Goal: Task Accomplishment & Management: Manage account settings

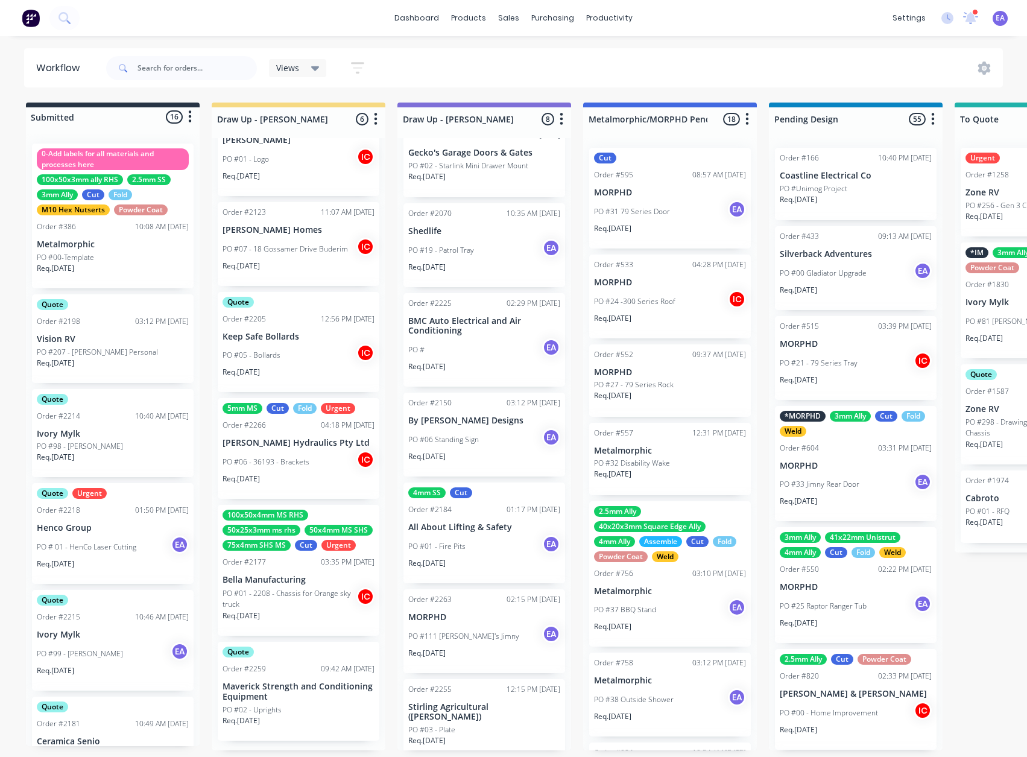
scroll to position [115, 0]
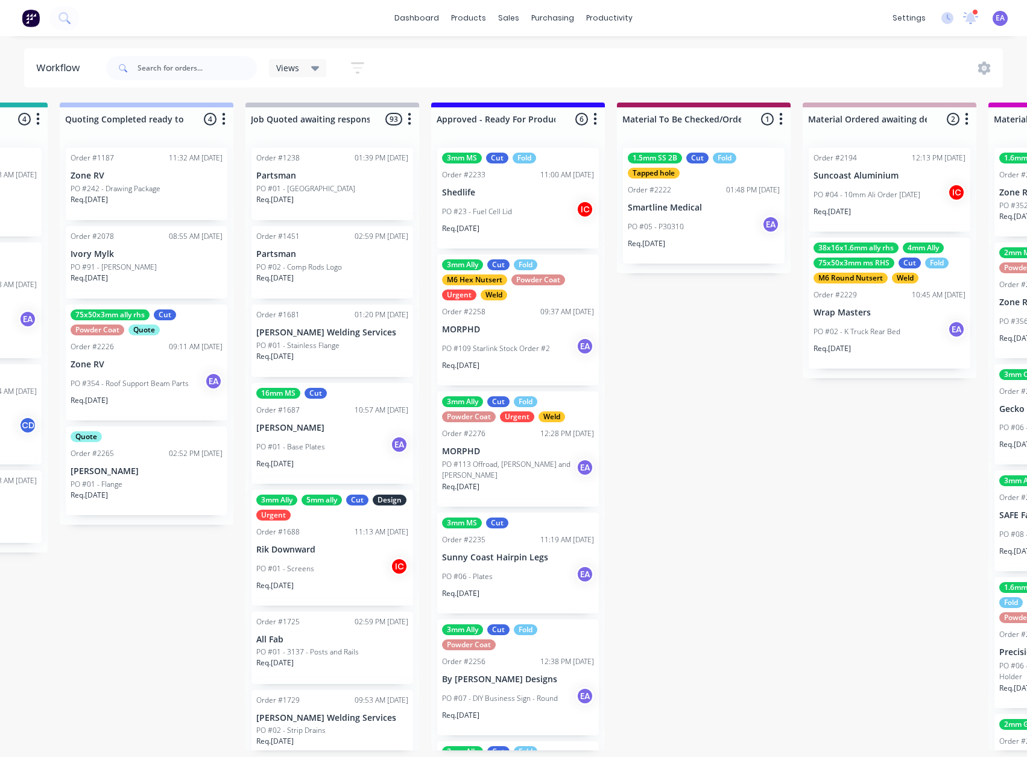
drag, startPoint x: 442, startPoint y: 547, endPoint x: 508, endPoint y: 563, distance: 68.3
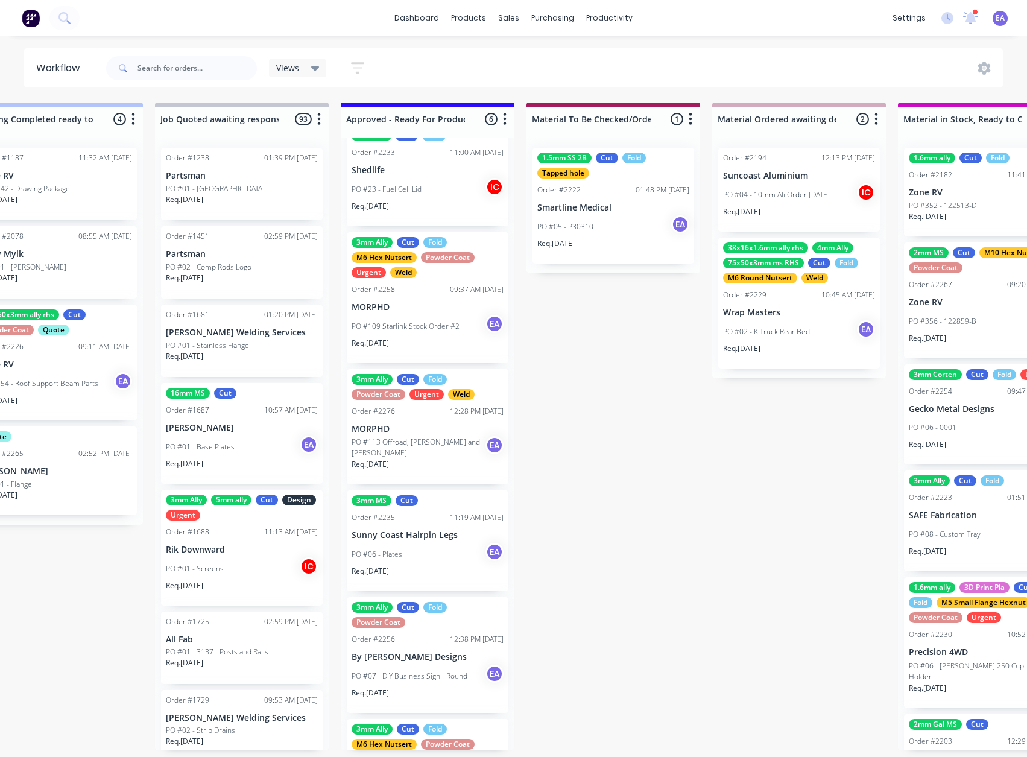
scroll to position [0, 0]
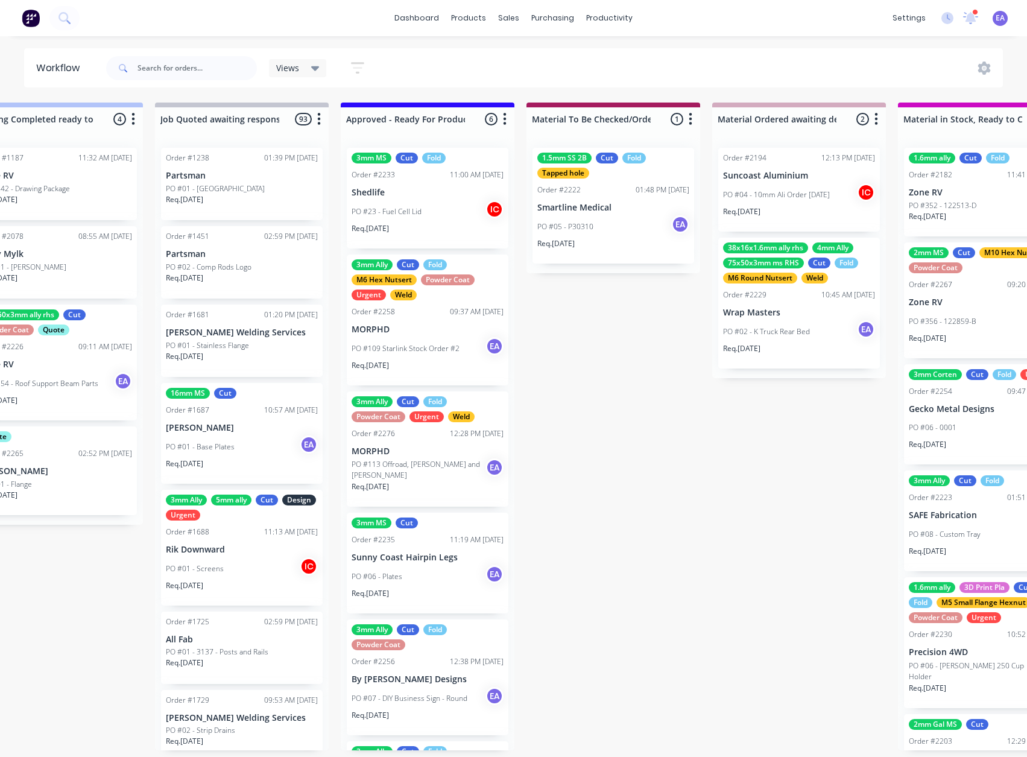
click at [415, 218] on div "PO #23 - Fuel Cell Lid IC" at bounding box center [428, 211] width 152 height 23
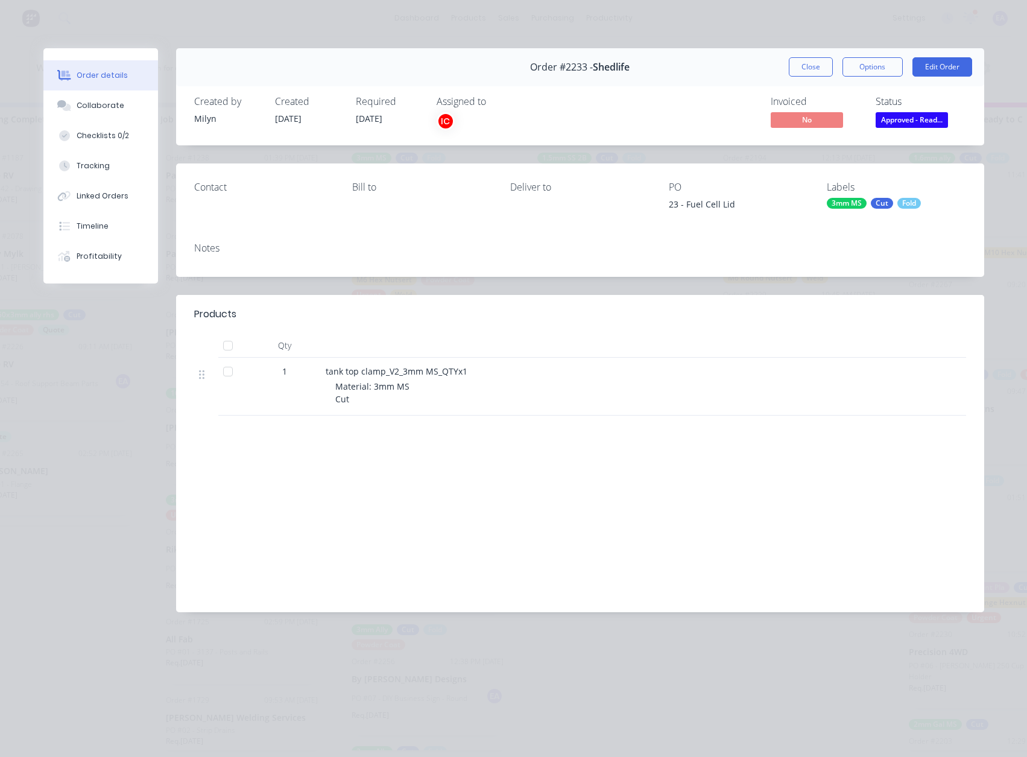
click at [802, 66] on button "Close" at bounding box center [811, 66] width 44 height 19
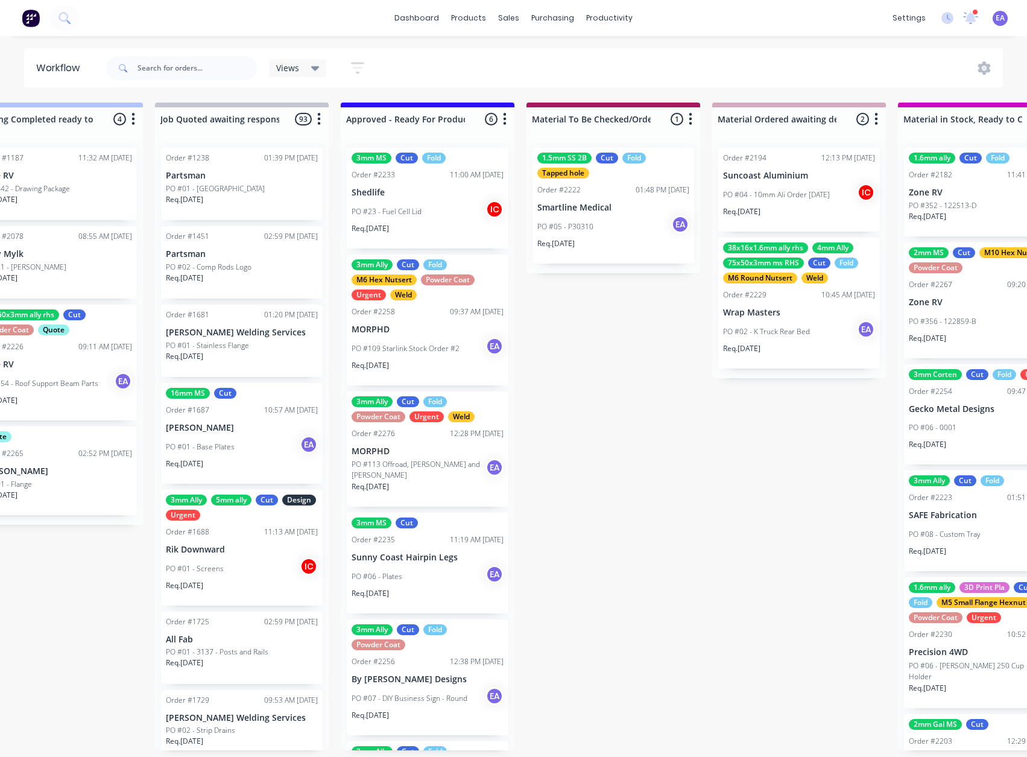
scroll to position [2, 0]
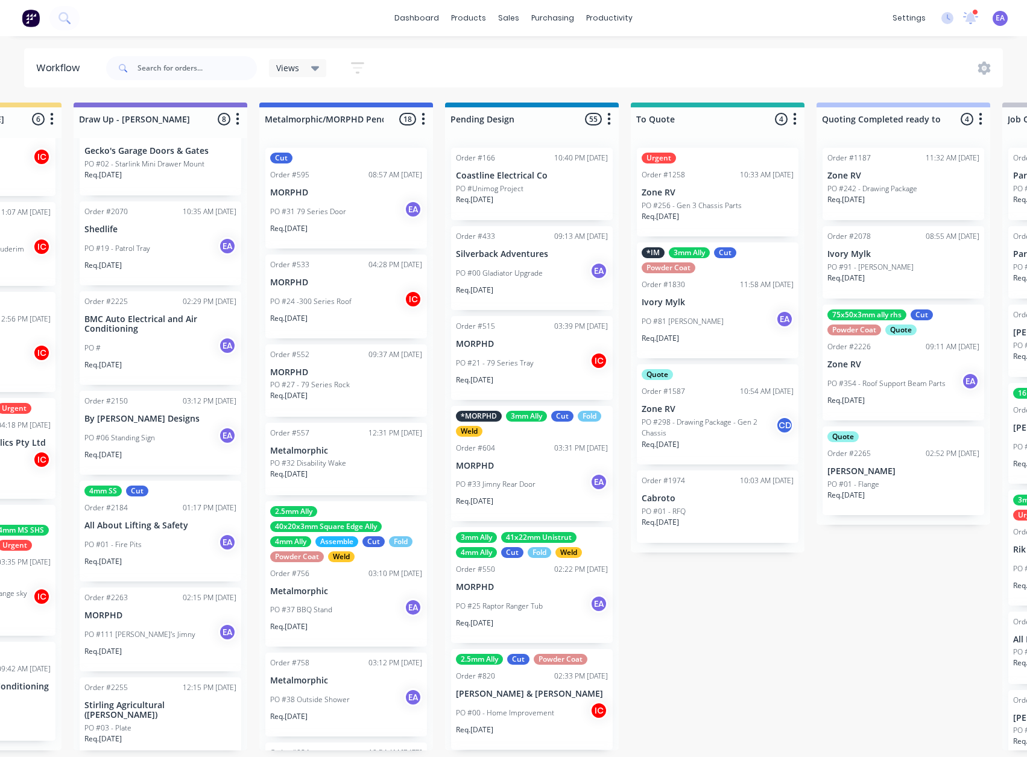
drag, startPoint x: 631, startPoint y: 499, endPoint x: 632, endPoint y: 506, distance: 7.3
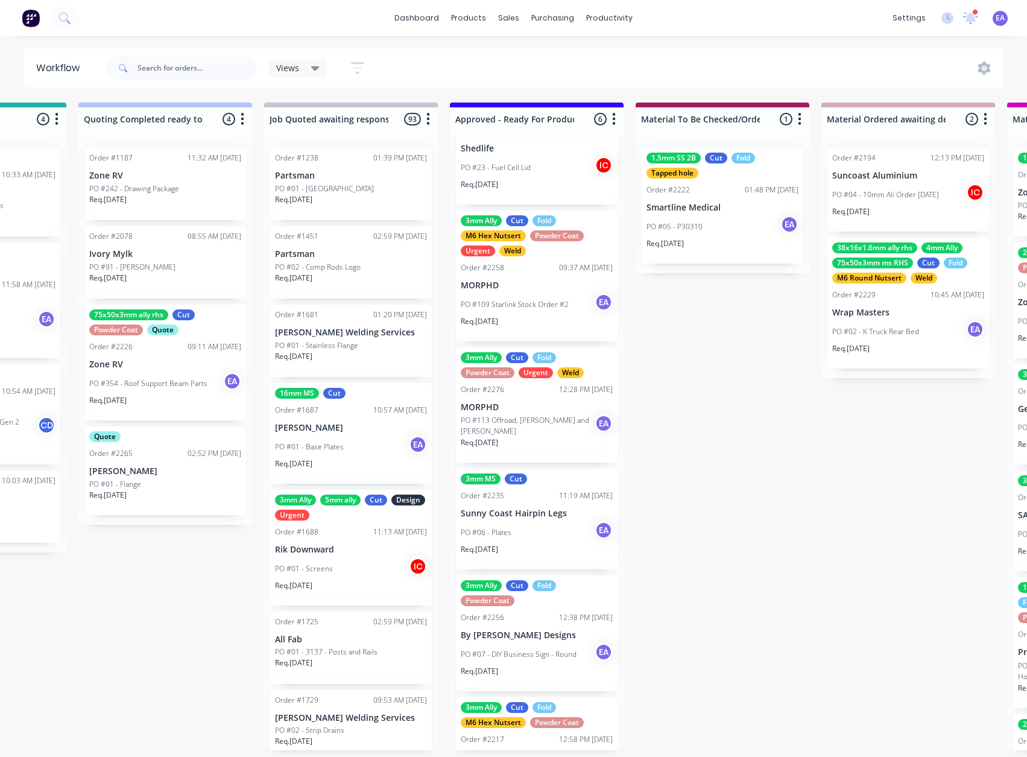
scroll to position [107, 0]
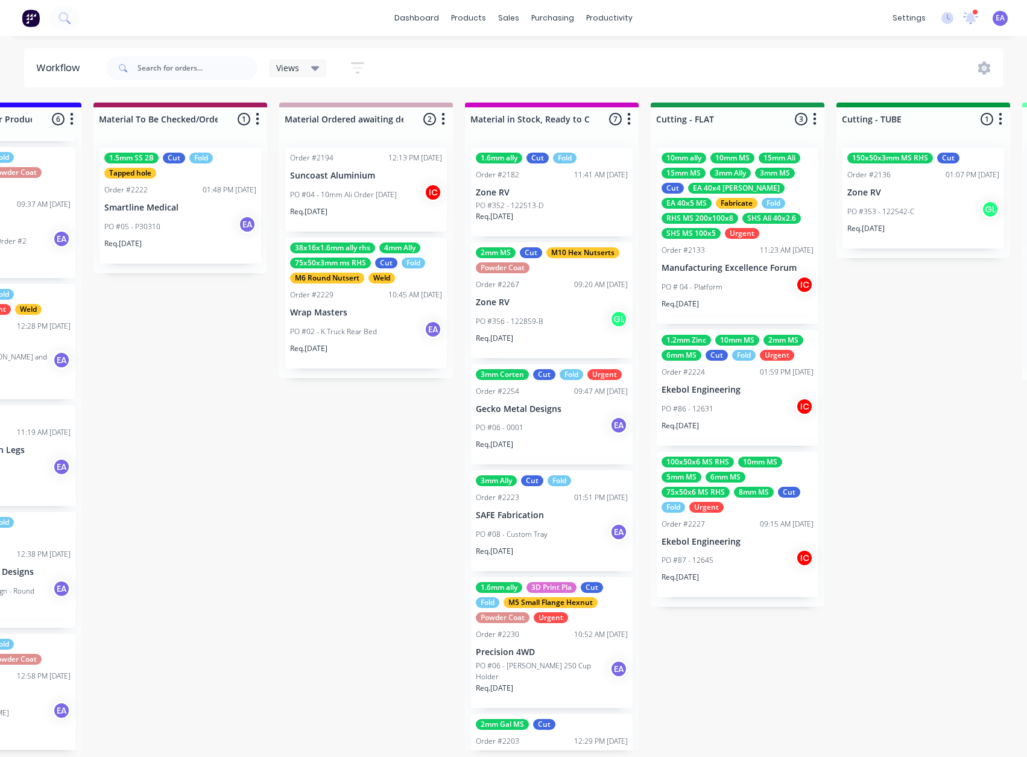
drag, startPoint x: 660, startPoint y: 589, endPoint x: 692, endPoint y: 591, distance: 32.0
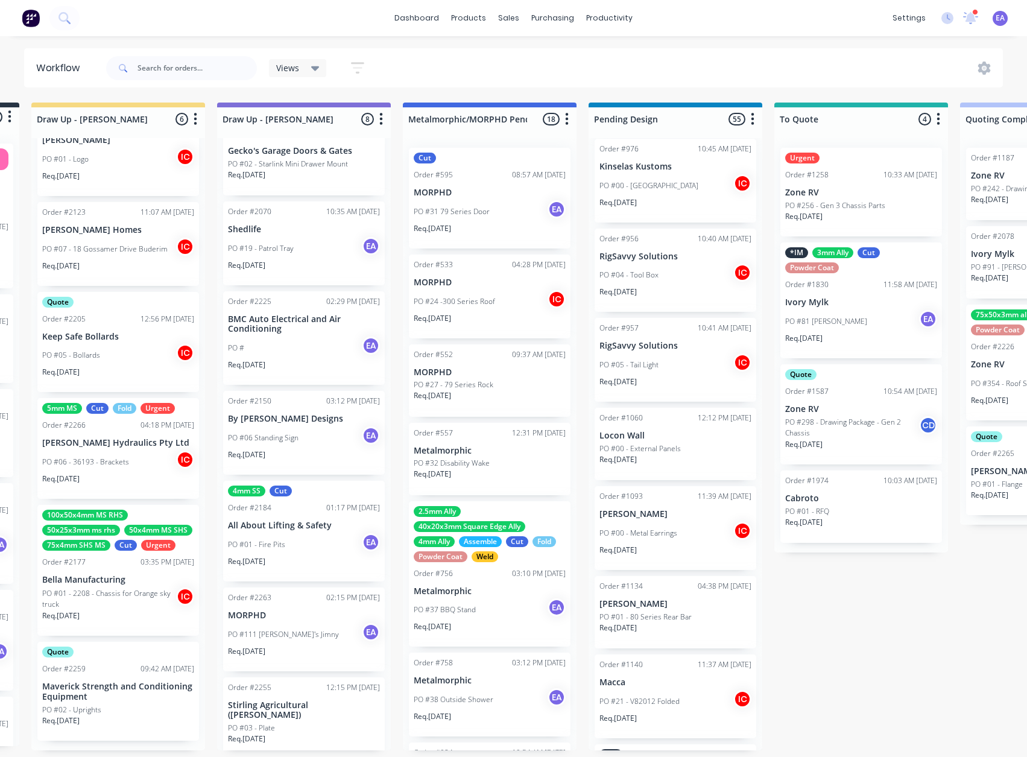
scroll to position [2, 0]
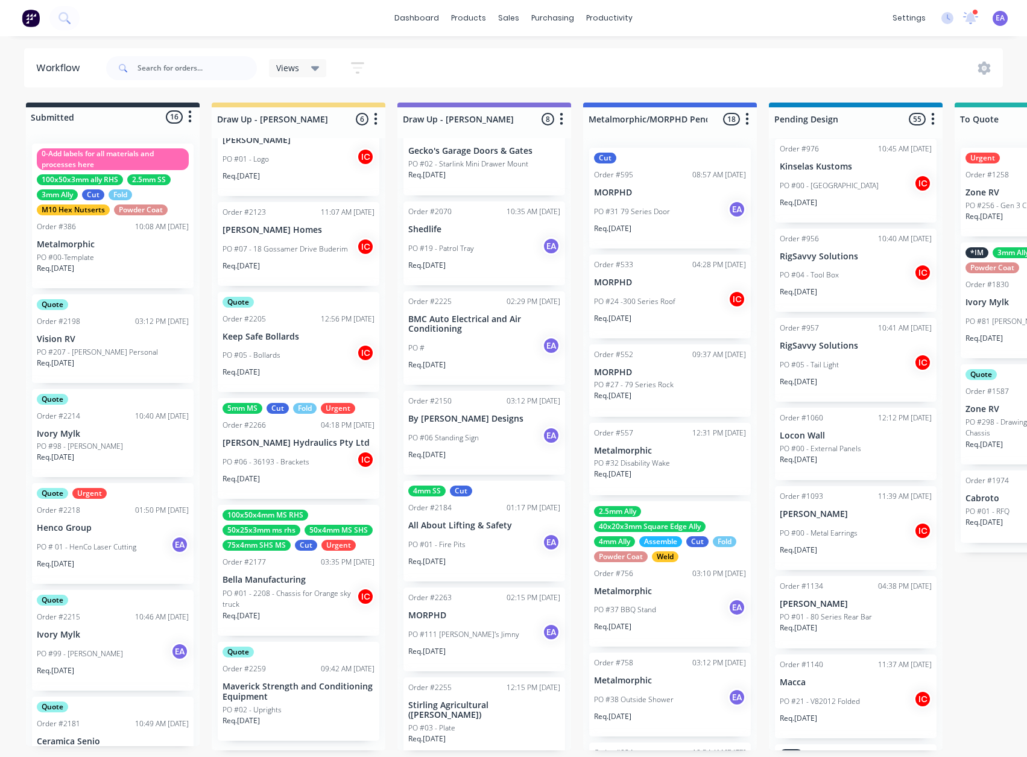
drag, startPoint x: 672, startPoint y: 640, endPoint x: 454, endPoint y: 663, distance: 218.9
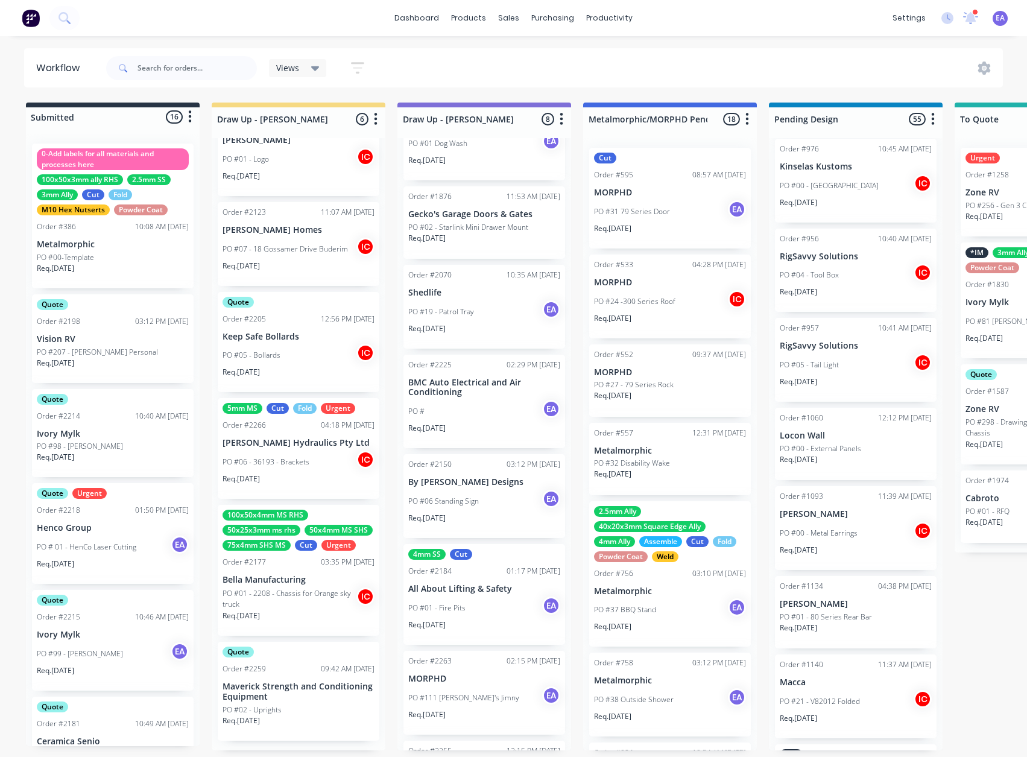
scroll to position [0, 0]
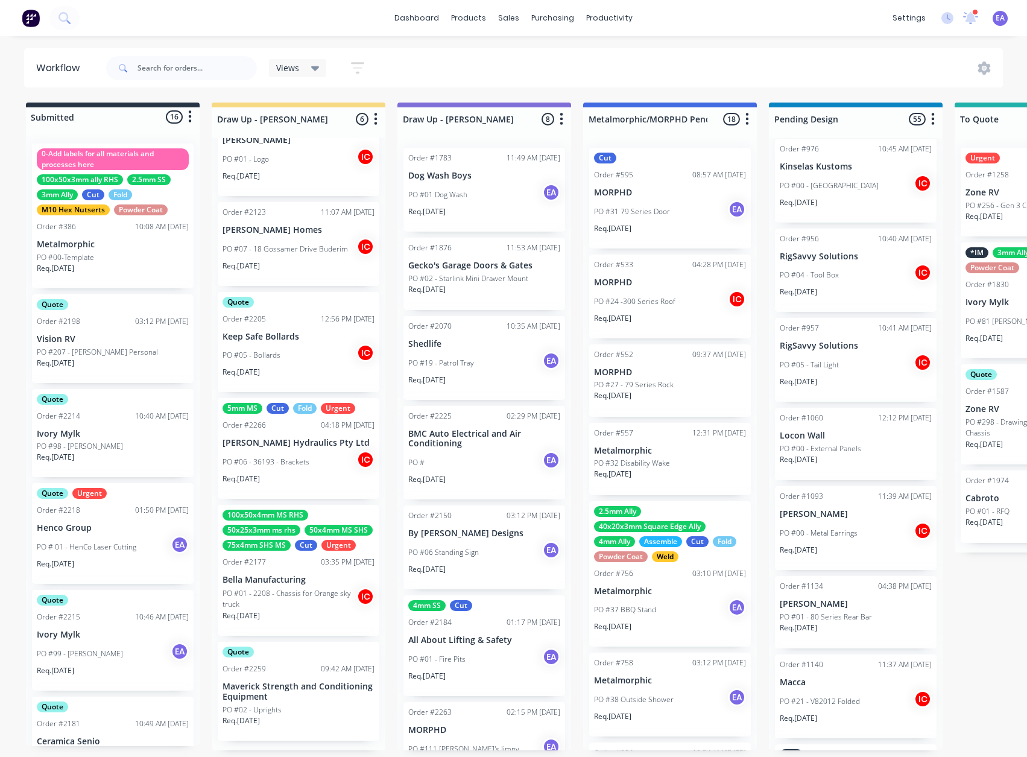
click at [481, 376] on div "Req. [DATE]" at bounding box center [484, 385] width 152 height 21
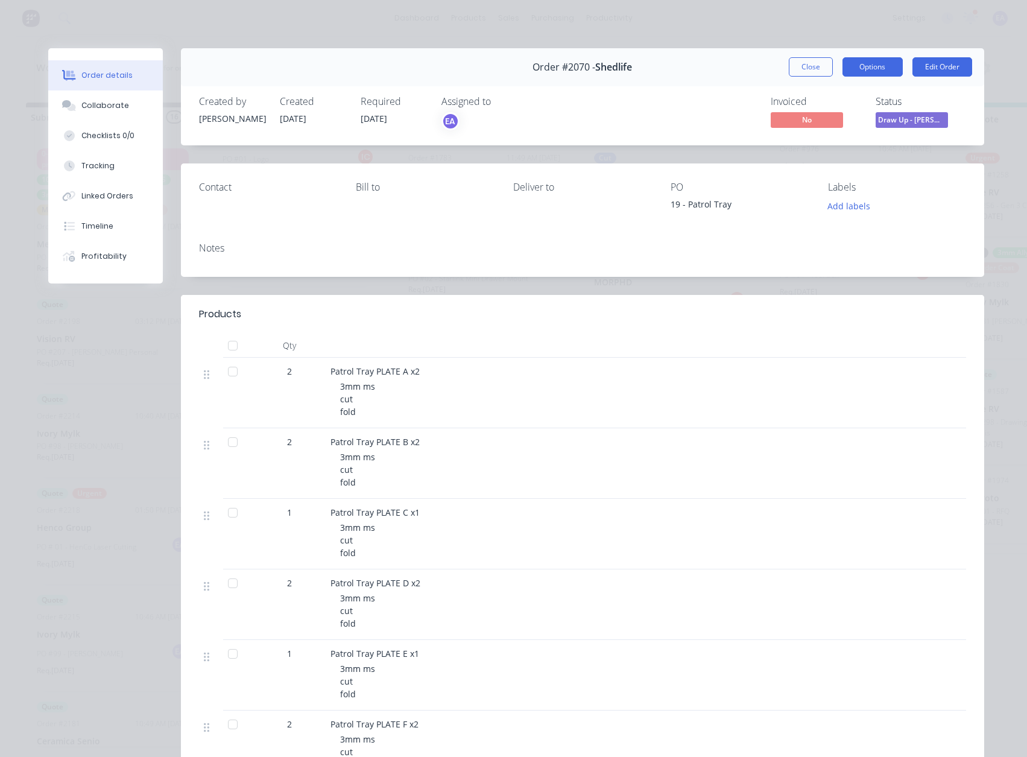
click at [879, 62] on button "Options" at bounding box center [873, 66] width 60 height 19
click at [955, 63] on button "Edit Order" at bounding box center [943, 66] width 60 height 19
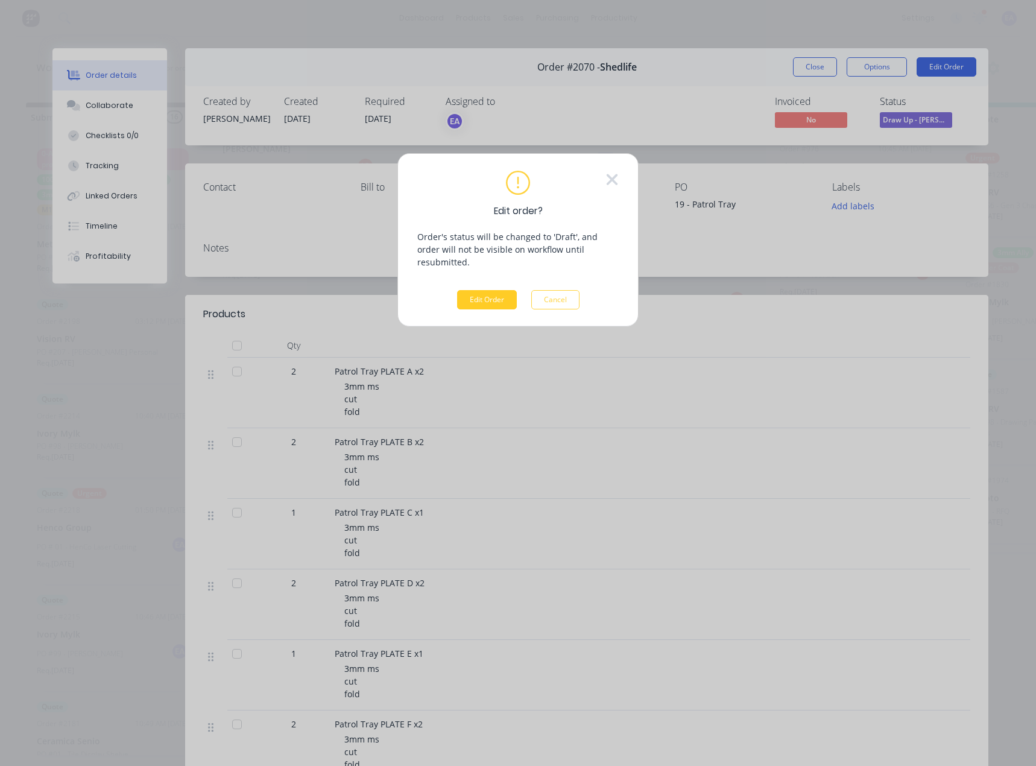
click at [468, 290] on button "Edit Order" at bounding box center [487, 299] width 60 height 19
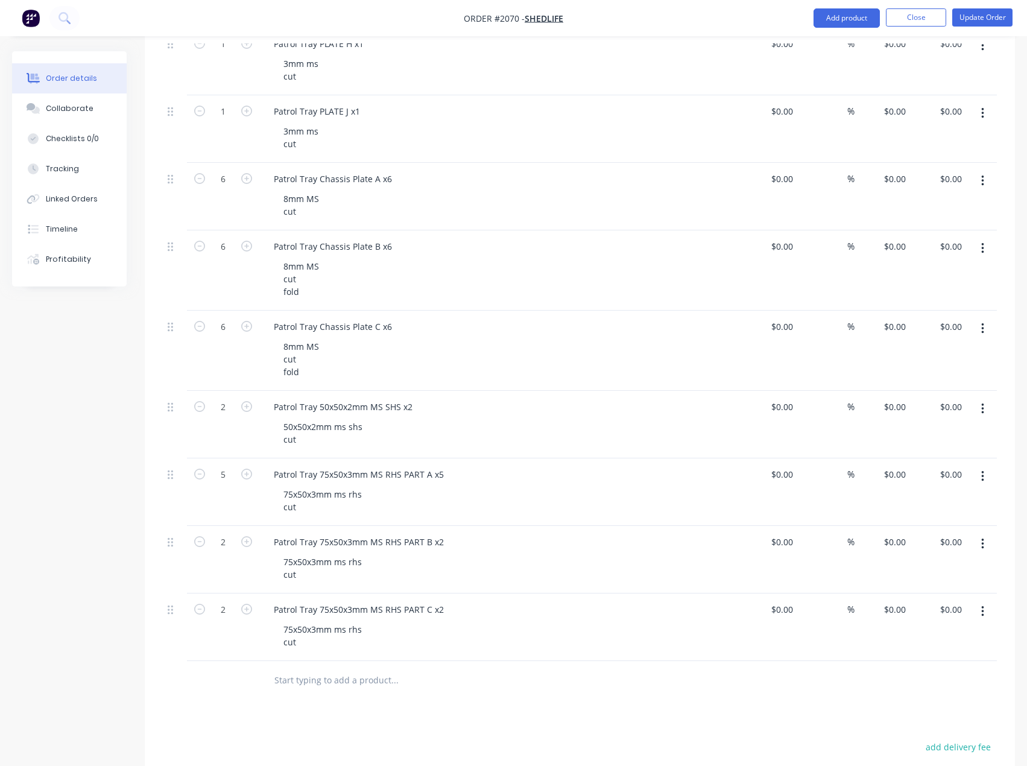
scroll to position [965, 0]
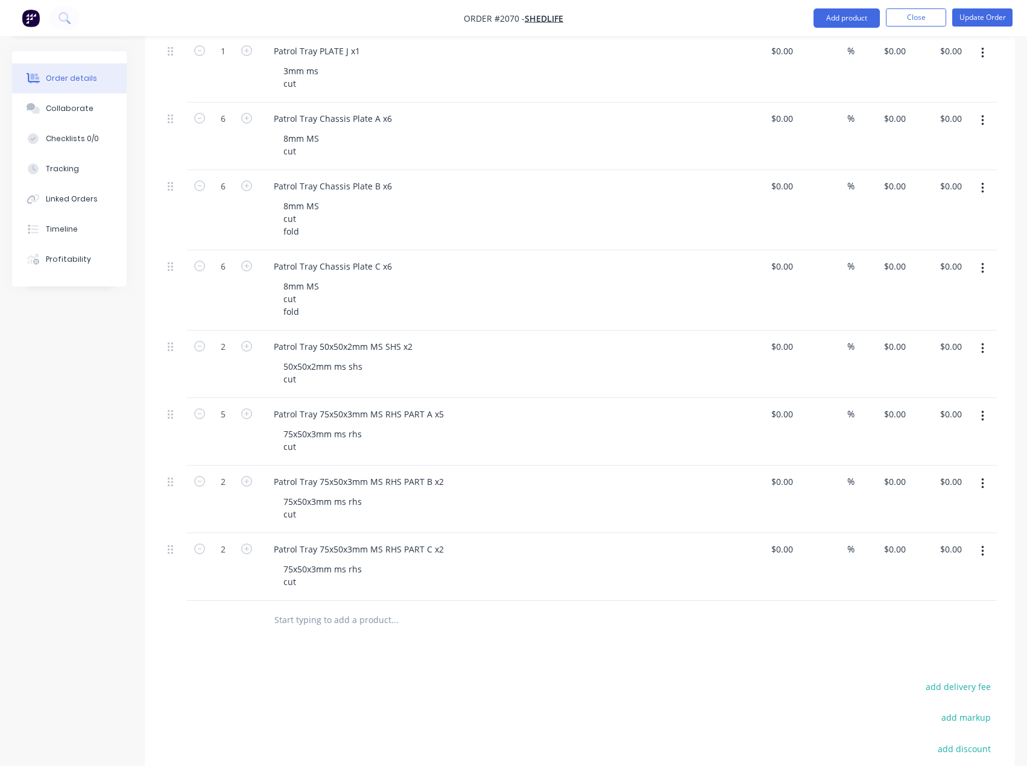
click at [981, 554] on icon "button" at bounding box center [982, 551] width 3 height 13
click at [943, 599] on div "Duplicate" at bounding box center [939, 606] width 93 height 17
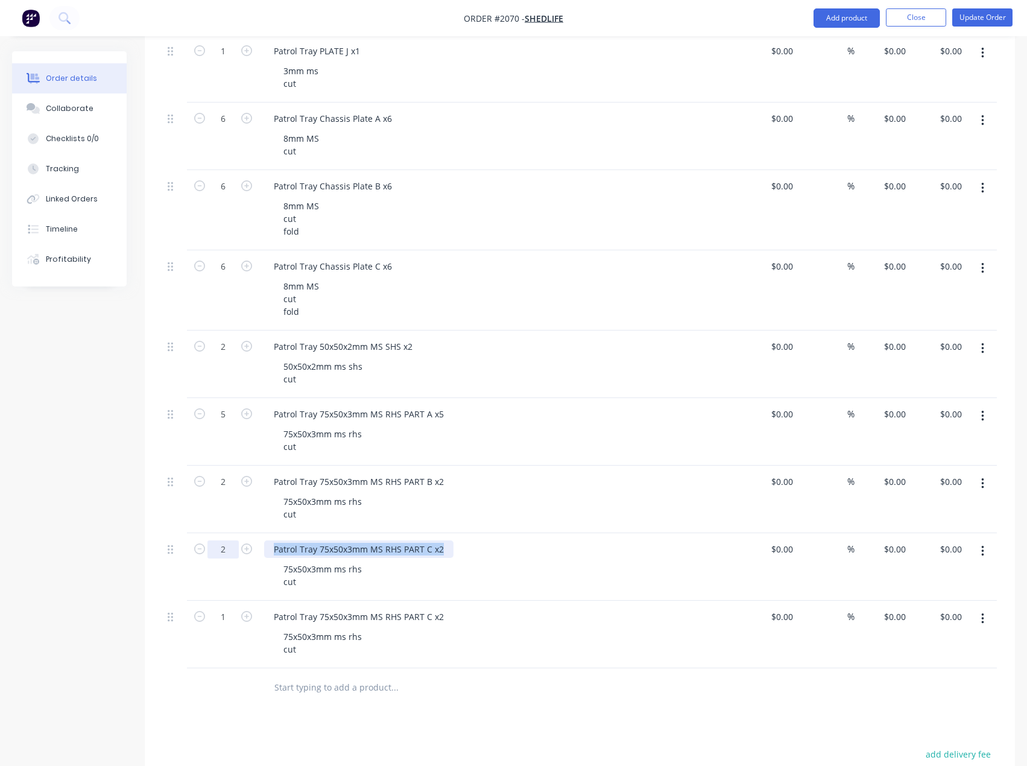
drag, startPoint x: 446, startPoint y: 549, endPoint x: 209, endPoint y: 552, distance: 237.1
click at [209, 552] on div "2 Patrol Tray 75x50x3mm MS RHS PART C x2 75x50x3mm ms rhs cut $0.00 $0.00 % $0.…" at bounding box center [580, 567] width 834 height 68
paste div
drag, startPoint x: 445, startPoint y: 615, endPoint x: 229, endPoint y: 619, distance: 216.0
click at [229, 619] on div "1 Patrol Tray 75x50x3mm MS RHS PART C x2 75x50x3mm ms rhs cut $0.00 $0.00 % $0.…" at bounding box center [580, 635] width 834 height 68
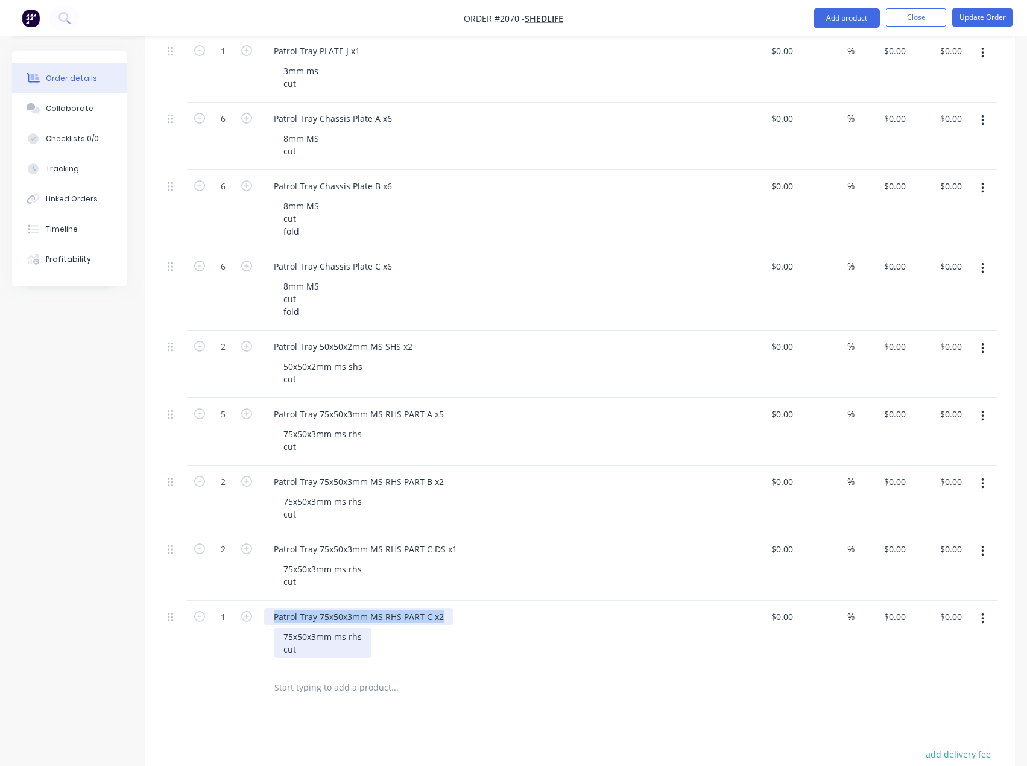
paste div
click at [201, 550] on icon "button" at bounding box center [199, 548] width 11 height 11
type input "1"
click at [429, 738] on div "Products Show / Hide columns Add product Qty Cost Markup Price Total 2 Patrol T…" at bounding box center [580, 167] width 870 height 1659
click at [977, 22] on button "Update Order" at bounding box center [982, 17] width 60 height 18
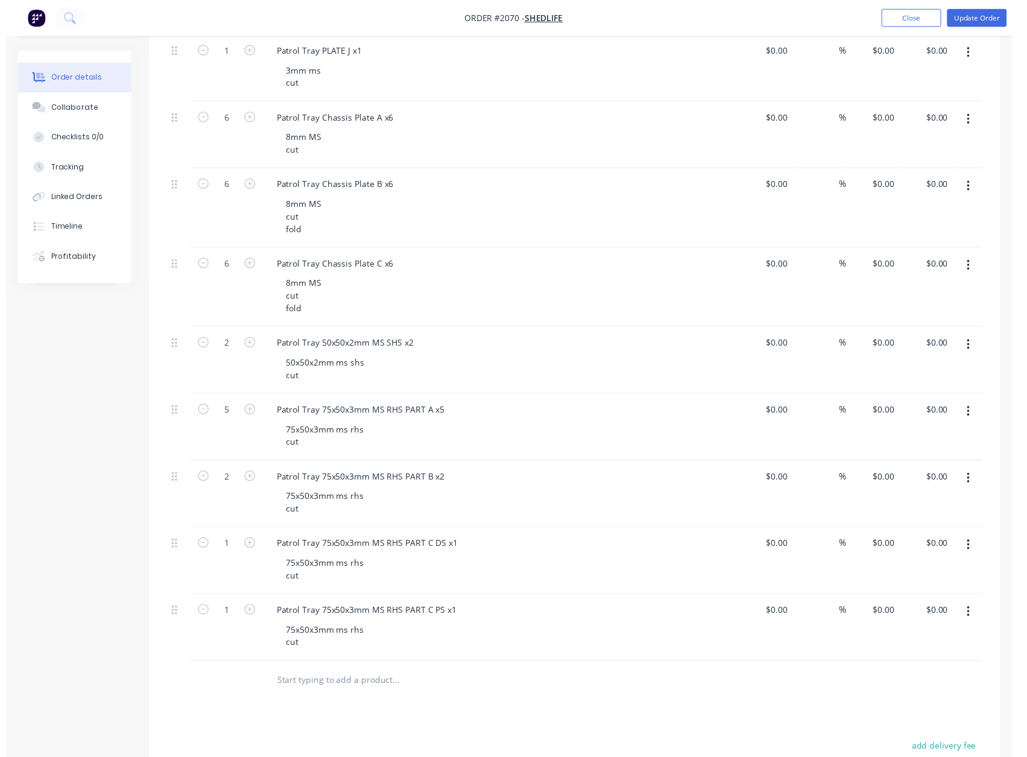
scroll to position [0, 0]
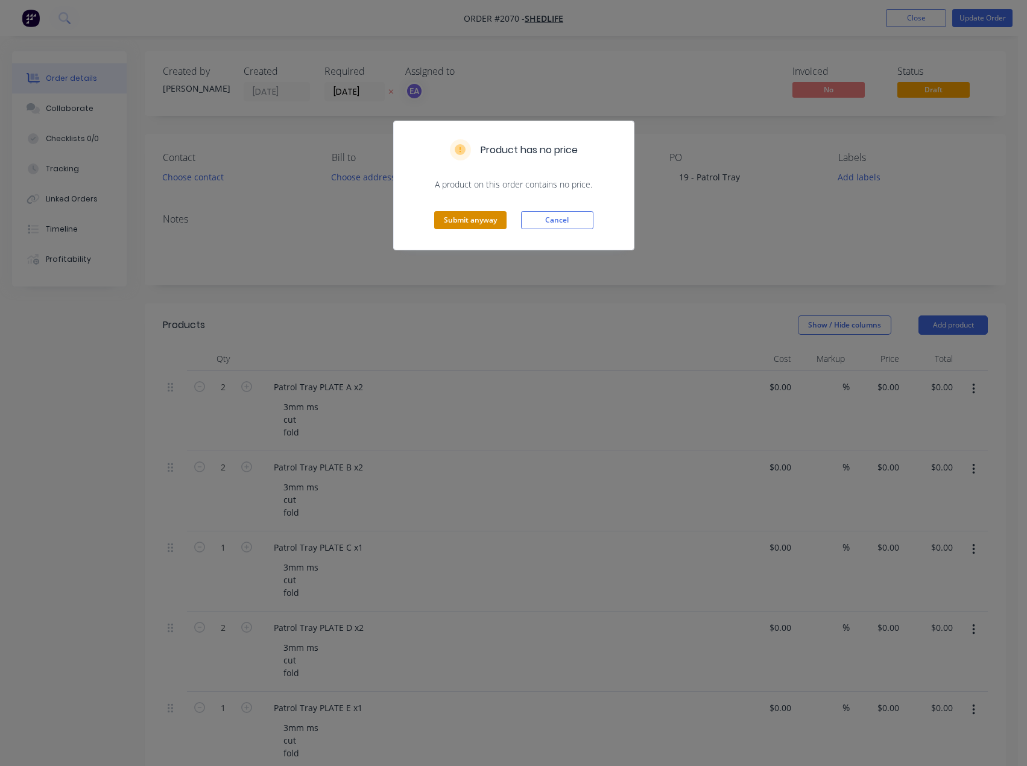
click at [465, 219] on button "Submit anyway" at bounding box center [470, 220] width 72 height 18
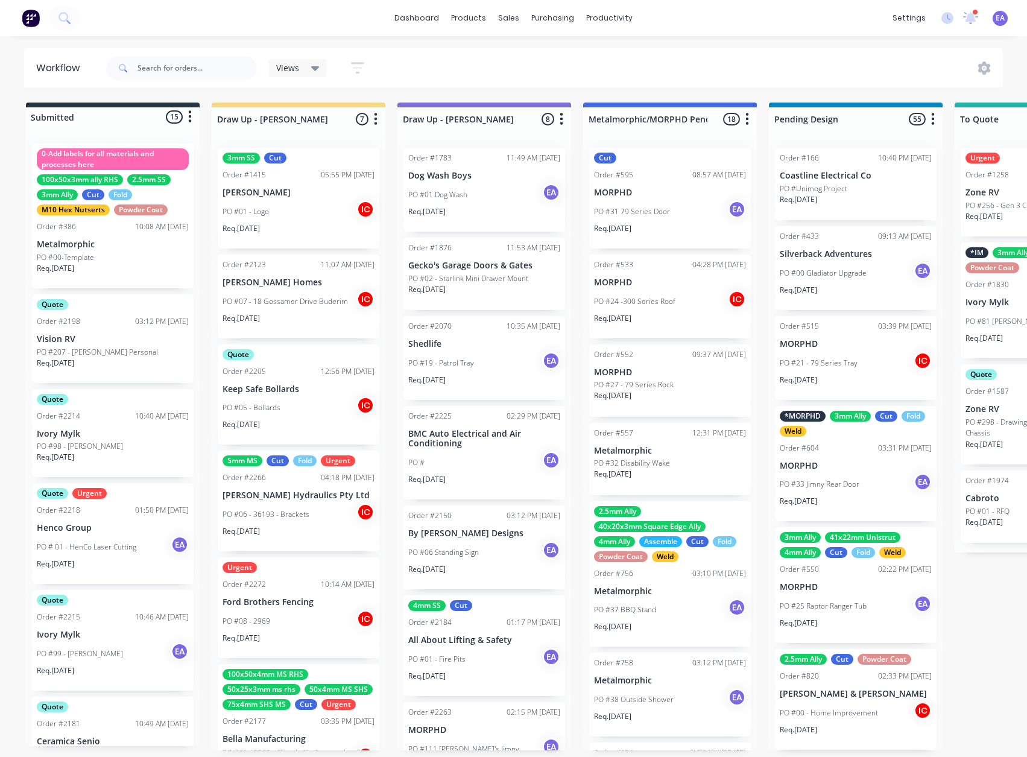
click at [459, 367] on p "PO #19 - Patrol Tray" at bounding box center [441, 363] width 66 height 11
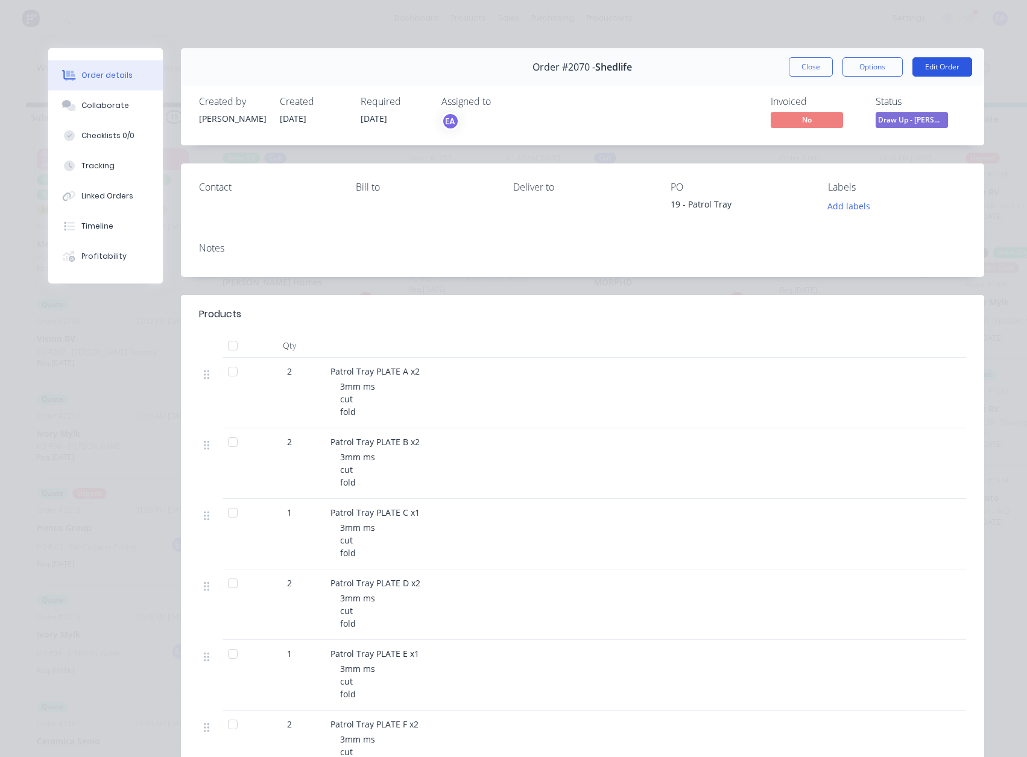
click at [951, 62] on button "Edit Order" at bounding box center [943, 66] width 60 height 19
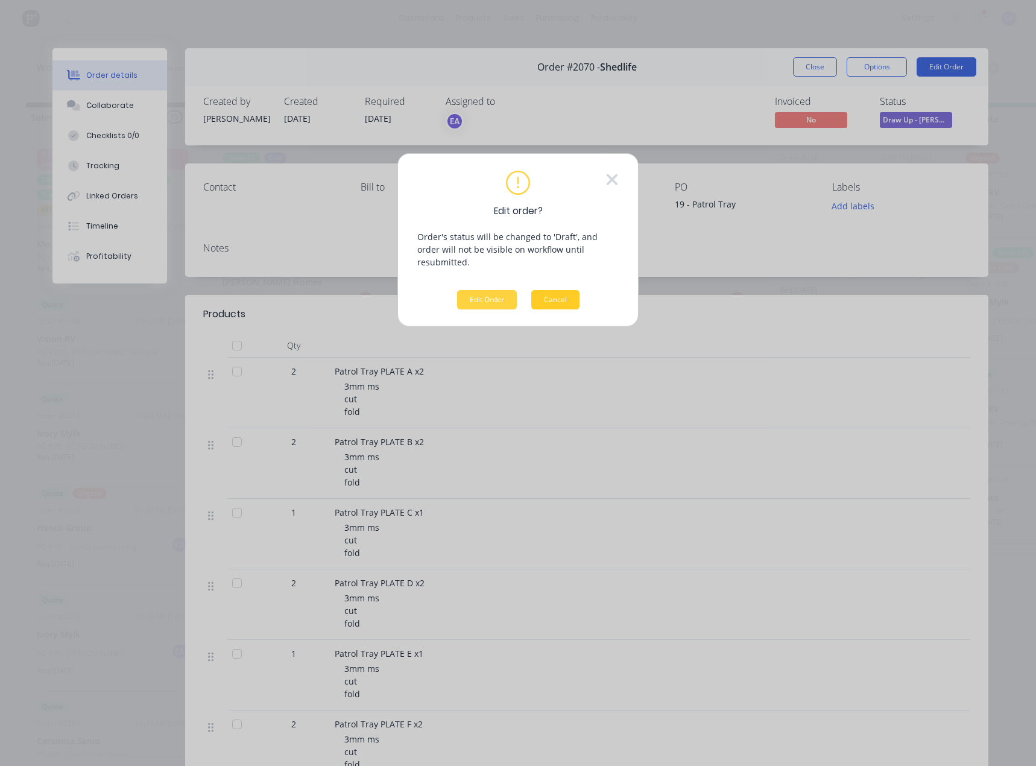
click at [559, 293] on button "Cancel" at bounding box center [555, 299] width 48 height 19
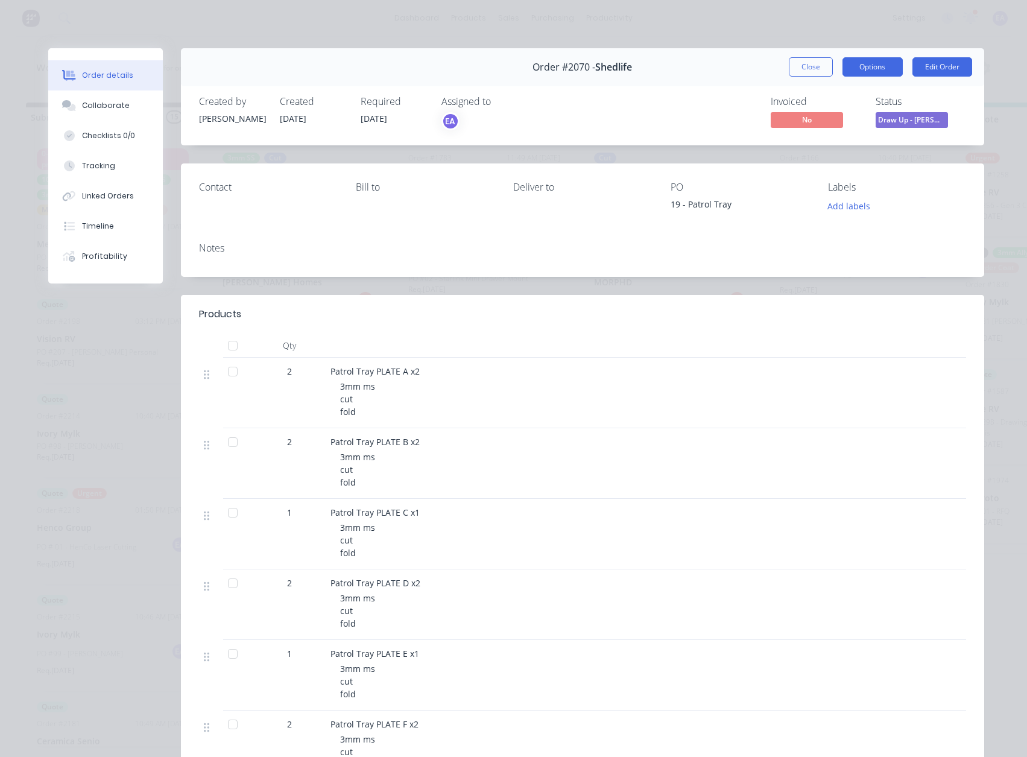
click at [868, 68] on button "Options" at bounding box center [873, 66] width 60 height 19
click at [827, 131] on button "Work Order" at bounding box center [839, 122] width 127 height 24
click at [819, 141] on div "Standard" at bounding box center [839, 146] width 105 height 17
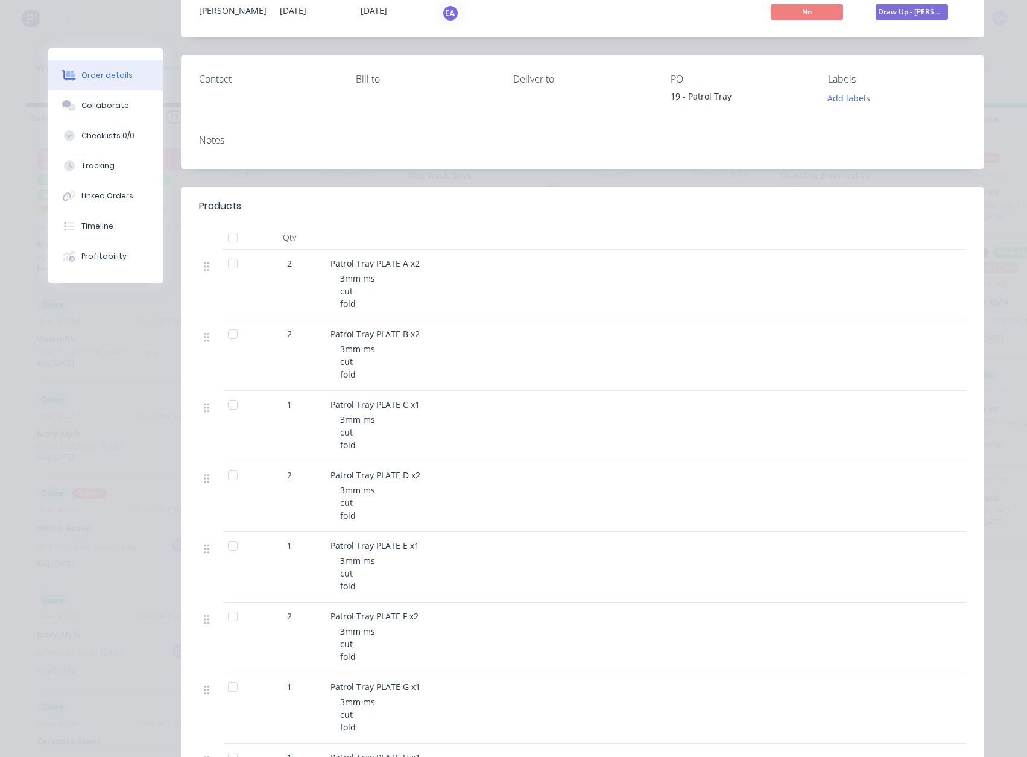
scroll to position [121, 0]
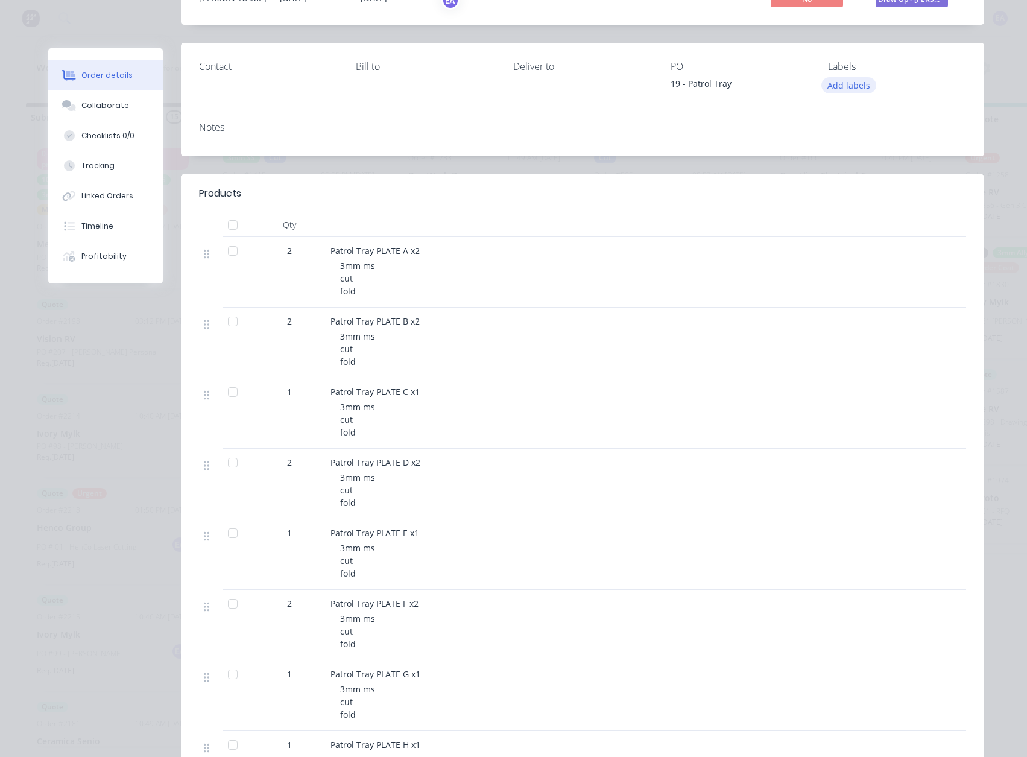
click at [833, 81] on button "Add labels" at bounding box center [849, 85] width 55 height 16
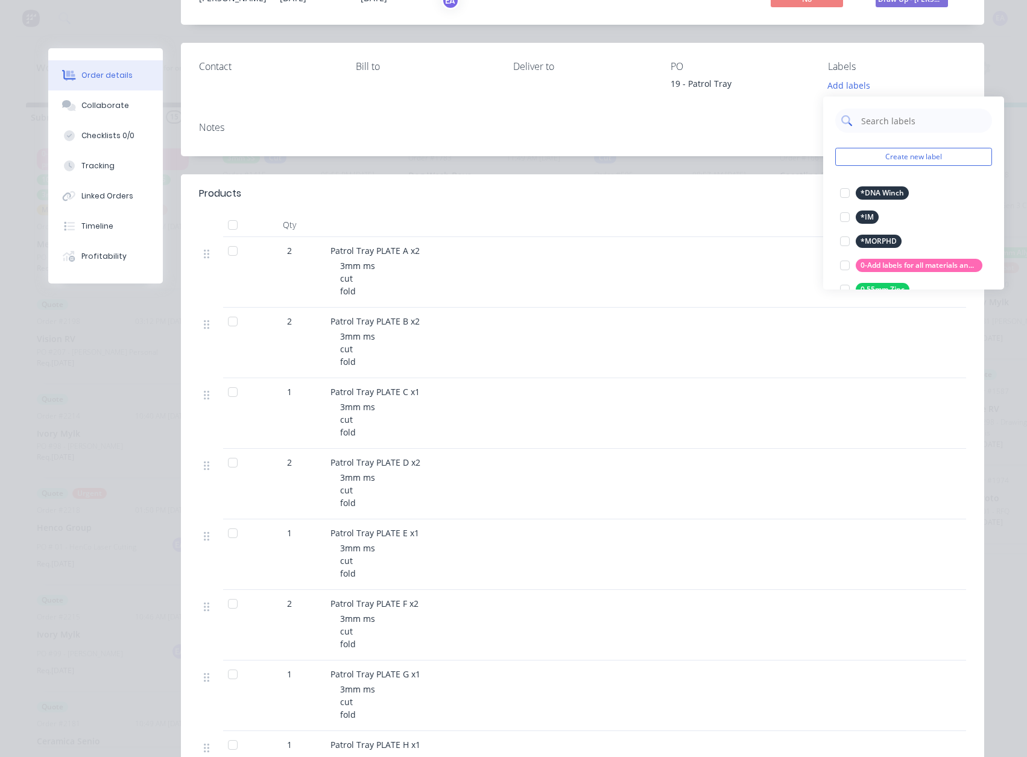
click at [878, 122] on input "text" at bounding box center [923, 121] width 126 height 24
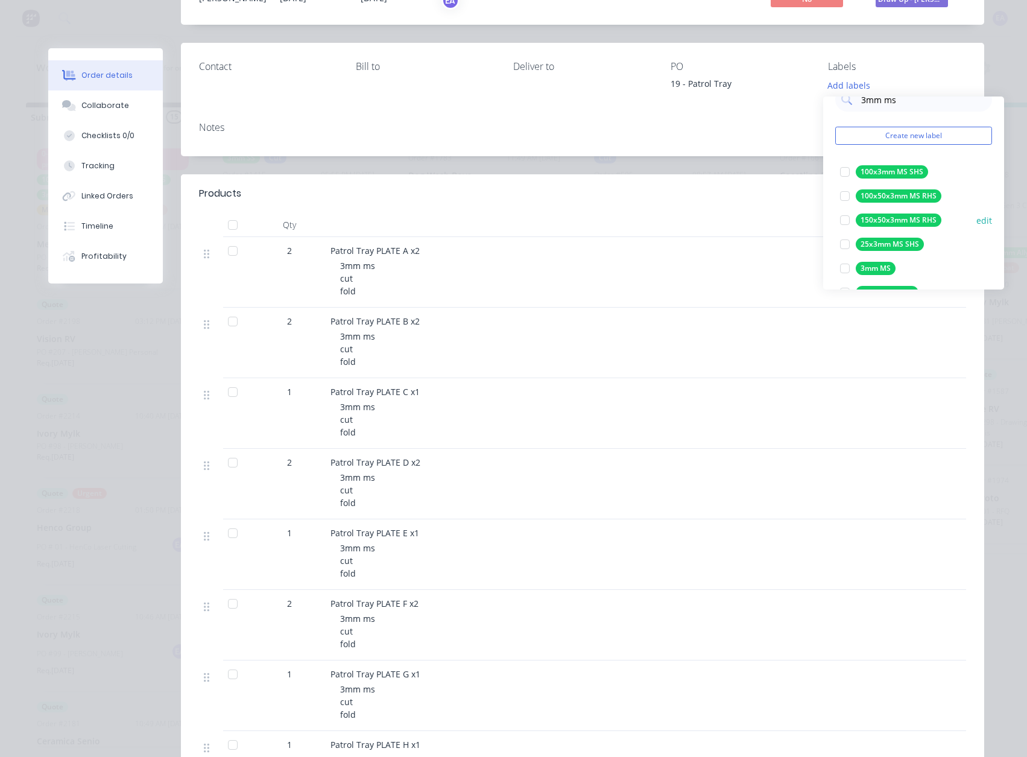
scroll to position [60, 0]
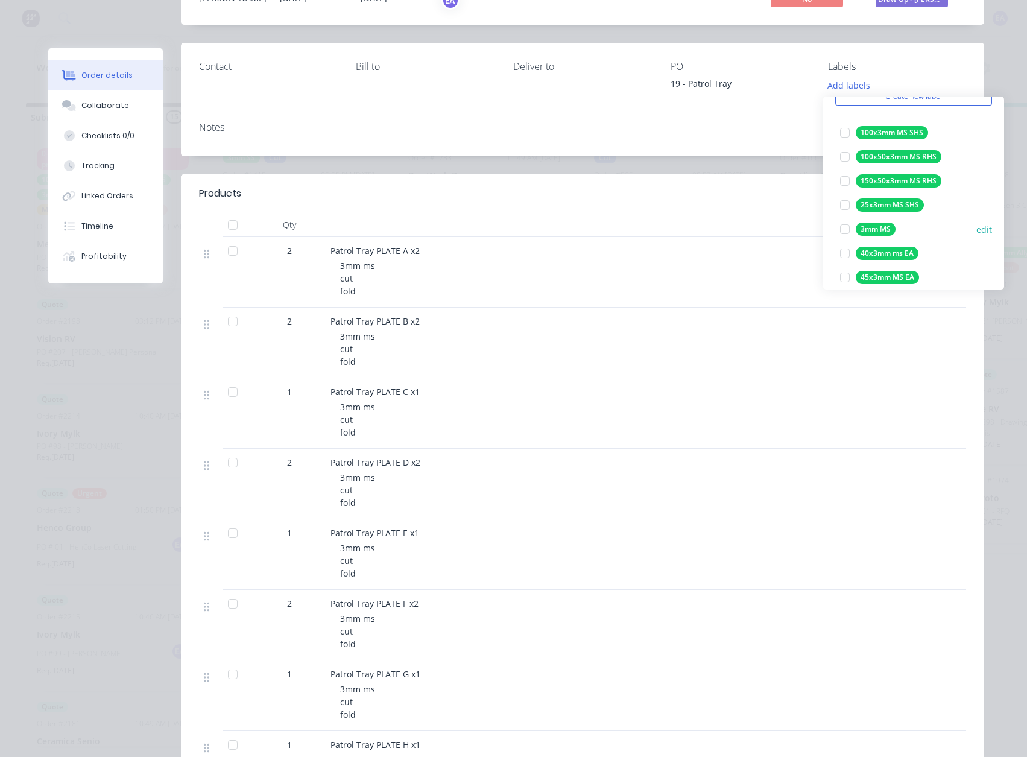
click at [844, 229] on div at bounding box center [845, 229] width 24 height 24
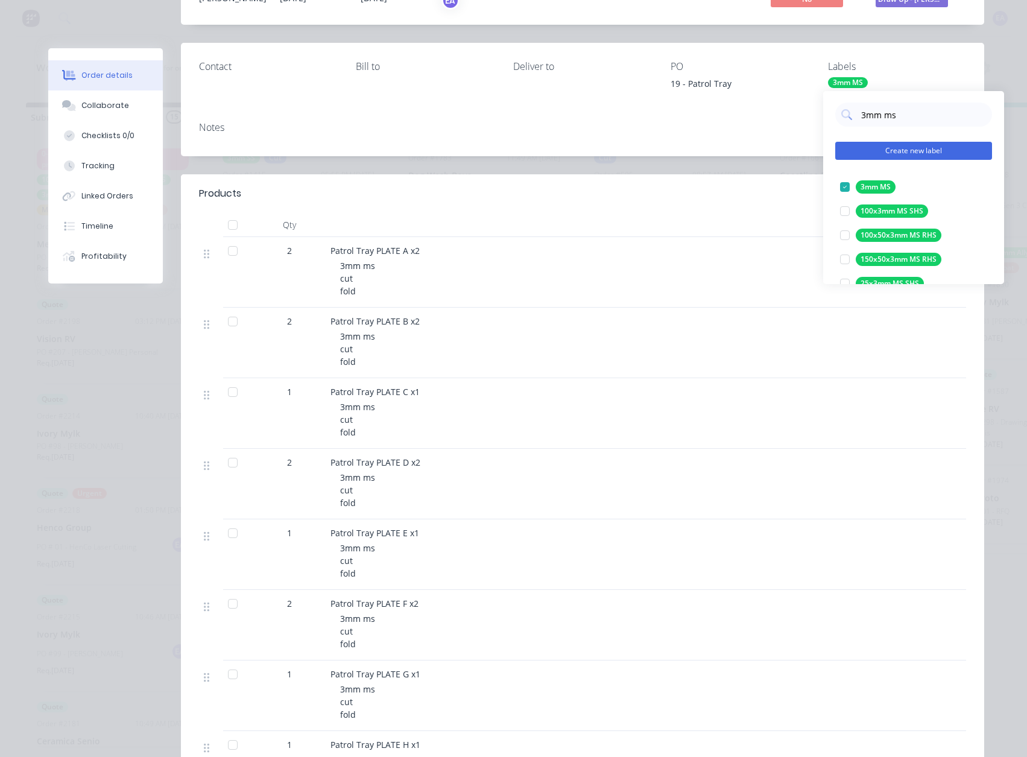
scroll to position [0, 0]
drag, startPoint x: 869, startPoint y: 116, endPoint x: 861, endPoint y: 118, distance: 8.0
click at [861, 118] on input "3mm ms" at bounding box center [923, 115] width 126 height 24
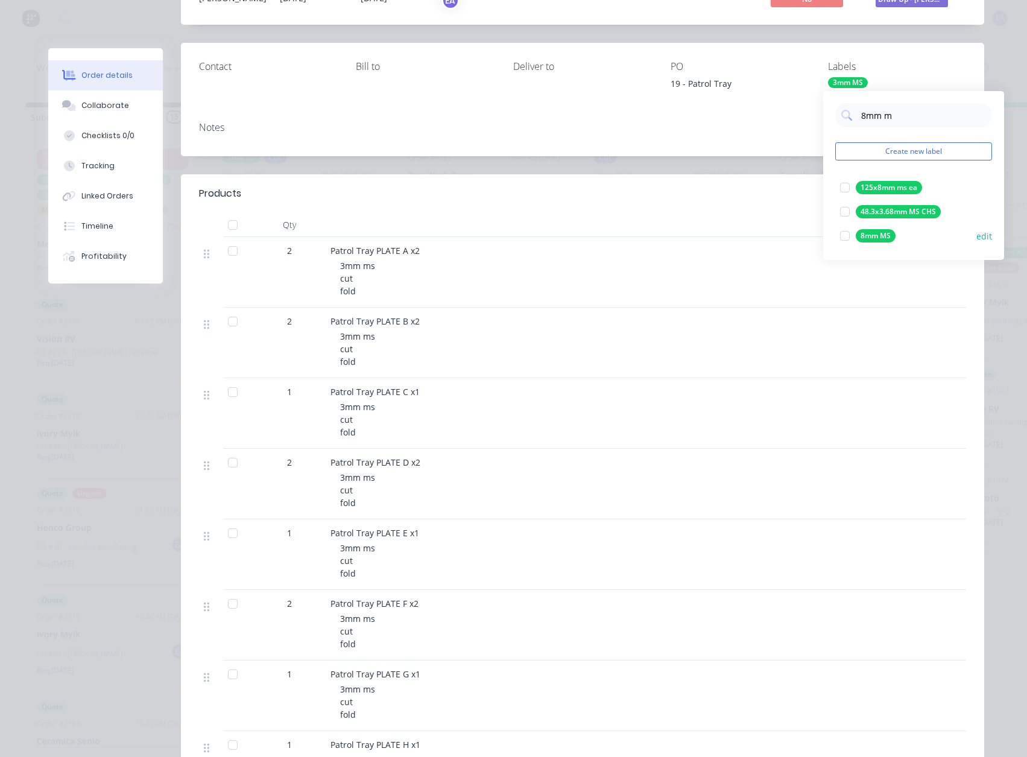
click at [844, 235] on div at bounding box center [845, 236] width 24 height 24
drag, startPoint x: 883, startPoint y: 113, endPoint x: 861, endPoint y: 116, distance: 22.5
click at [861, 116] on input "8mm m" at bounding box center [923, 115] width 126 height 24
click at [848, 185] on div at bounding box center [845, 188] width 24 height 24
drag, startPoint x: 879, startPoint y: 117, endPoint x: 860, endPoint y: 118, distance: 19.3
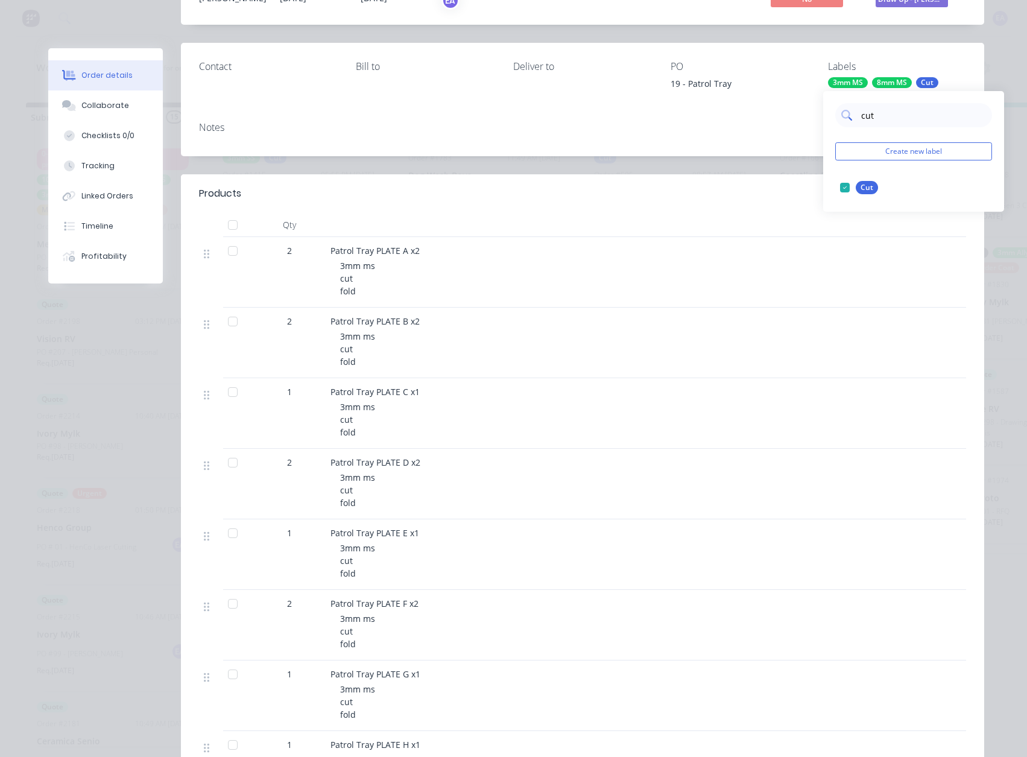
click at [860, 118] on div "cut" at bounding box center [913, 115] width 157 height 24
click at [844, 188] on div at bounding box center [845, 188] width 24 height 24
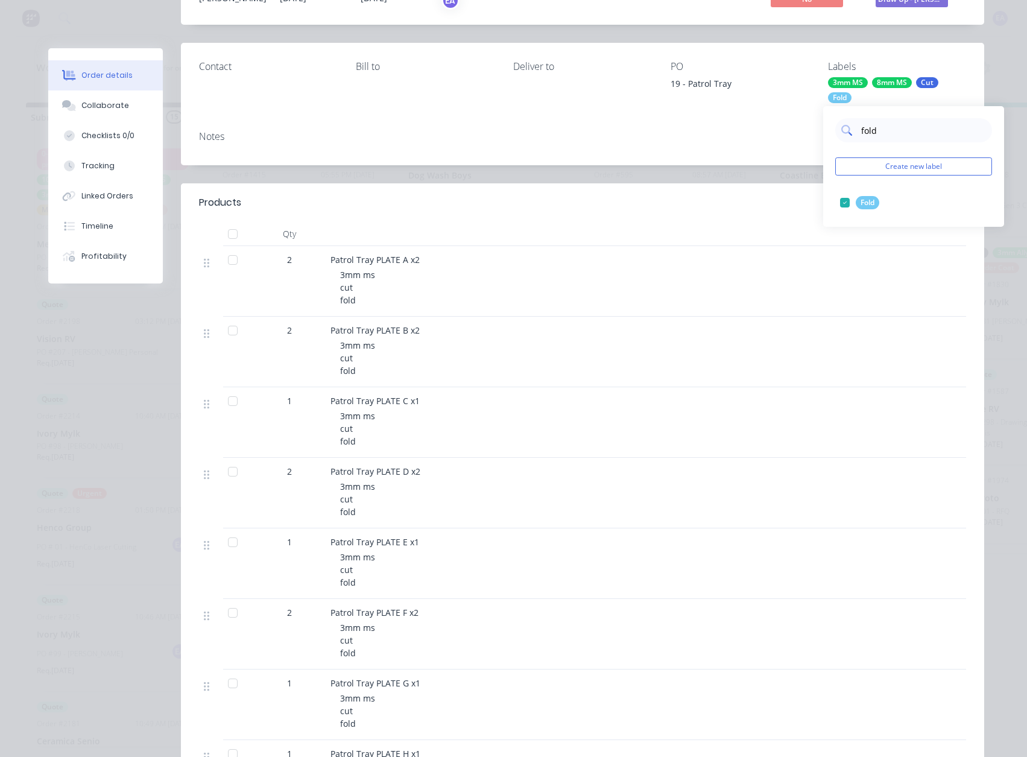
drag, startPoint x: 885, startPoint y: 132, endPoint x: 858, endPoint y: 141, distance: 28.4
click at [858, 139] on div "fold" at bounding box center [913, 130] width 157 height 24
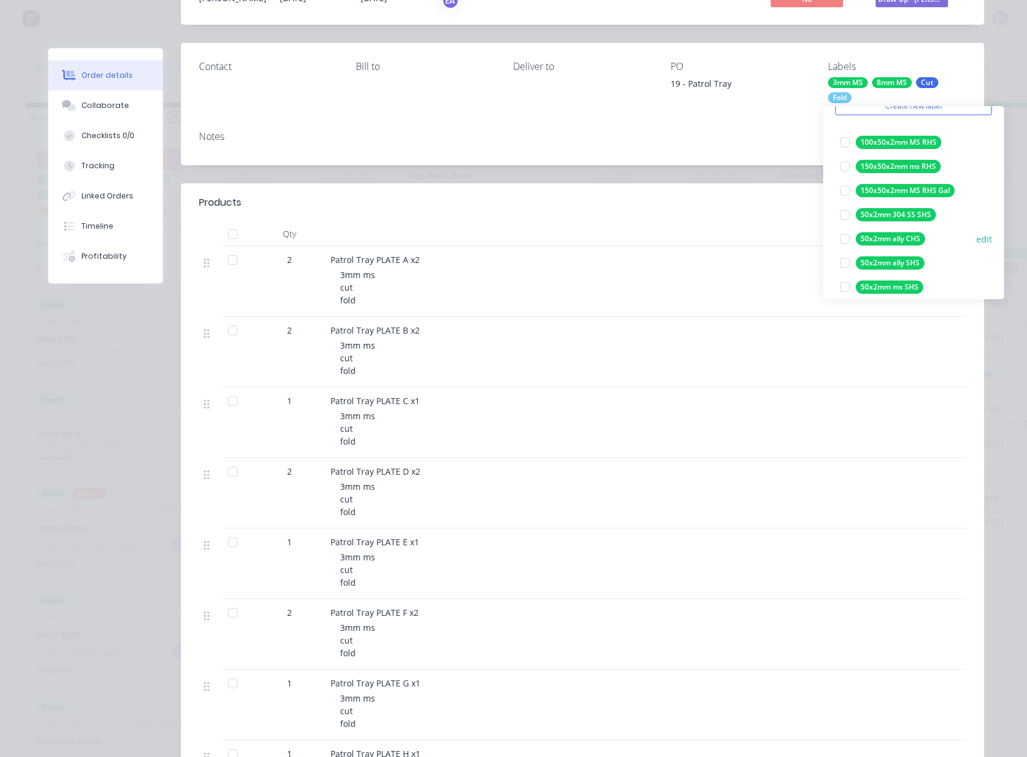
scroll to position [121, 0]
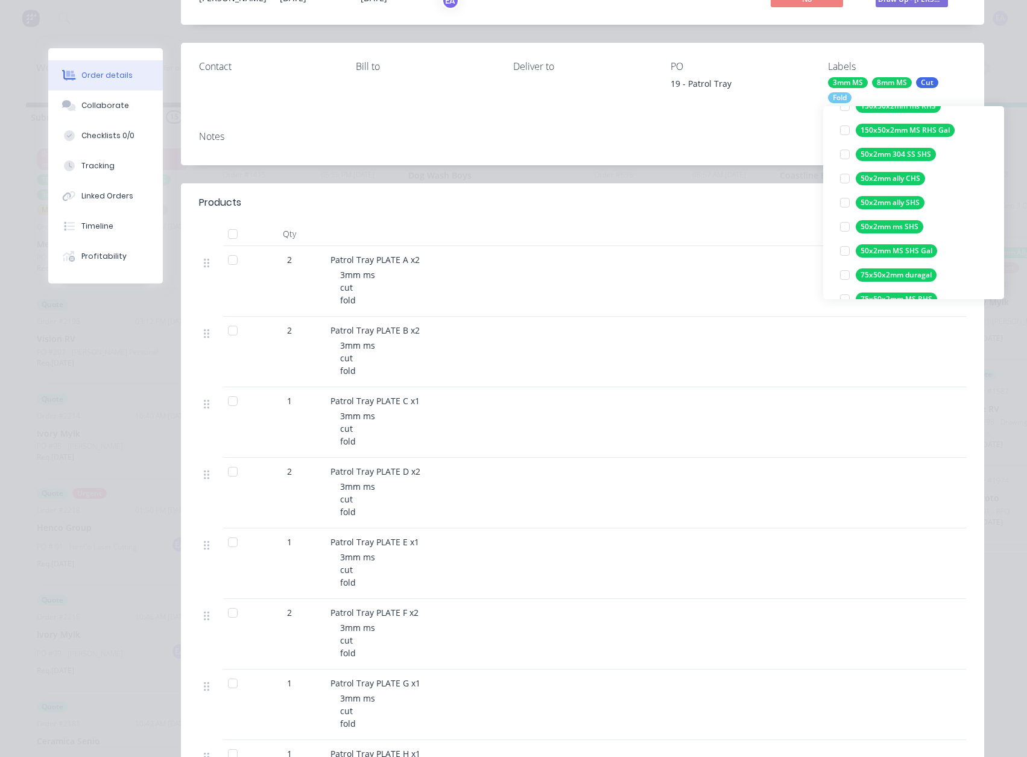
click at [844, 229] on div at bounding box center [845, 227] width 24 height 24
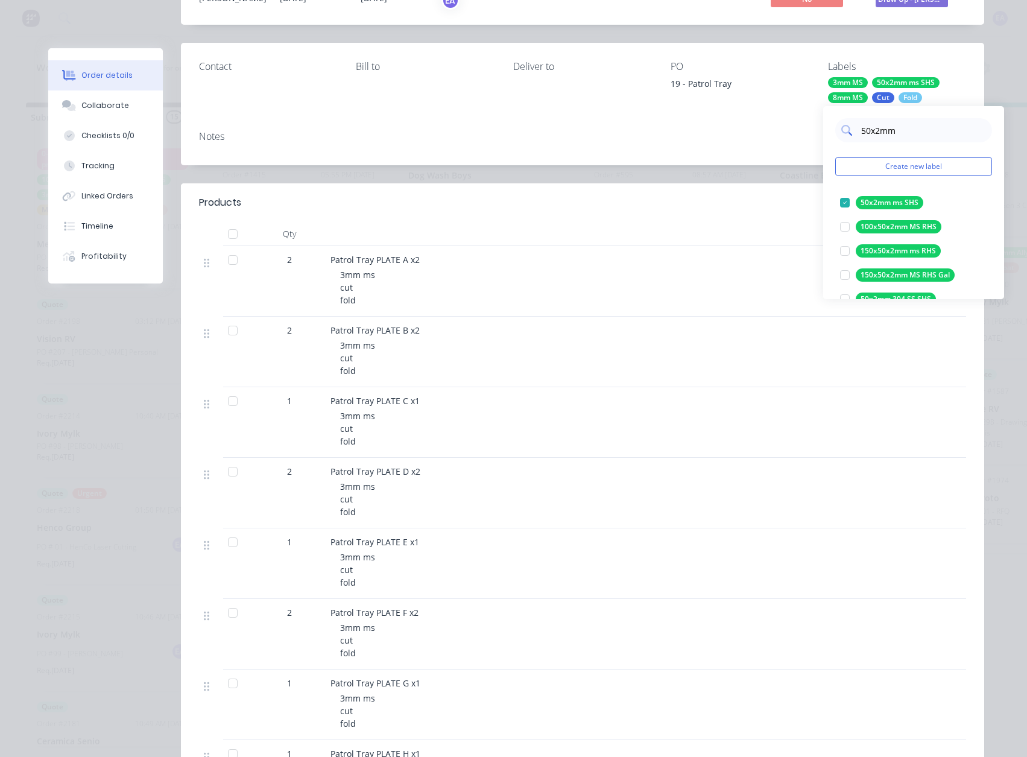
drag, startPoint x: 903, startPoint y: 130, endPoint x: 861, endPoint y: 131, distance: 42.2
click at [861, 131] on input "50x2mm" at bounding box center [923, 130] width 126 height 24
type input "75x50x"
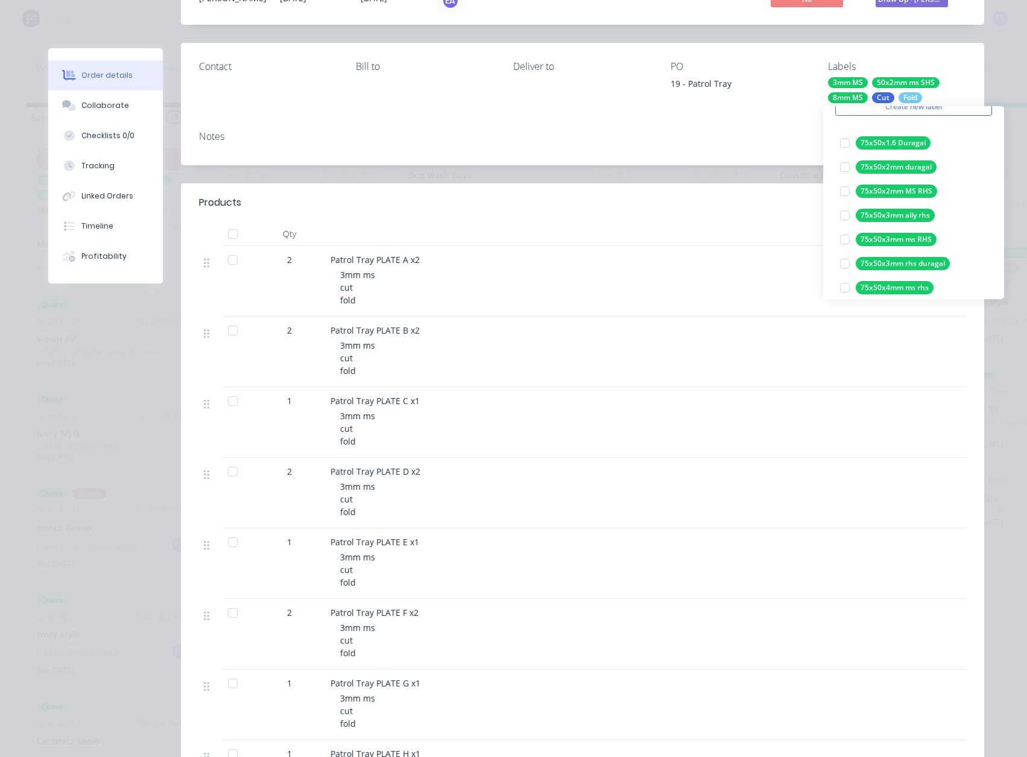
scroll to position [60, 0]
click at [846, 241] on div at bounding box center [845, 239] width 24 height 24
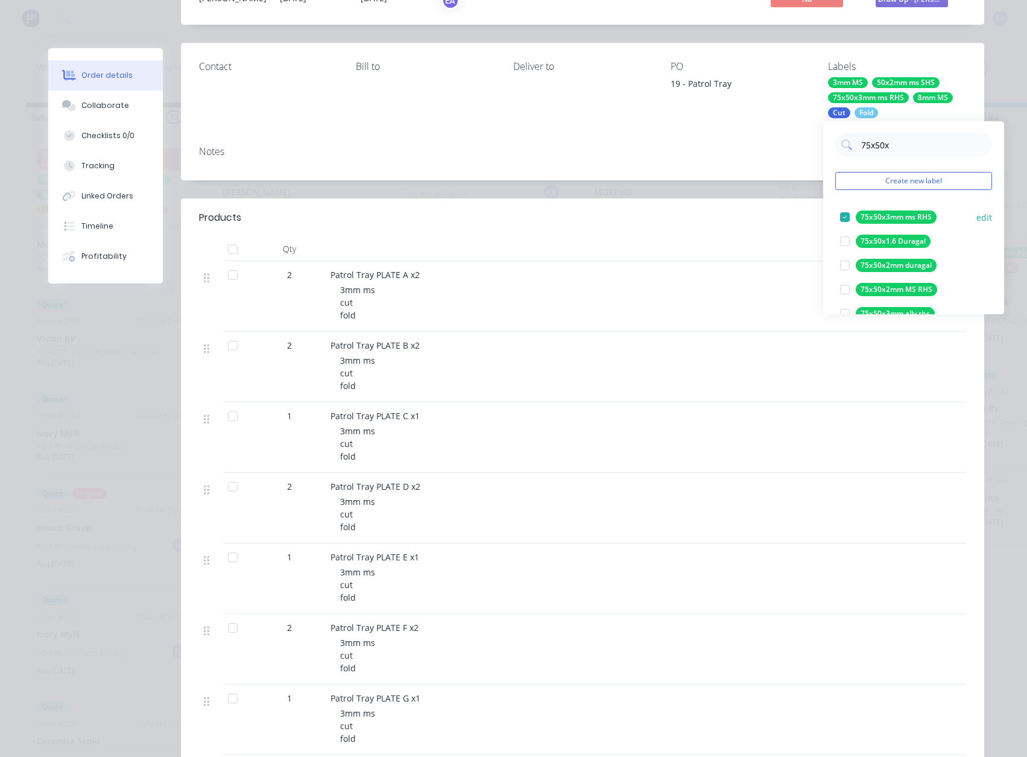
scroll to position [0, 0]
drag, startPoint x: 895, startPoint y: 153, endPoint x: 850, endPoint y: 153, distance: 44.0
click at [850, 153] on div "75x50x" at bounding box center [913, 145] width 157 height 24
click at [780, 168] on div "Notes" at bounding box center [582, 158] width 803 height 44
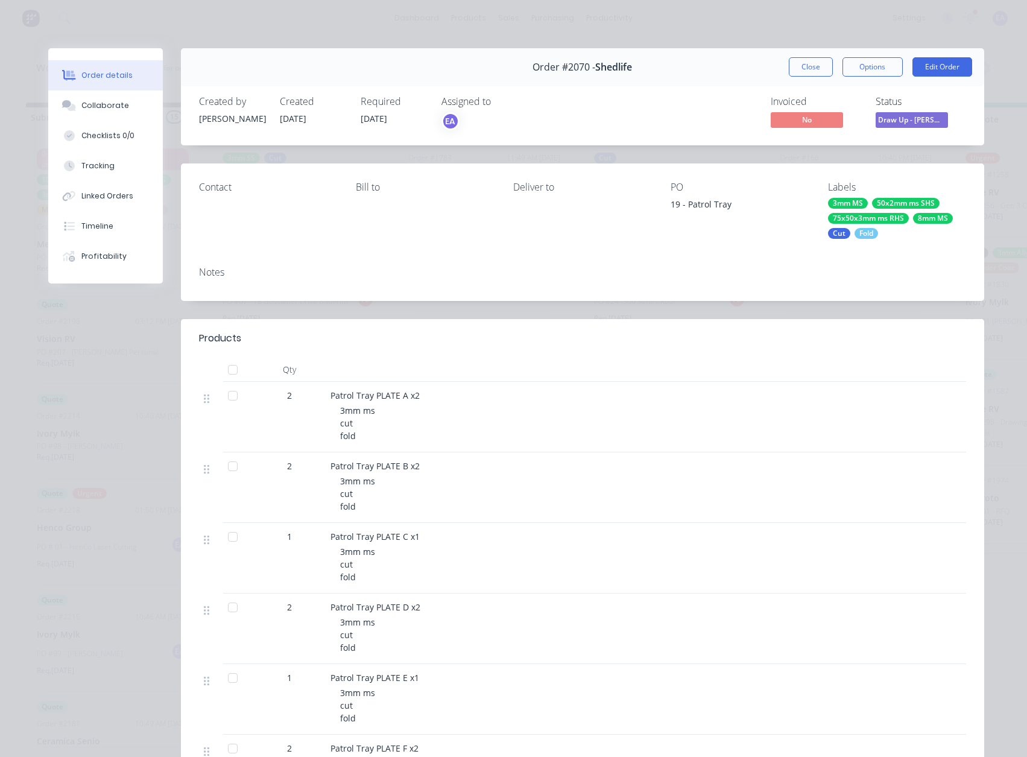
click at [860, 218] on div "75x50x3mm ms RHS" at bounding box center [868, 218] width 81 height 11
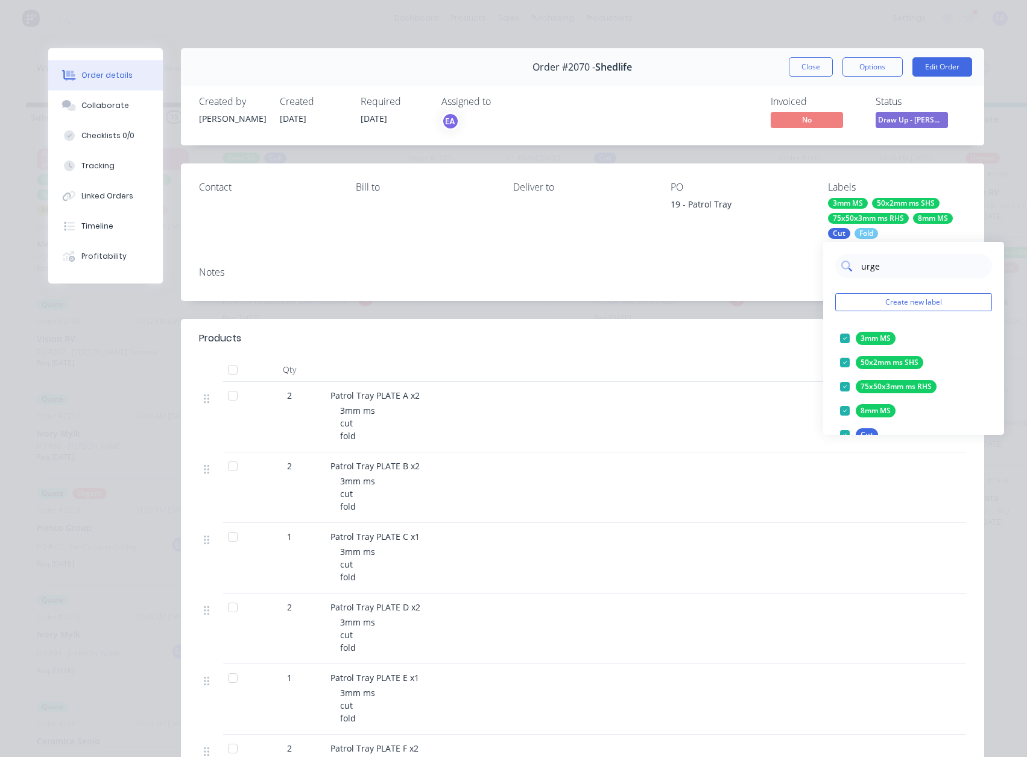
type input "urgen"
click at [843, 342] on div at bounding box center [845, 338] width 24 height 24
drag, startPoint x: 784, startPoint y: 289, endPoint x: 822, endPoint y: 248, distance: 55.9
click at [784, 289] on div "Notes" at bounding box center [582, 279] width 803 height 44
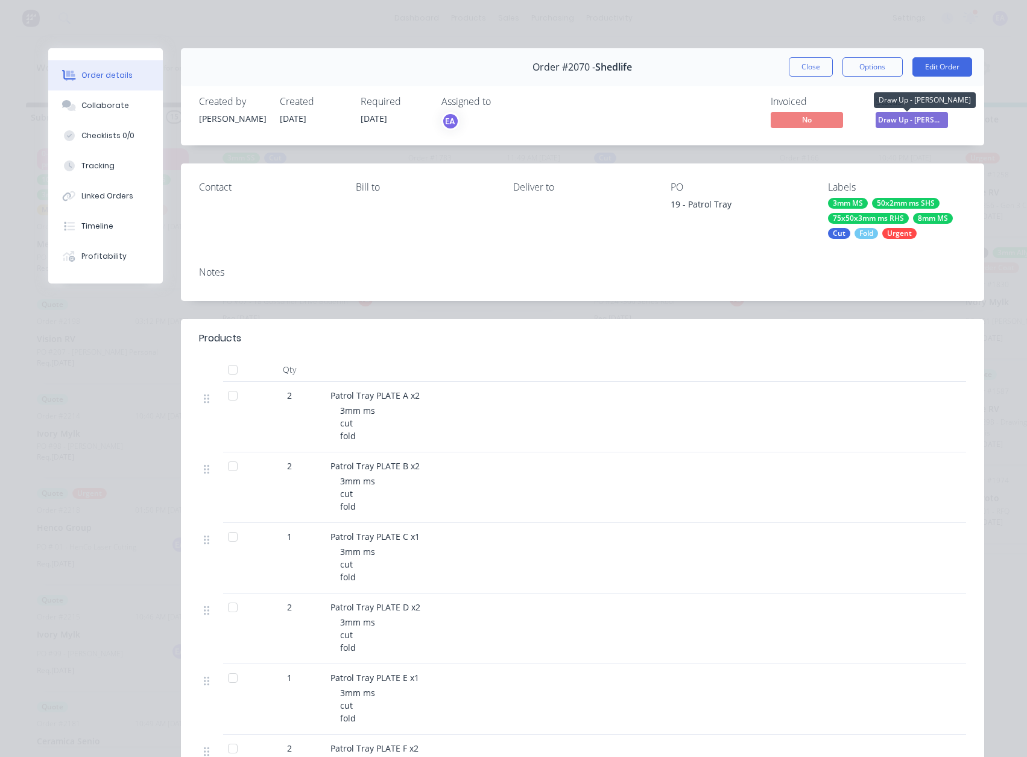
click at [911, 122] on span "Draw Up - [PERSON_NAME]" at bounding box center [912, 119] width 72 height 15
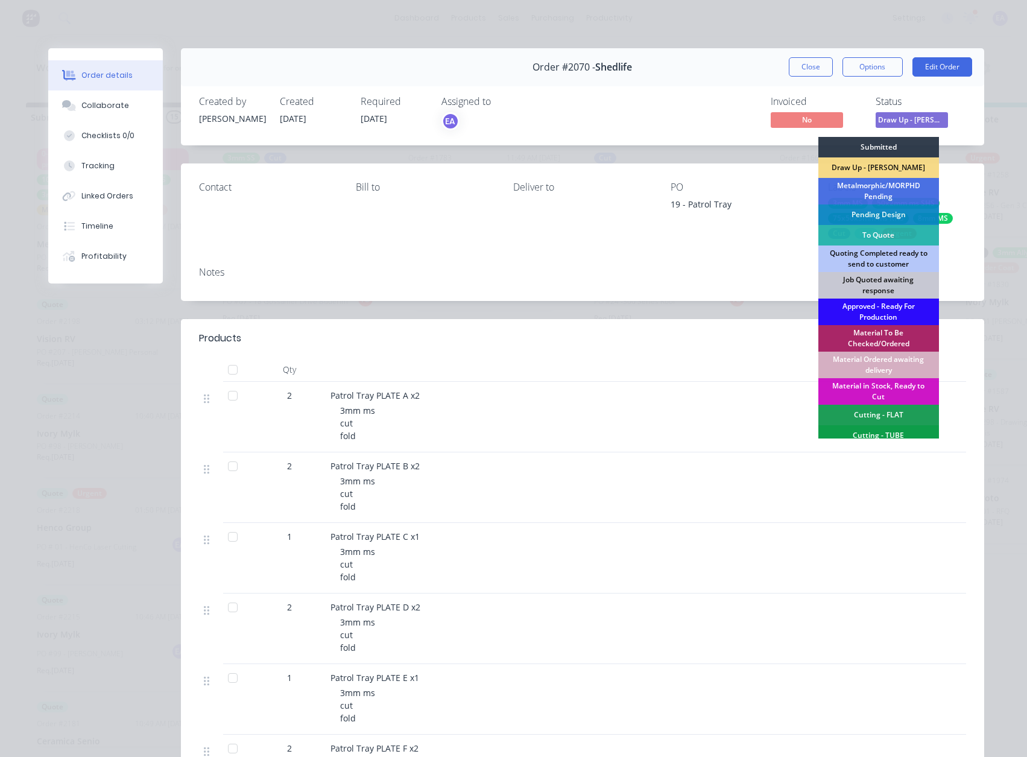
click at [878, 306] on div "Approved - Ready For Production" at bounding box center [879, 312] width 121 height 27
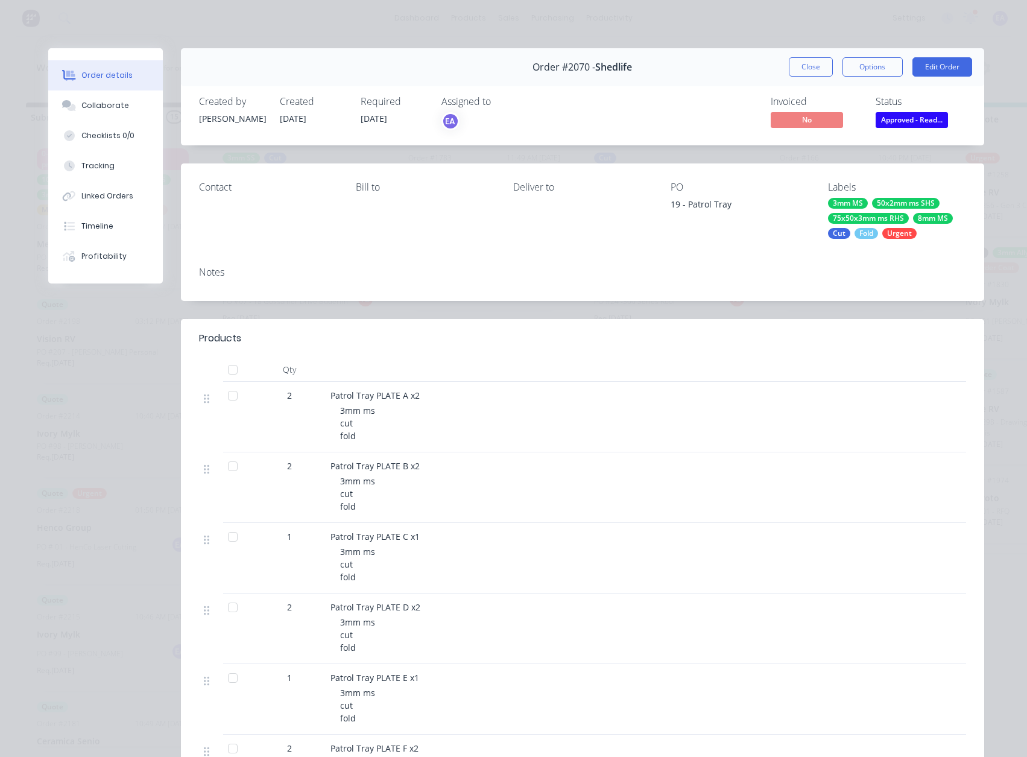
drag, startPoint x: 810, startPoint y: 64, endPoint x: 474, endPoint y: 362, distance: 449.1
click at [810, 64] on button "Close" at bounding box center [811, 66] width 44 height 19
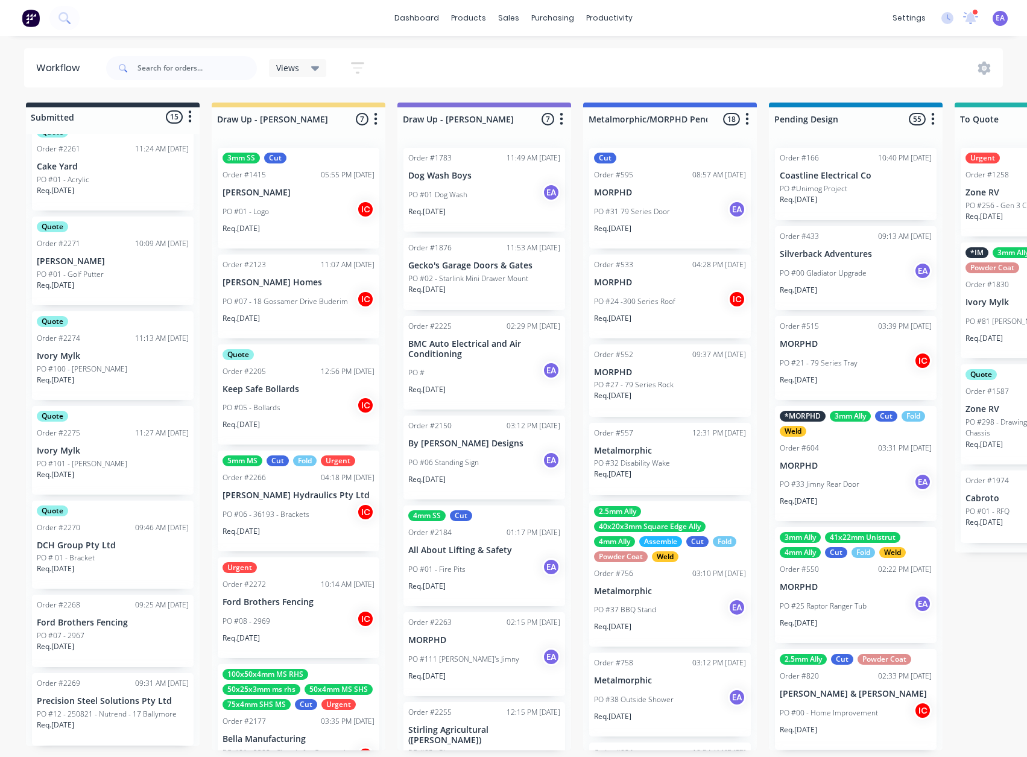
scroll to position [25, 0]
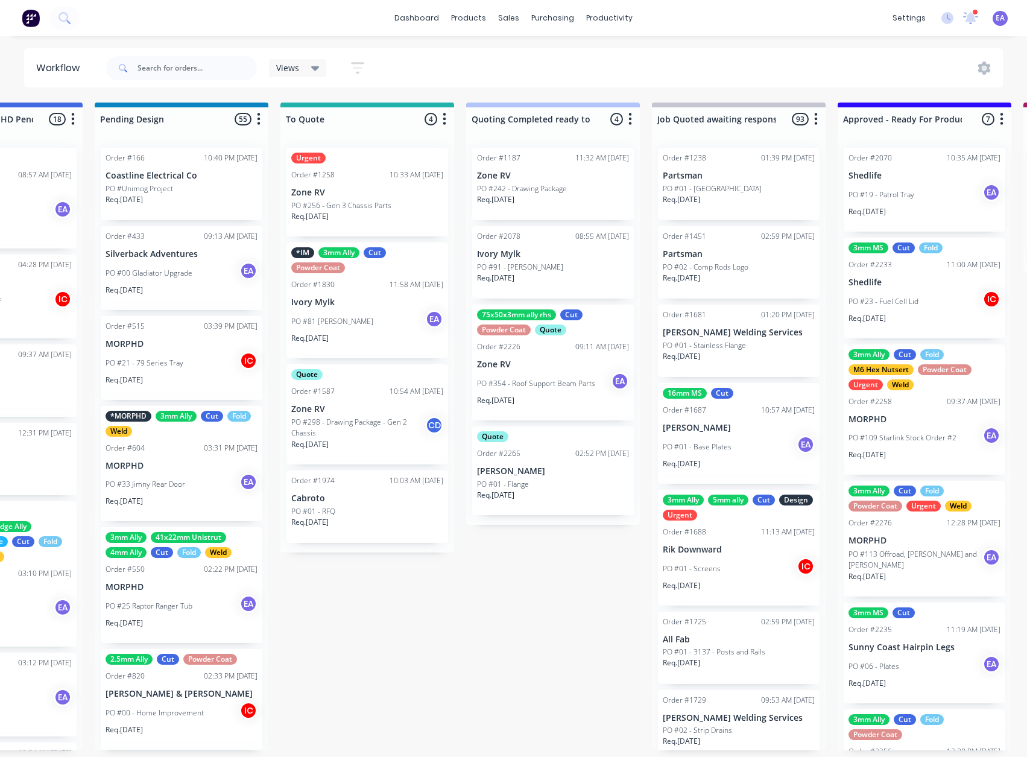
drag, startPoint x: 508, startPoint y: 572, endPoint x: 543, endPoint y: 576, distance: 35.2
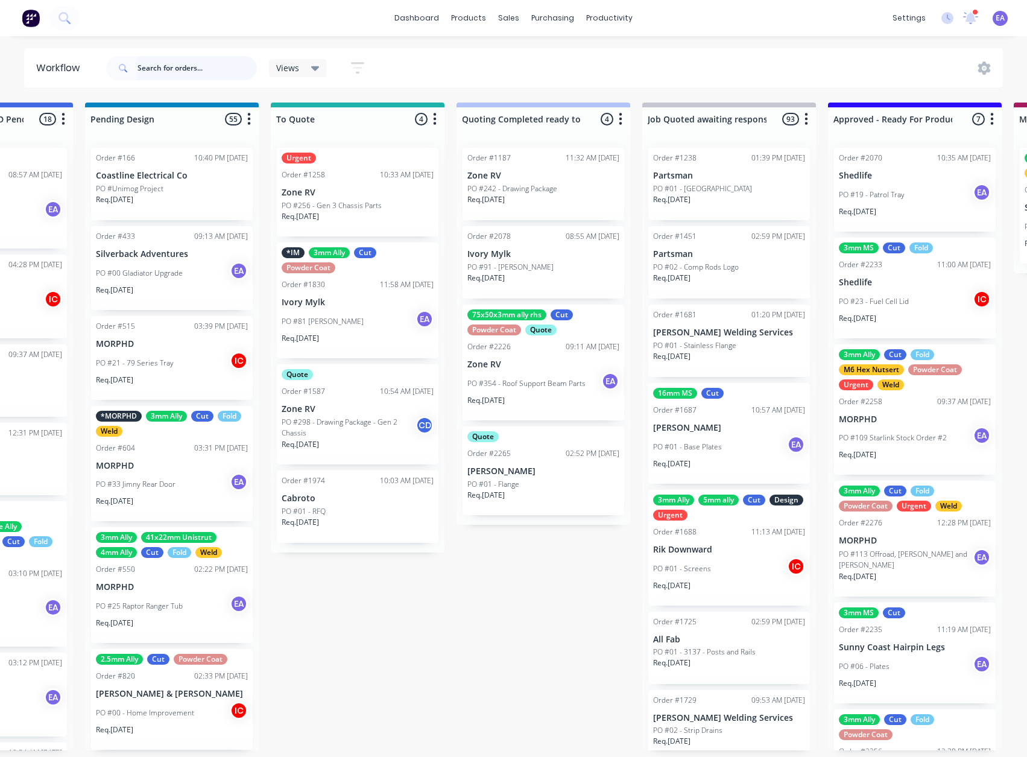
click at [178, 62] on input "text" at bounding box center [197, 68] width 119 height 24
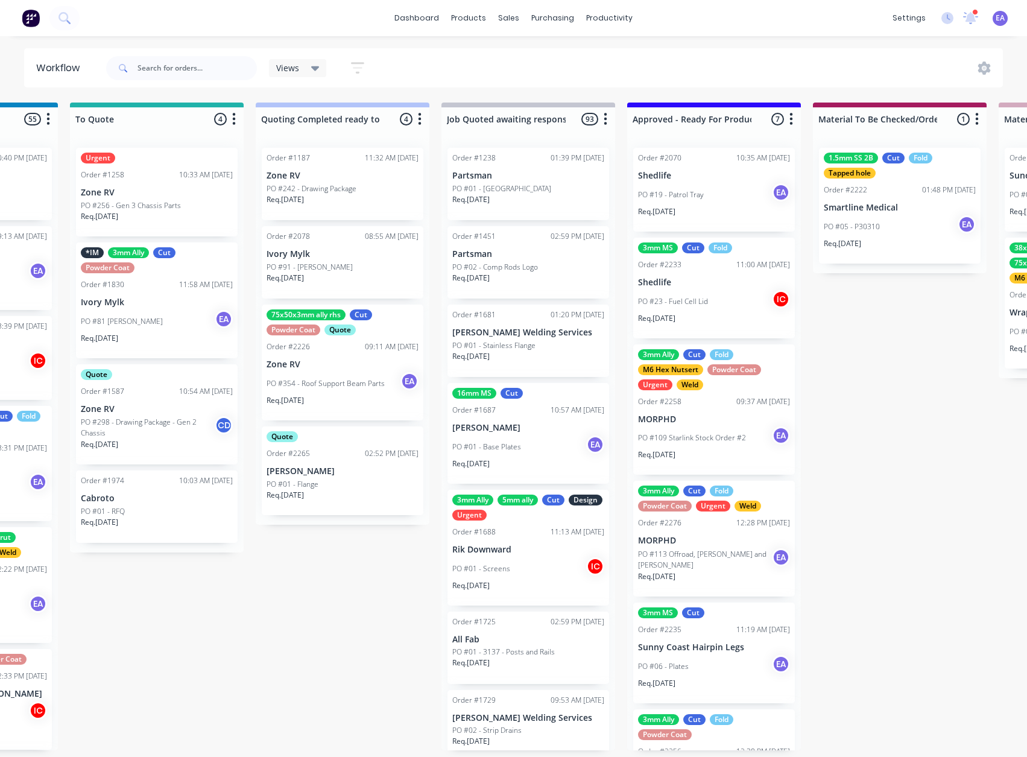
drag, startPoint x: 434, startPoint y: 539, endPoint x: 477, endPoint y: 548, distance: 43.2
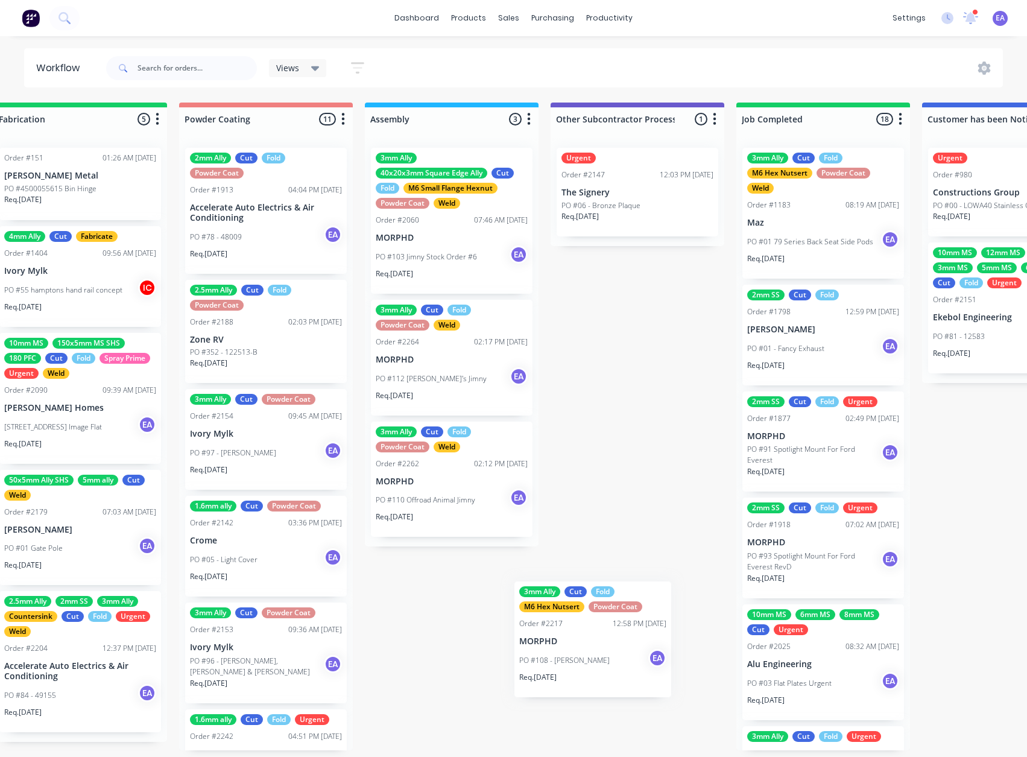
scroll to position [2, 0]
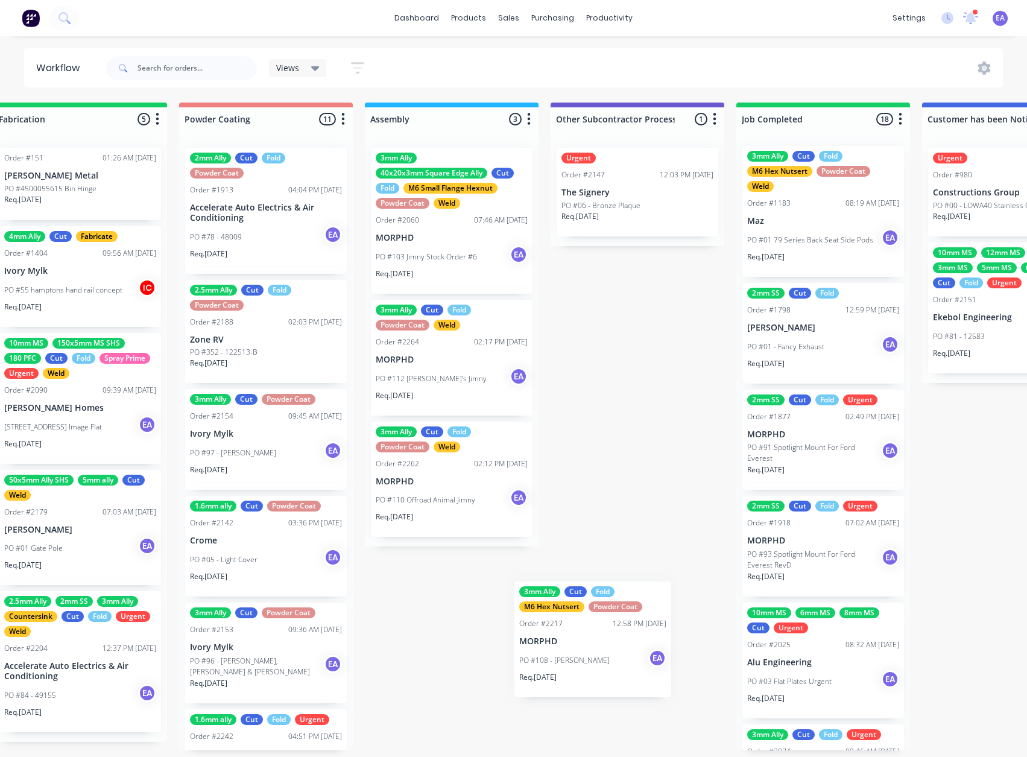
drag, startPoint x: 655, startPoint y: 695, endPoint x: 288, endPoint y: 728, distance: 368.2
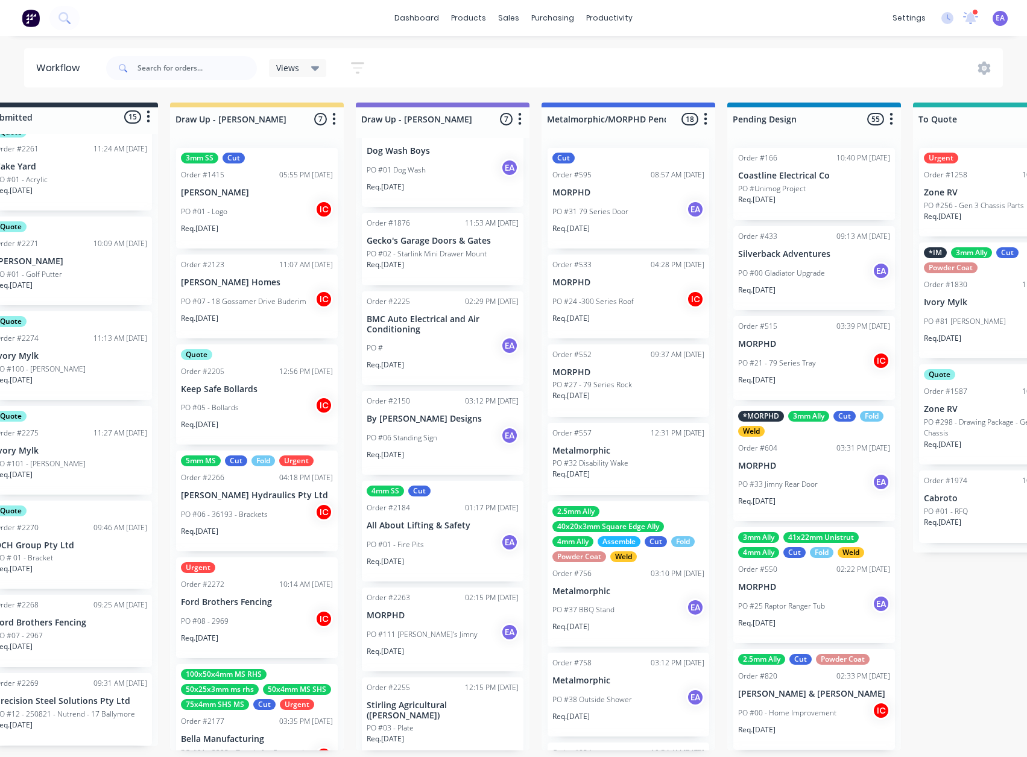
scroll to position [2, 0]
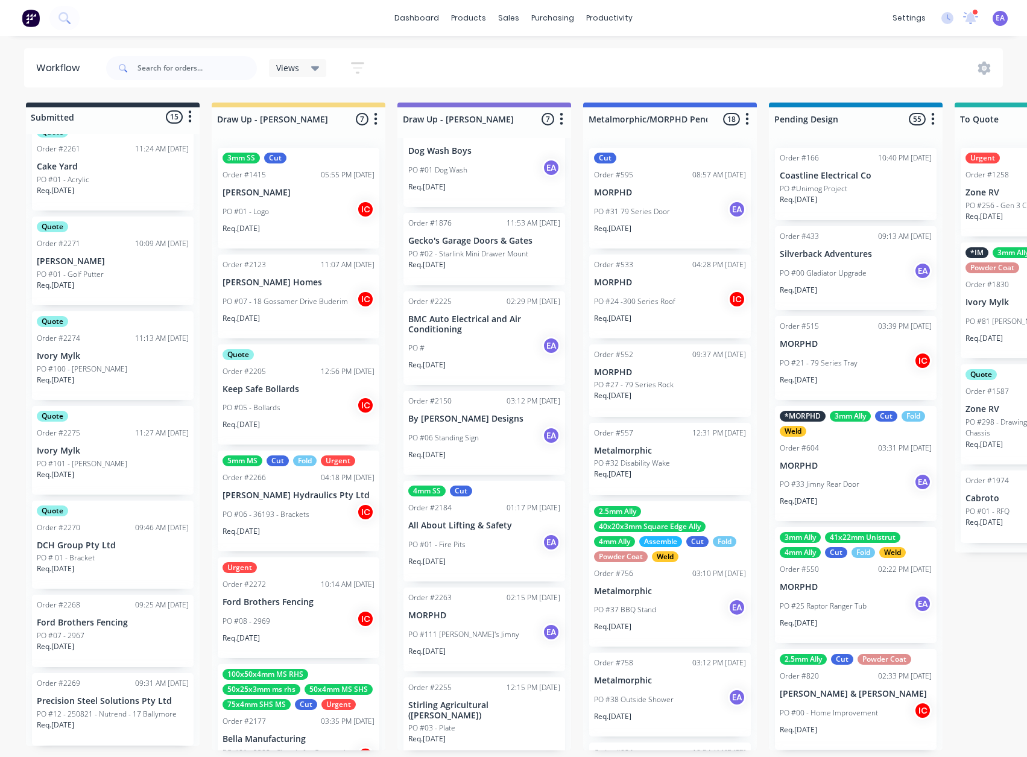
drag, startPoint x: 543, startPoint y: 668, endPoint x: 489, endPoint y: 675, distance: 54.8
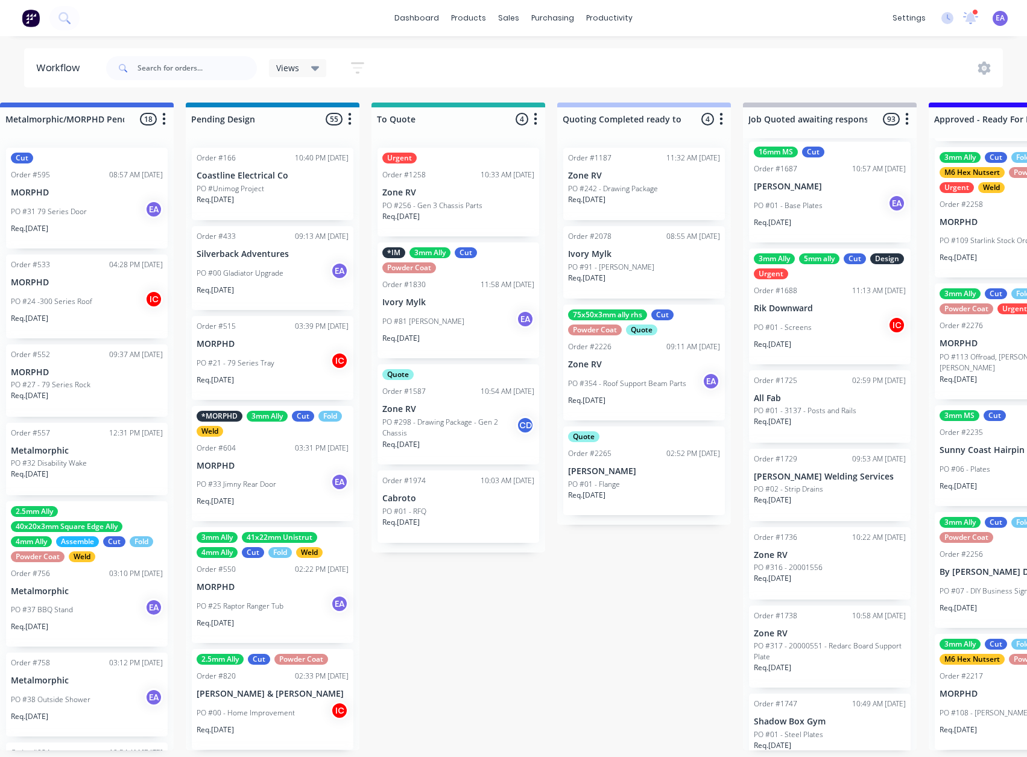
scroll to position [2, 965]
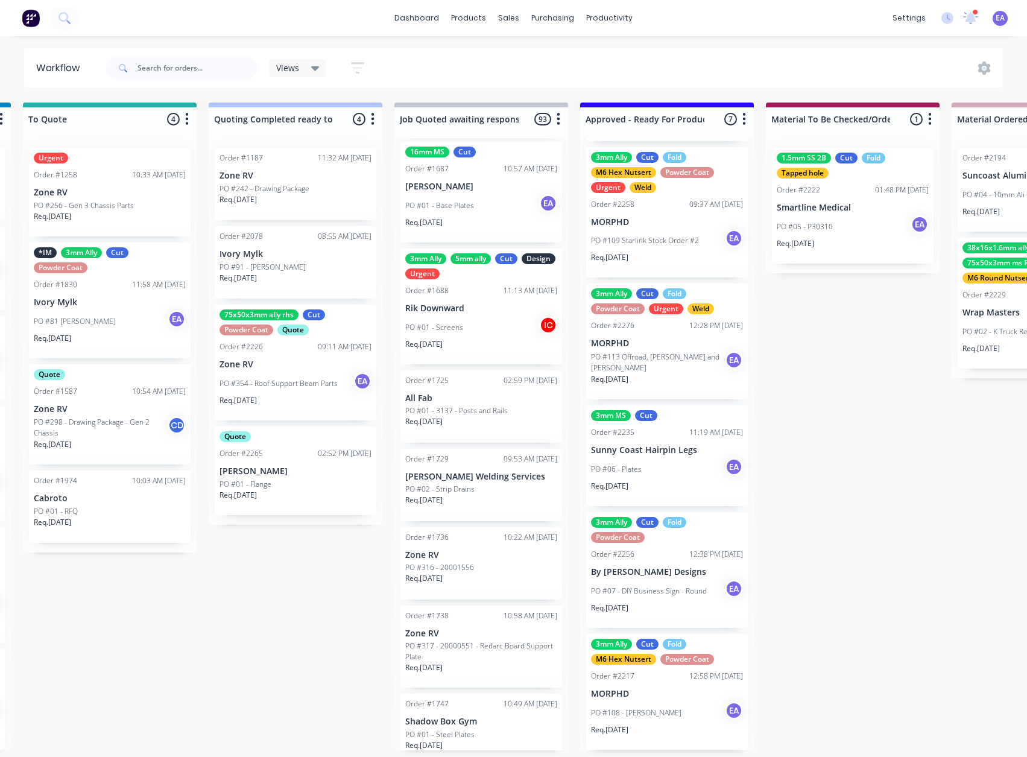
drag, startPoint x: 528, startPoint y: 647, endPoint x: 636, endPoint y: 658, distance: 108.6
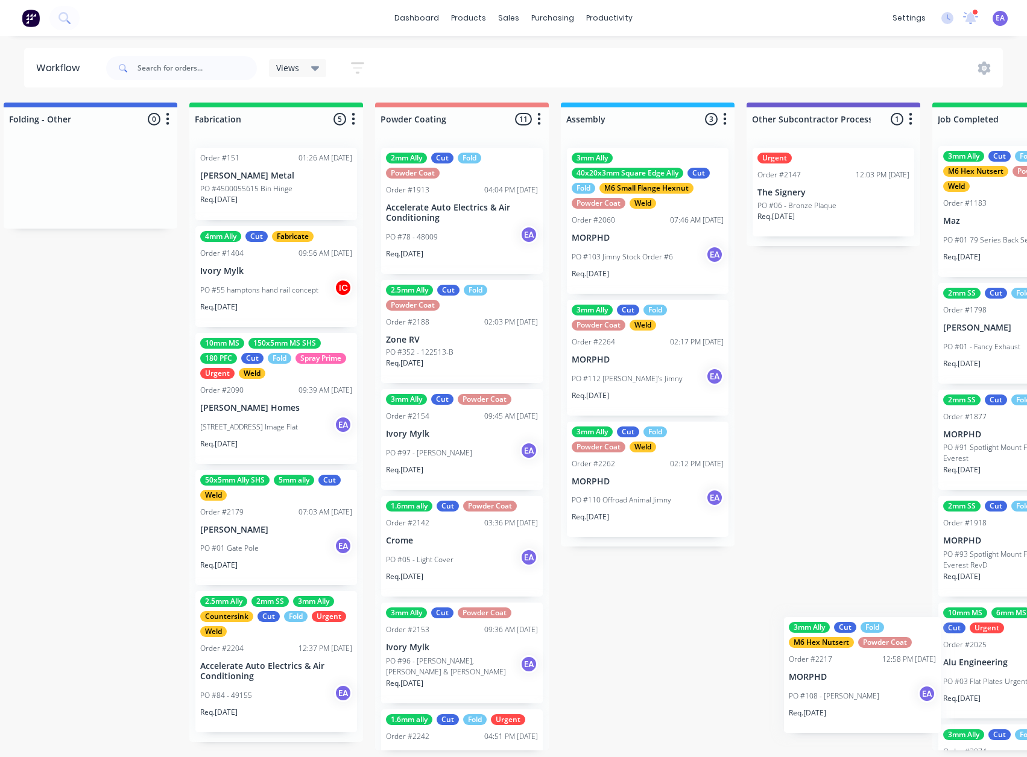
scroll to position [2, 2997]
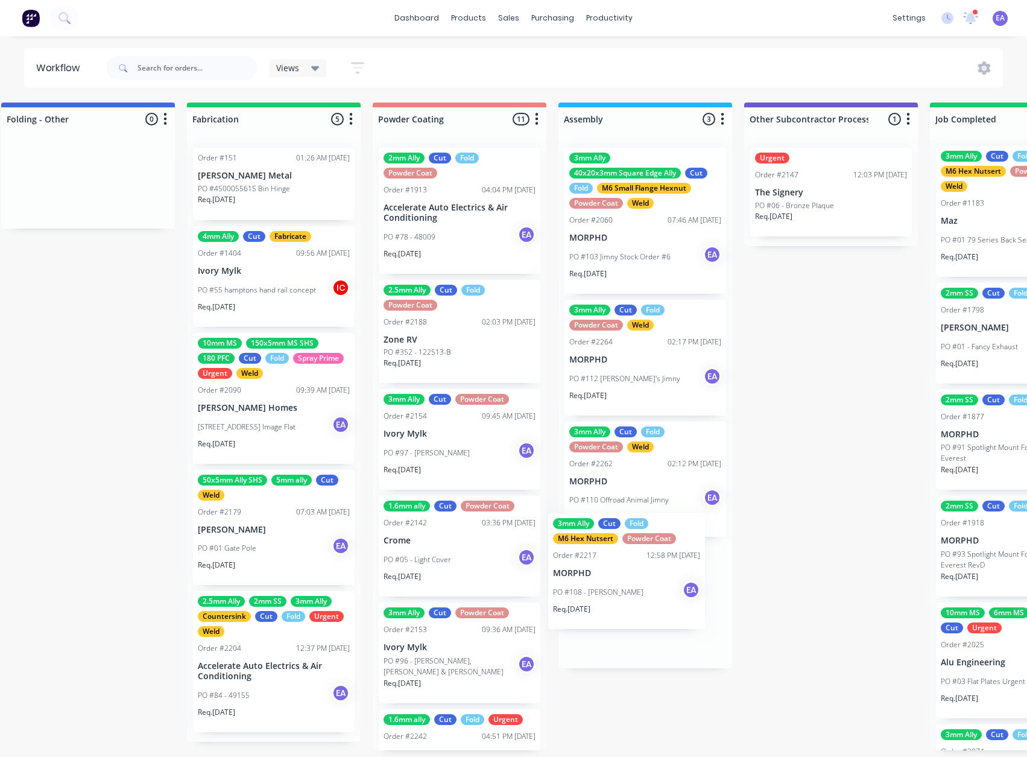
drag, startPoint x: 742, startPoint y: 688, endPoint x: 609, endPoint y: 572, distance: 176.6
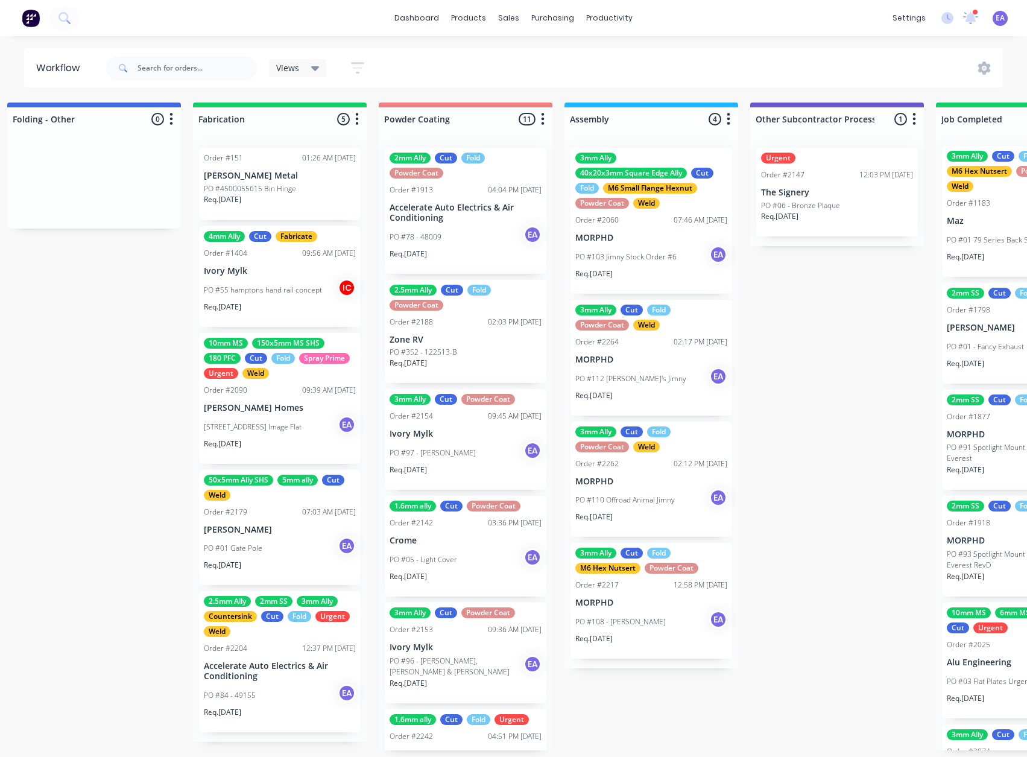
scroll to position [2, 0]
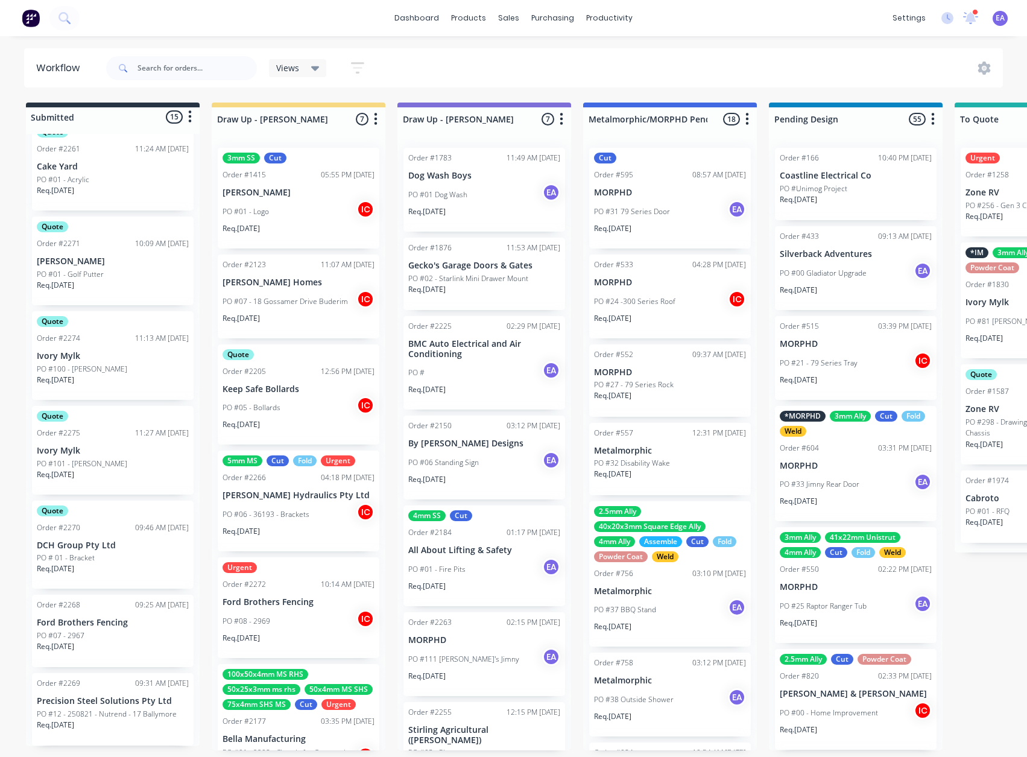
drag, startPoint x: 844, startPoint y: 444, endPoint x: 523, endPoint y: 491, distance: 324.3
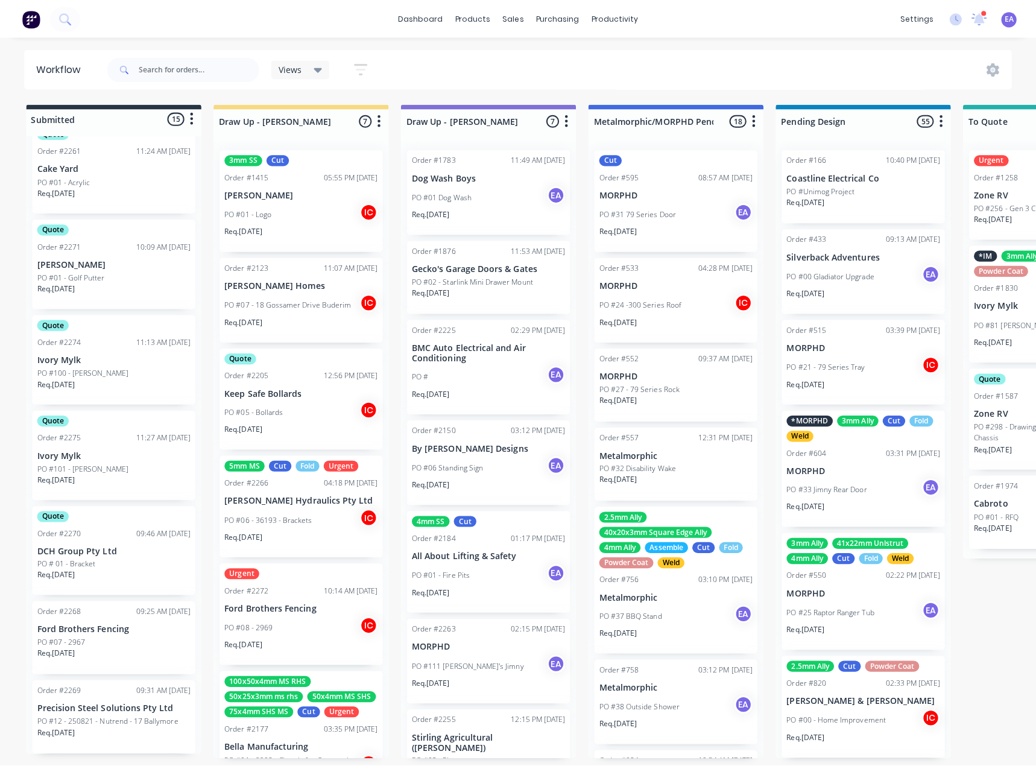
scroll to position [25, 0]
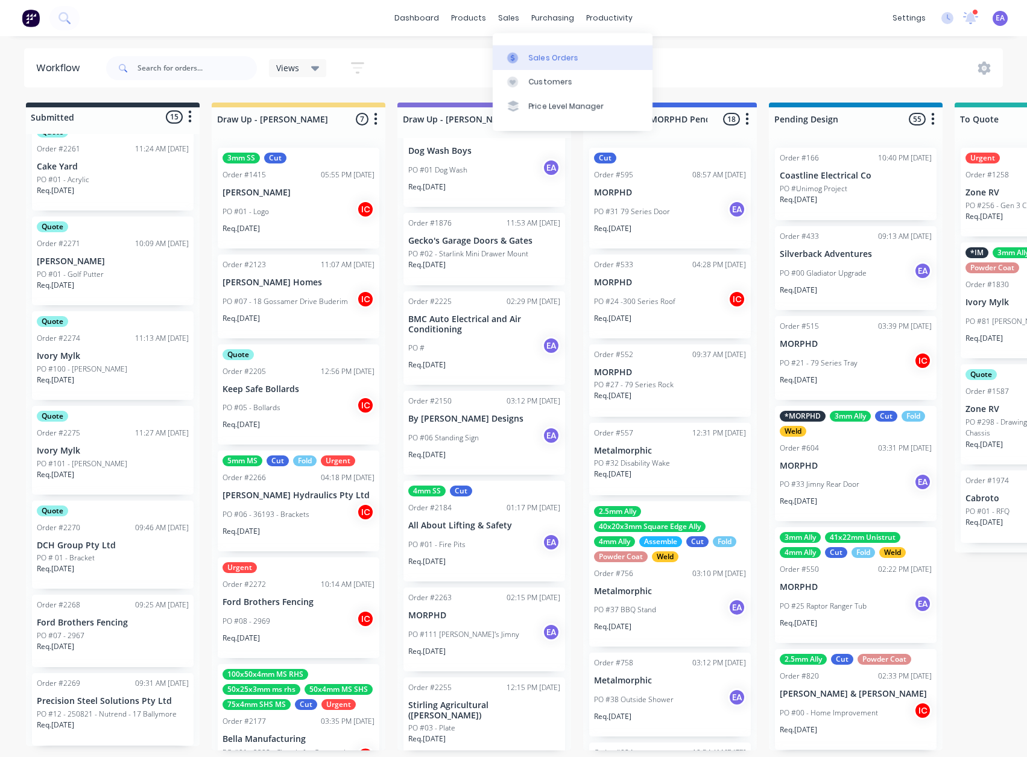
click at [529, 54] on div "Sales Orders" at bounding box center [553, 57] width 49 height 11
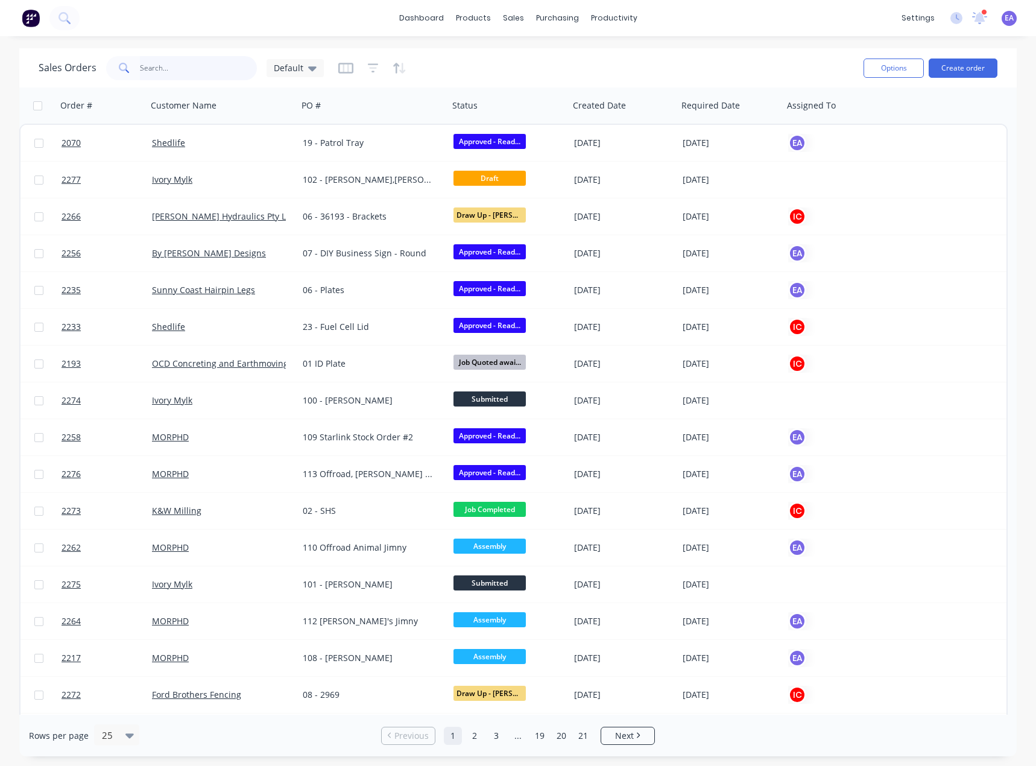
click at [180, 71] on input "text" at bounding box center [199, 68] width 118 height 24
type input "sunny coast"
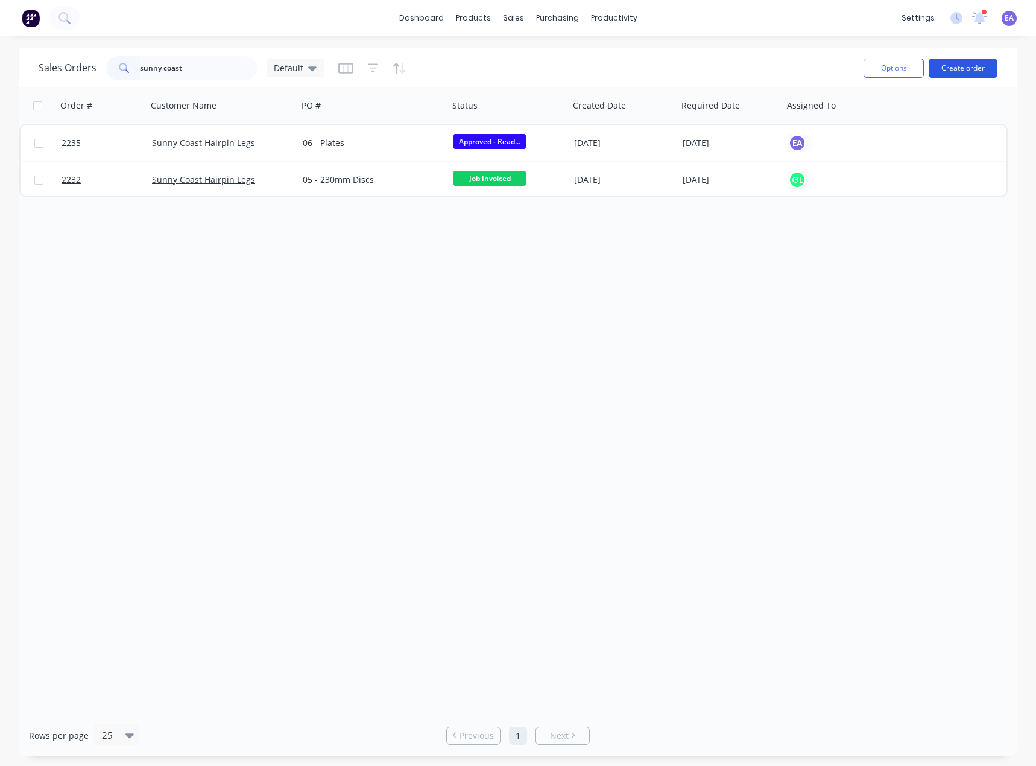
click at [977, 69] on button "Create order" at bounding box center [963, 68] width 69 height 19
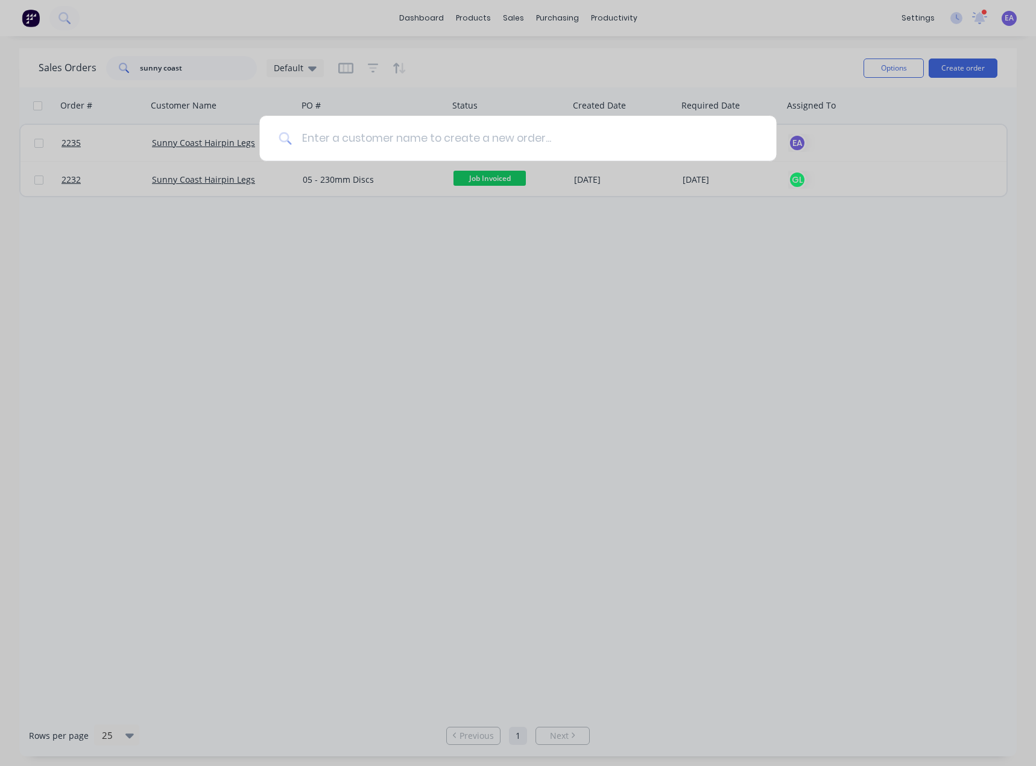
click at [463, 144] on input at bounding box center [524, 138] width 465 height 45
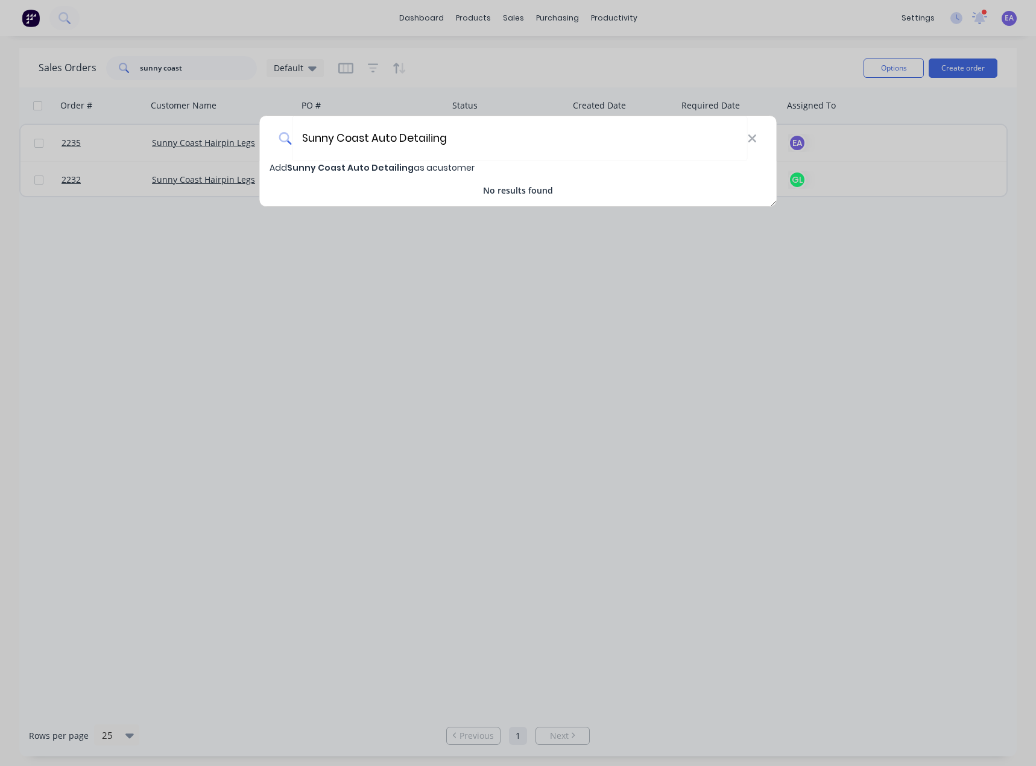
type input "Sunny Coast Auto Detailing"
click at [413, 166] on span "Add Sunny Coast Auto Detailing as a customer" at bounding box center [372, 168] width 205 height 12
select select "AU"
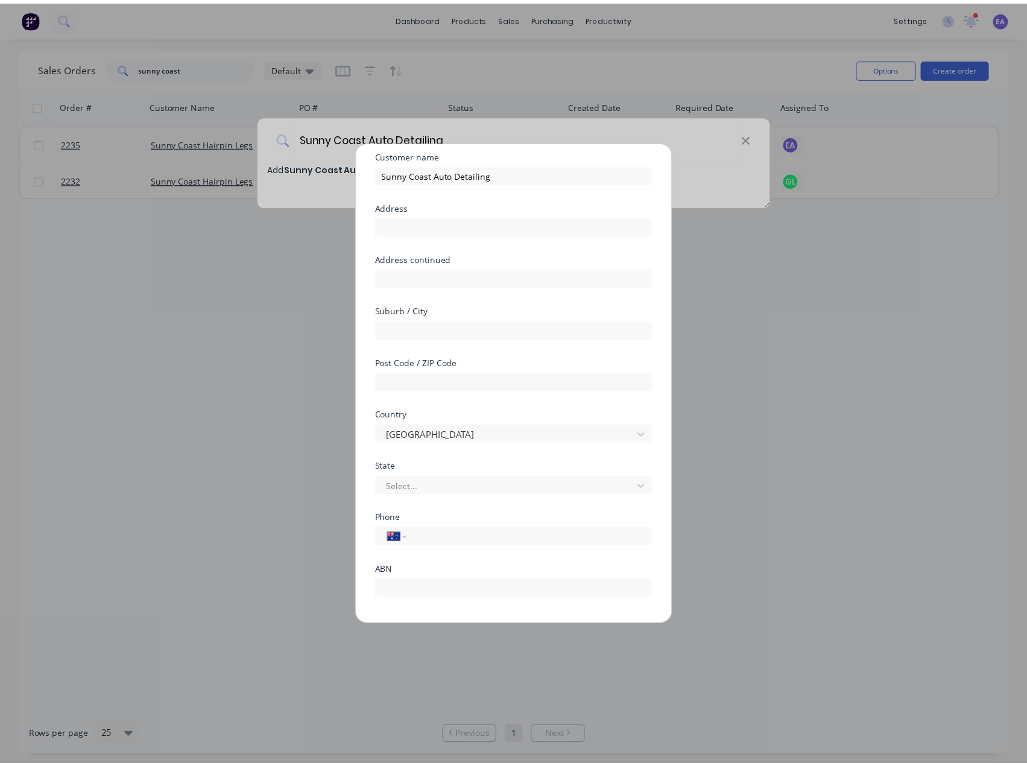
scroll to position [90, 0]
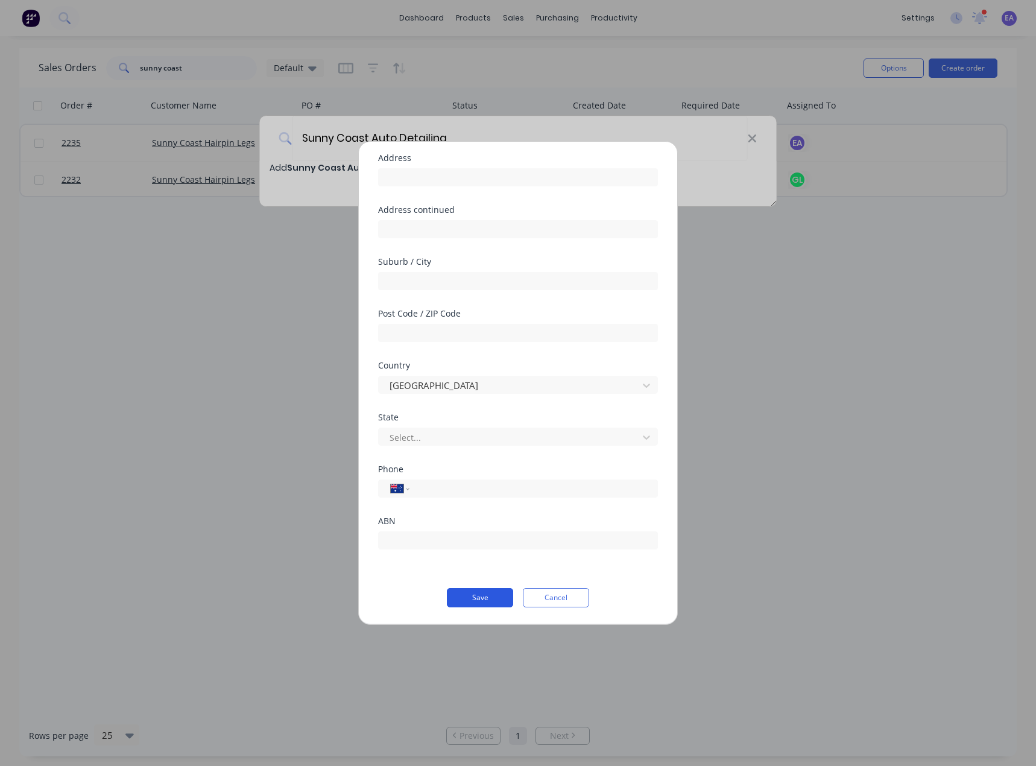
click at [469, 591] on button "Save" at bounding box center [480, 597] width 66 height 19
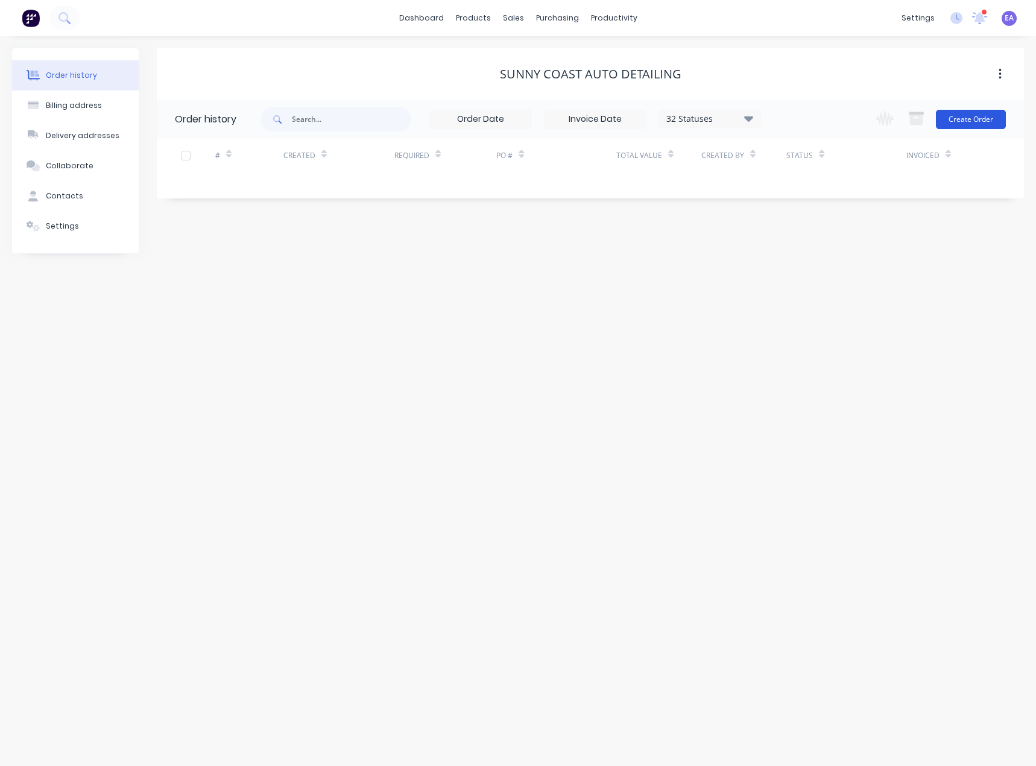
click at [979, 119] on button "Create Order" at bounding box center [971, 119] width 70 height 19
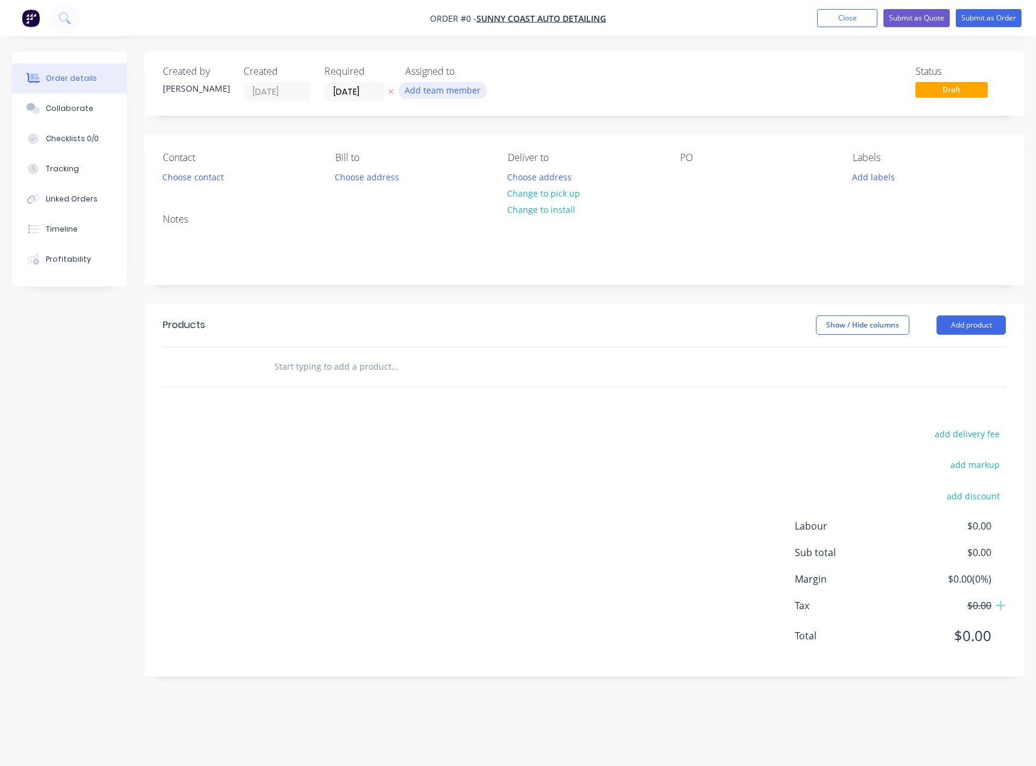
click at [441, 98] on button "Add team member" at bounding box center [443, 90] width 89 height 16
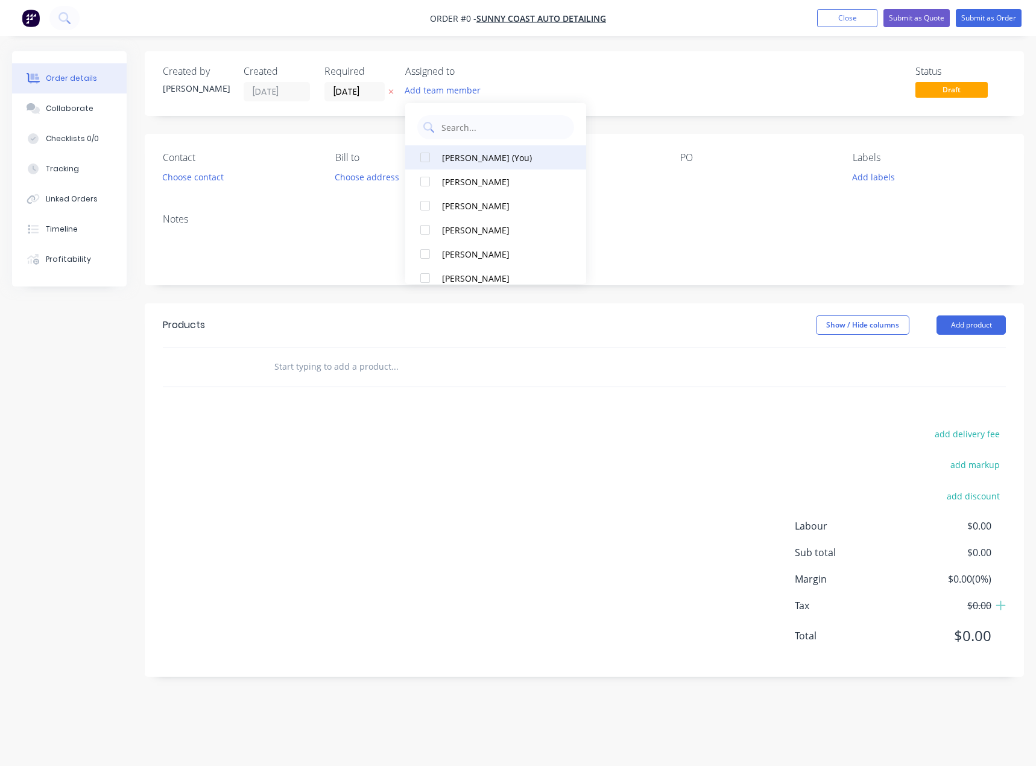
click at [476, 154] on div "[PERSON_NAME] (You)" at bounding box center [502, 157] width 121 height 13
click at [992, 320] on div "Order details Collaborate Checklists 0/0 Tracking Linked Orders Timeline Profit…" at bounding box center [518, 373] width 1036 height 644
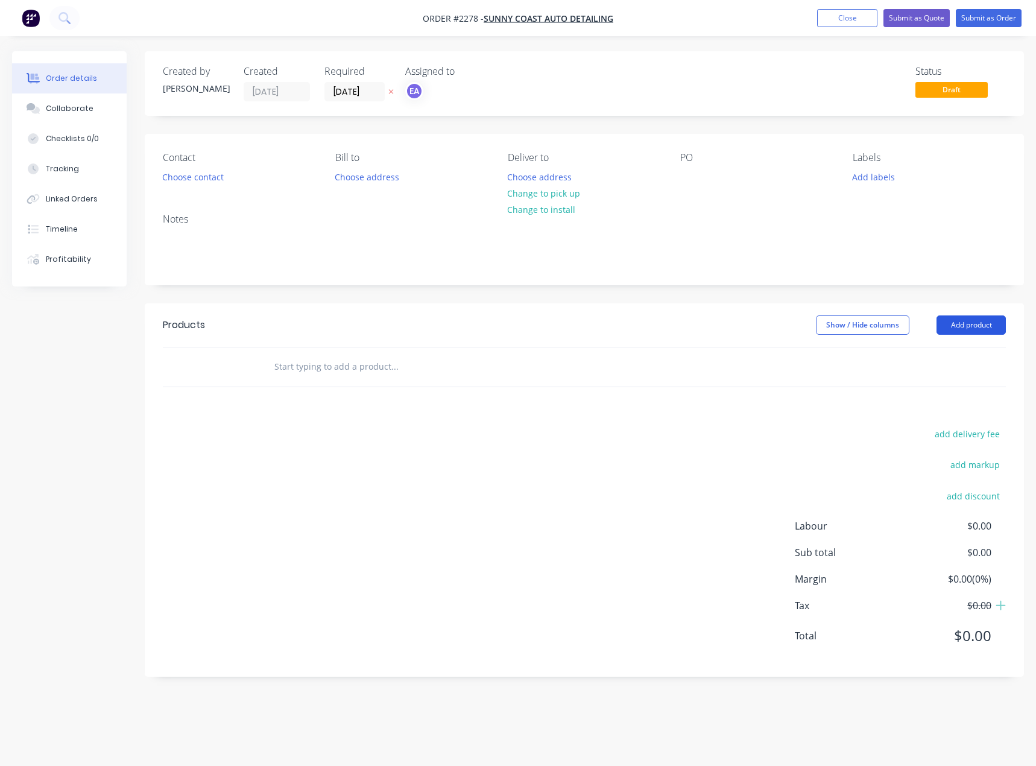
click at [967, 331] on button "Add product" at bounding box center [971, 324] width 69 height 19
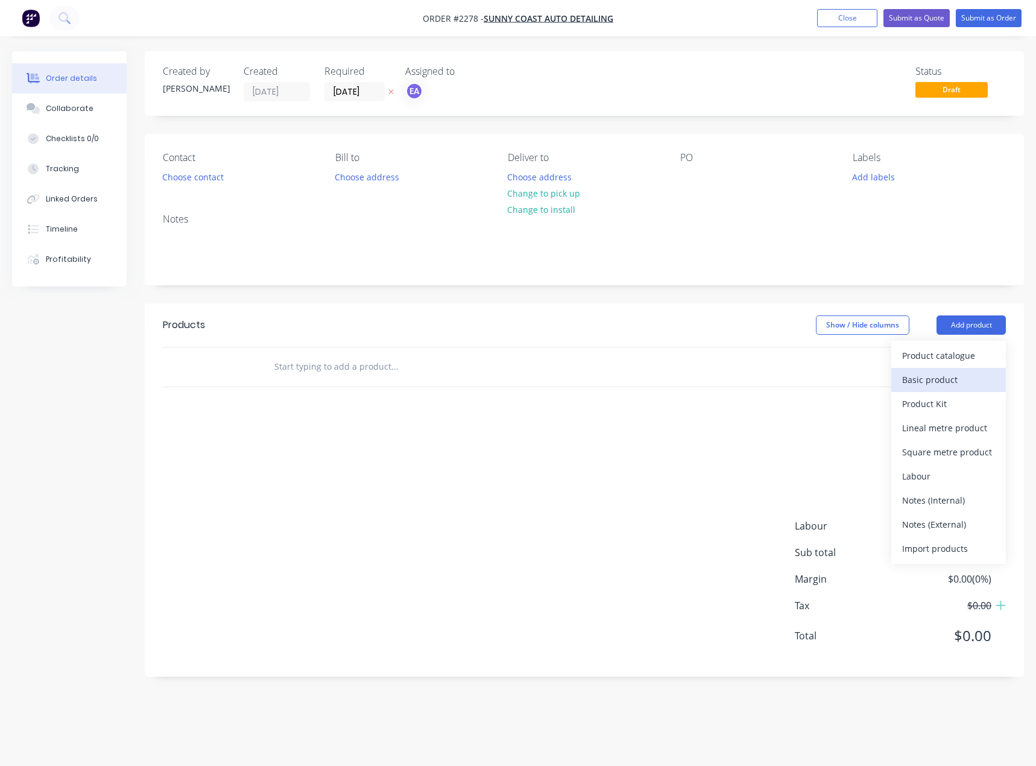
click at [941, 370] on button "Basic product" at bounding box center [948, 380] width 115 height 24
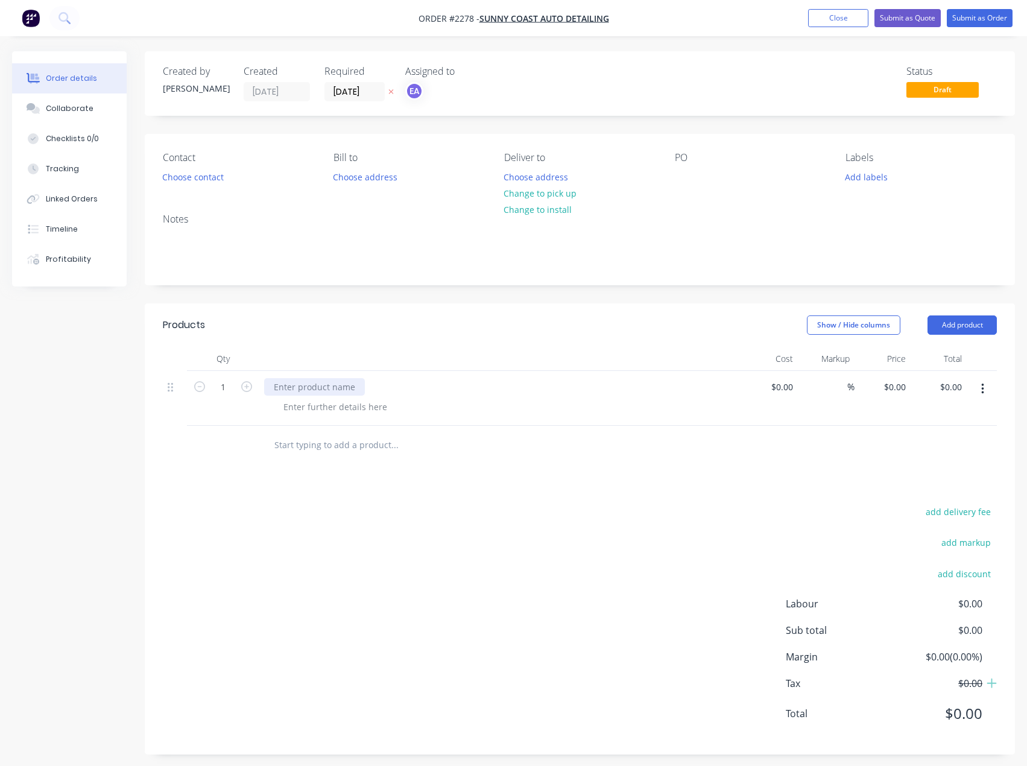
click at [299, 390] on div at bounding box center [314, 386] width 101 height 17
click at [963, 20] on button "Submit as Order" at bounding box center [980, 18] width 66 height 18
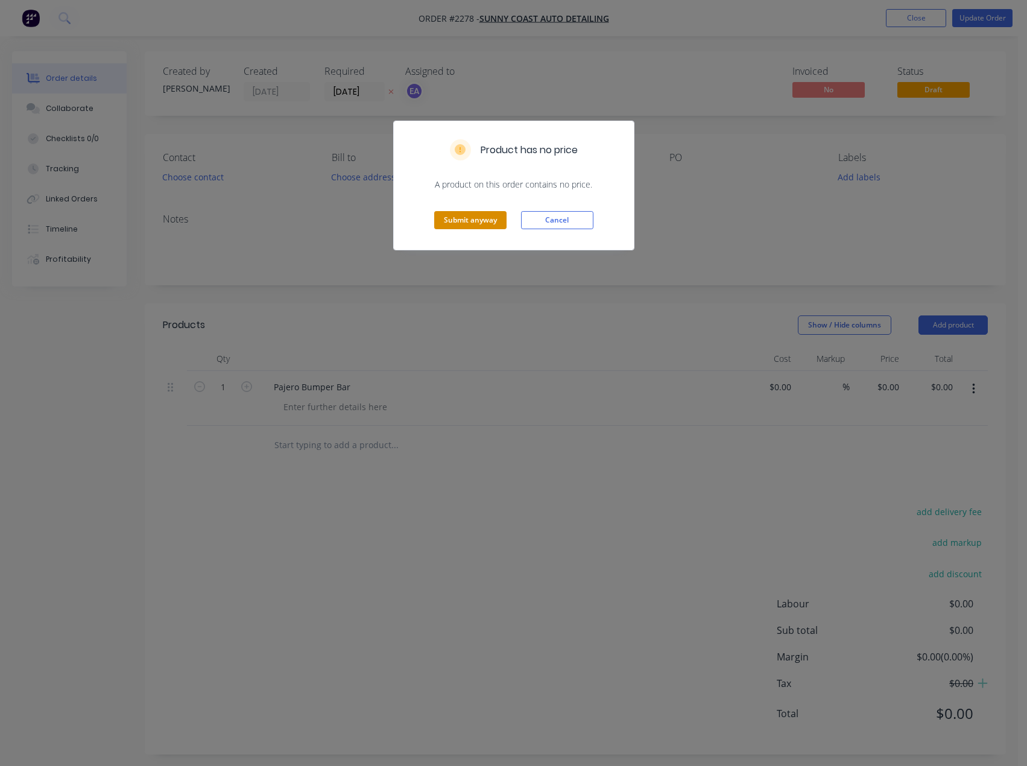
click at [465, 221] on button "Submit anyway" at bounding box center [470, 220] width 72 height 18
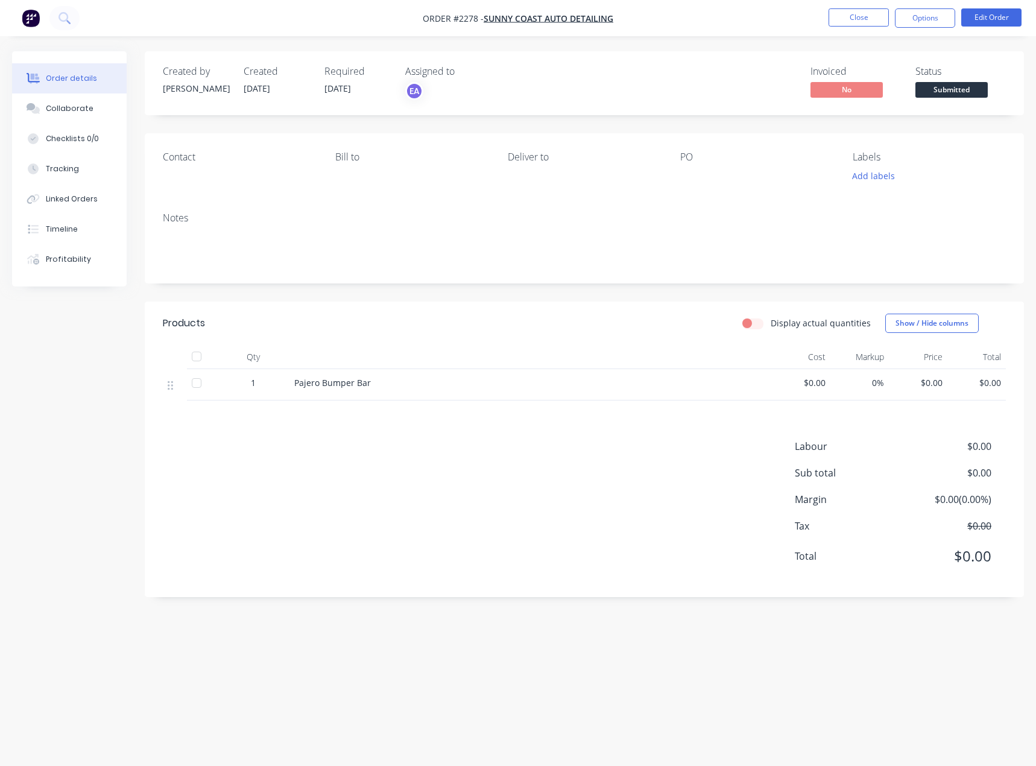
click at [950, 86] on span "Submitted" at bounding box center [952, 89] width 72 height 15
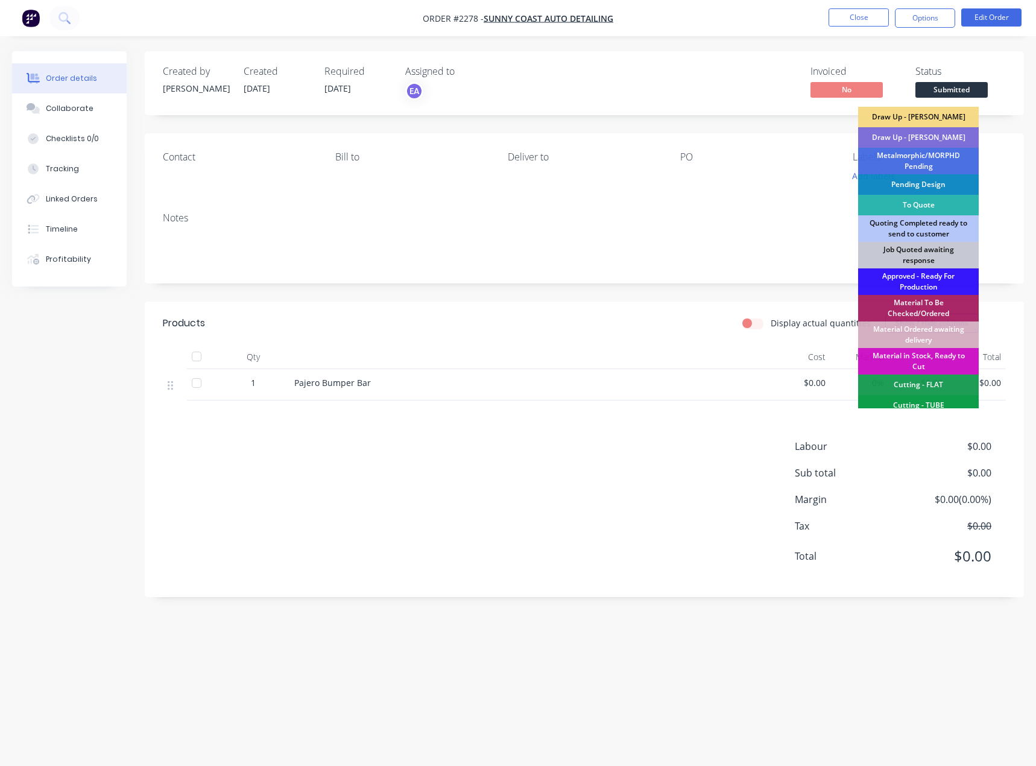
click at [941, 138] on div "Draw Up - [PERSON_NAME]" at bounding box center [918, 137] width 121 height 21
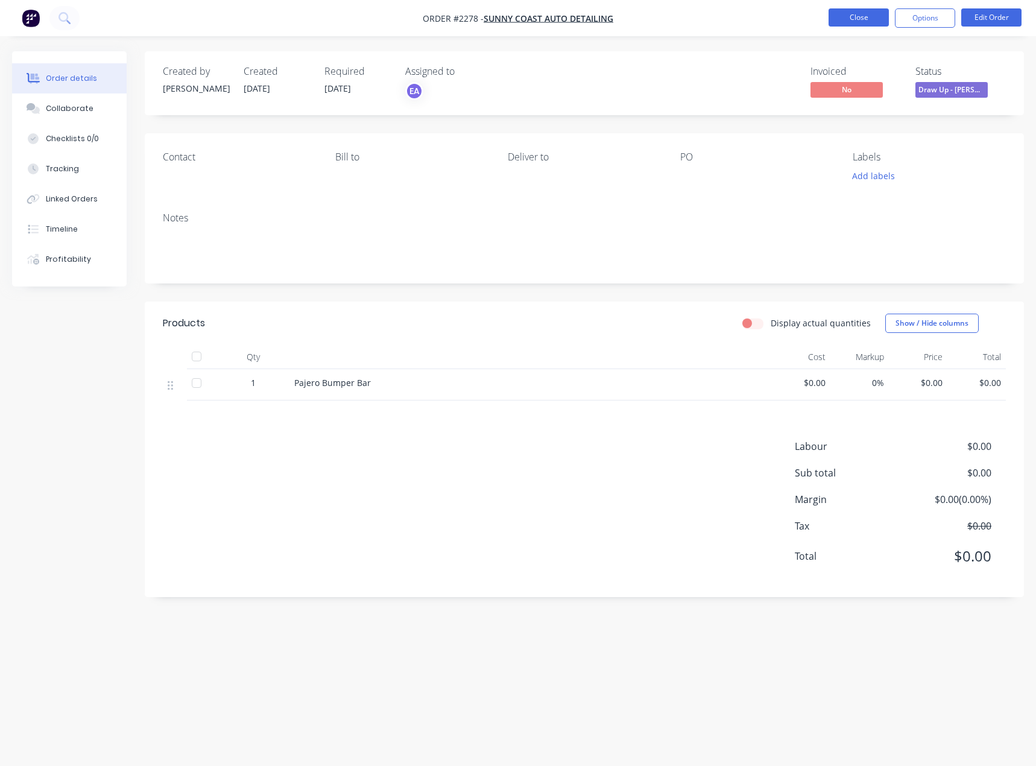
click at [847, 22] on button "Close" at bounding box center [859, 17] width 60 height 18
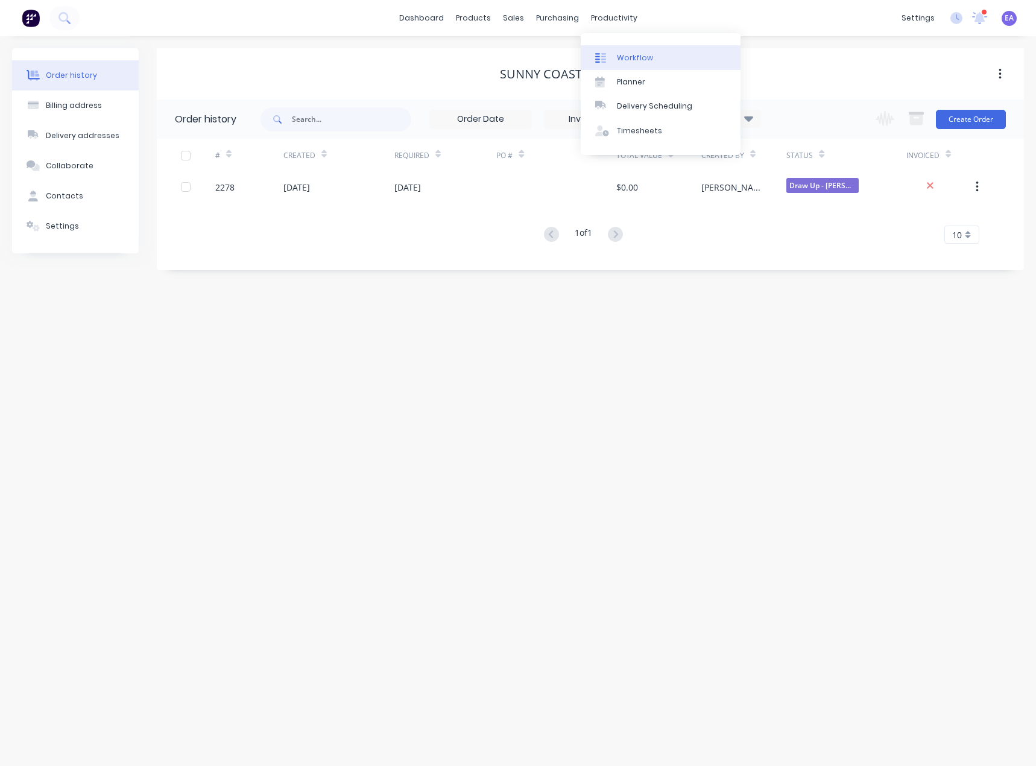
click at [626, 48] on link "Workflow" at bounding box center [661, 57] width 160 height 24
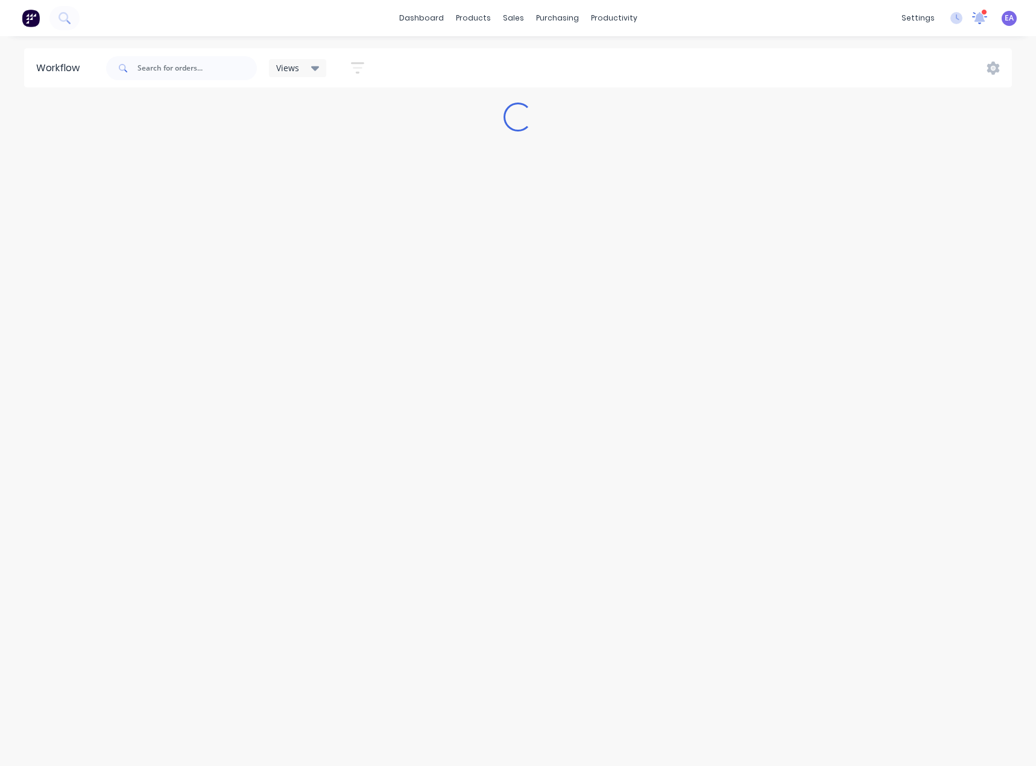
click at [980, 16] on icon at bounding box center [980, 16] width 11 height 10
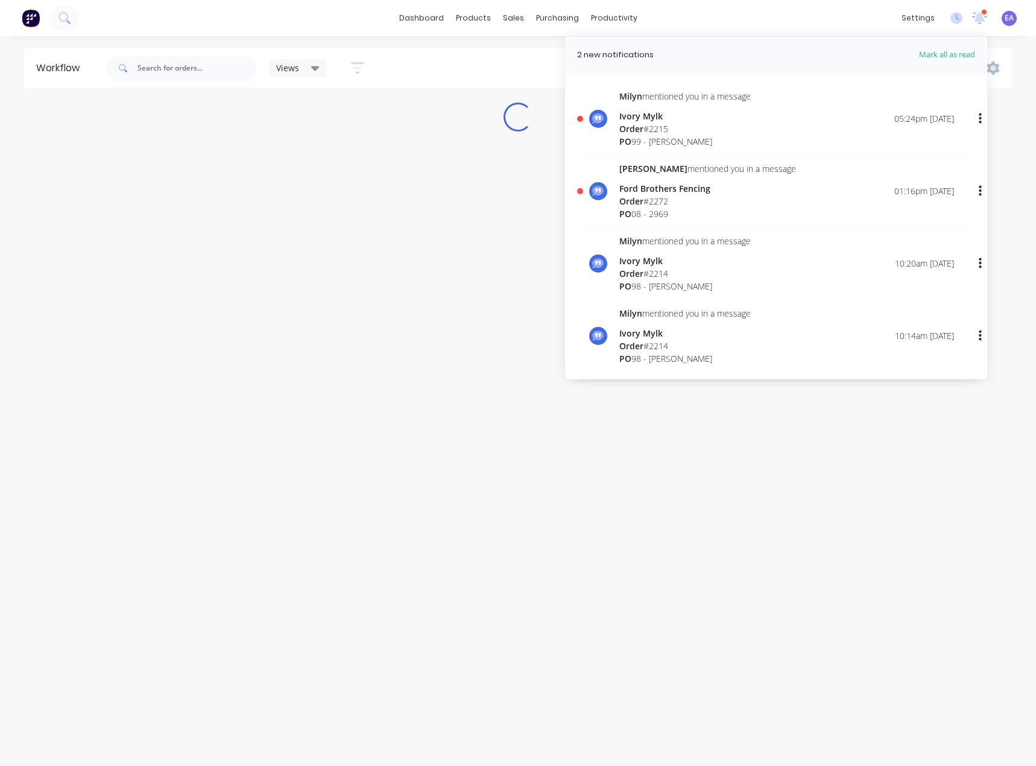
click at [667, 198] on div "Order # 2272" at bounding box center [707, 201] width 177 height 13
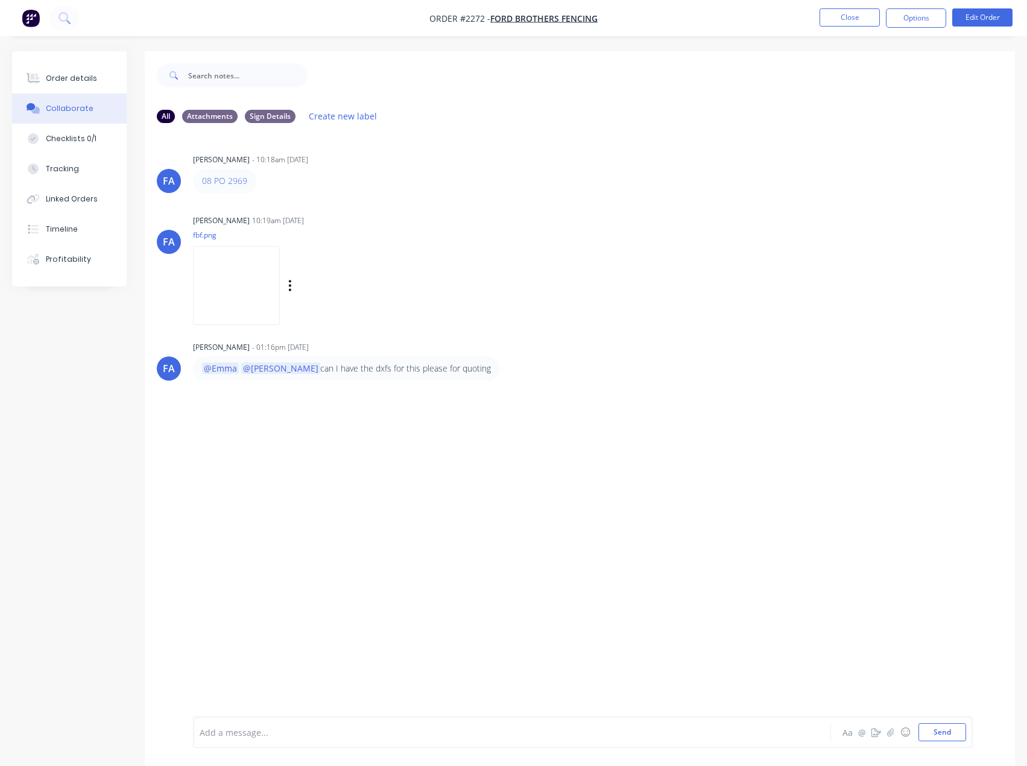
click at [280, 297] on img at bounding box center [236, 285] width 87 height 79
click at [269, 299] on img at bounding box center [236, 285] width 87 height 79
click at [87, 86] on button "Order details" at bounding box center [69, 78] width 115 height 30
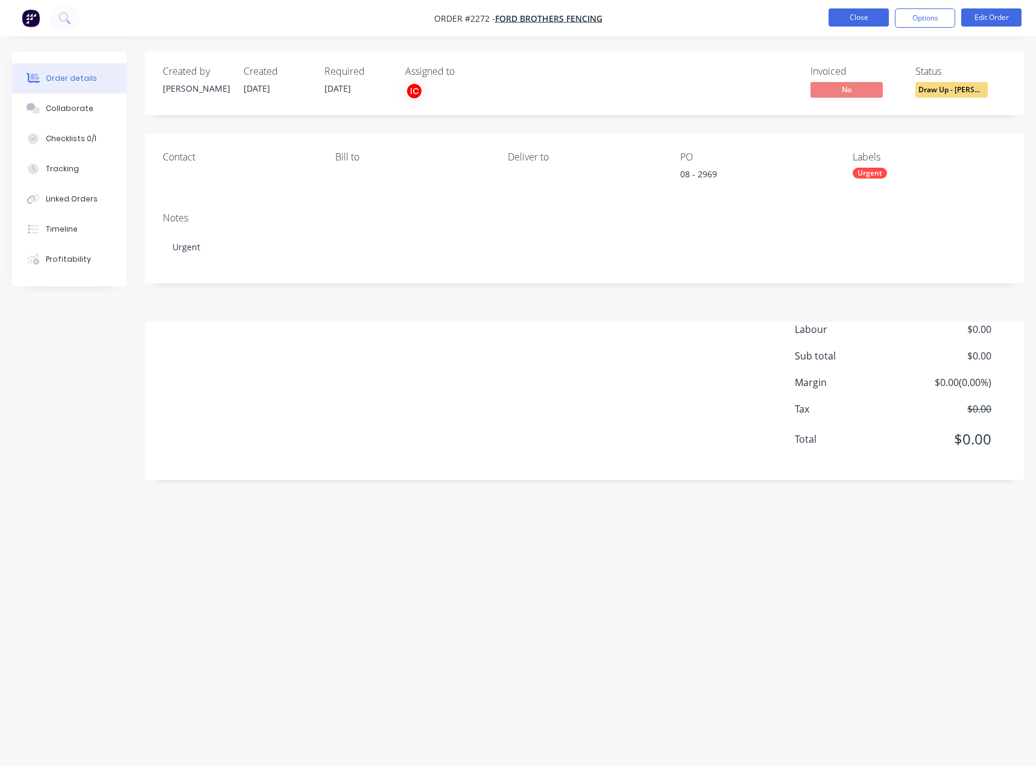
click at [839, 16] on button "Close" at bounding box center [859, 17] width 60 height 18
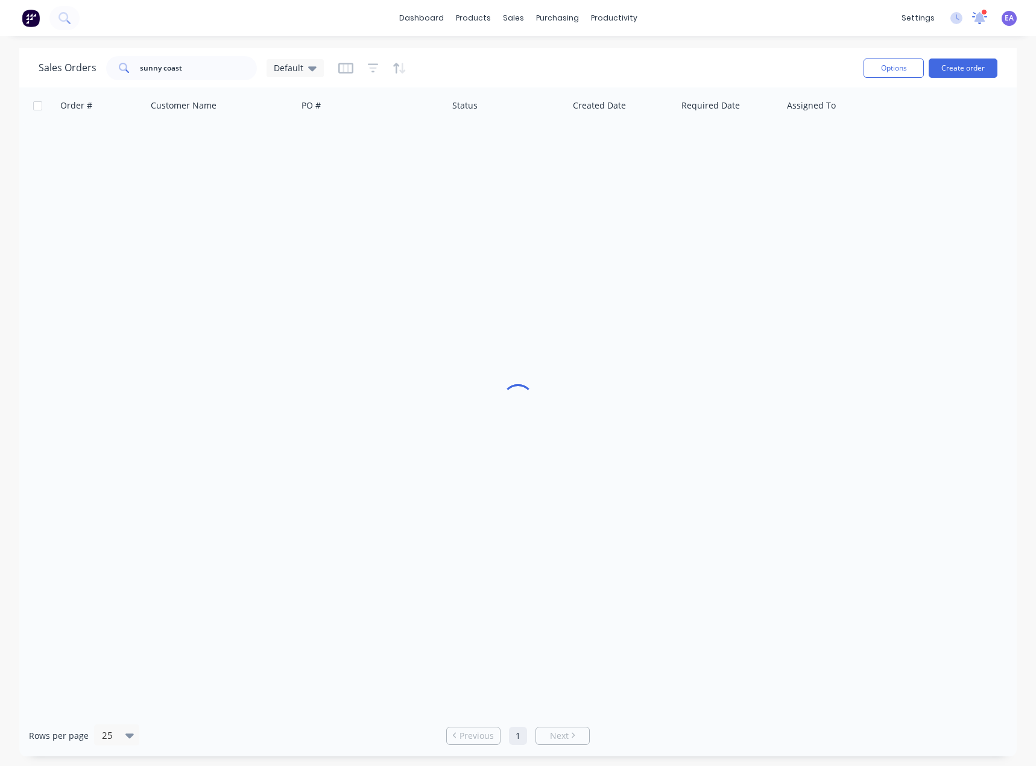
click at [979, 17] on icon at bounding box center [980, 17] width 11 height 10
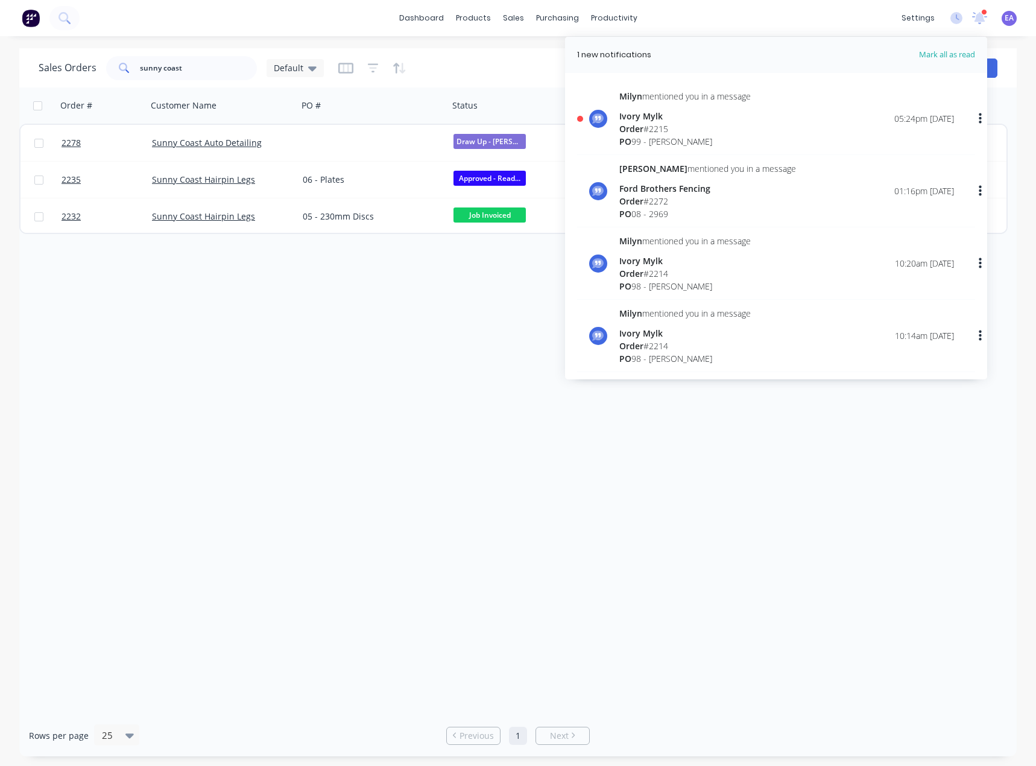
click at [644, 197] on span "Order" at bounding box center [631, 200] width 24 height 11
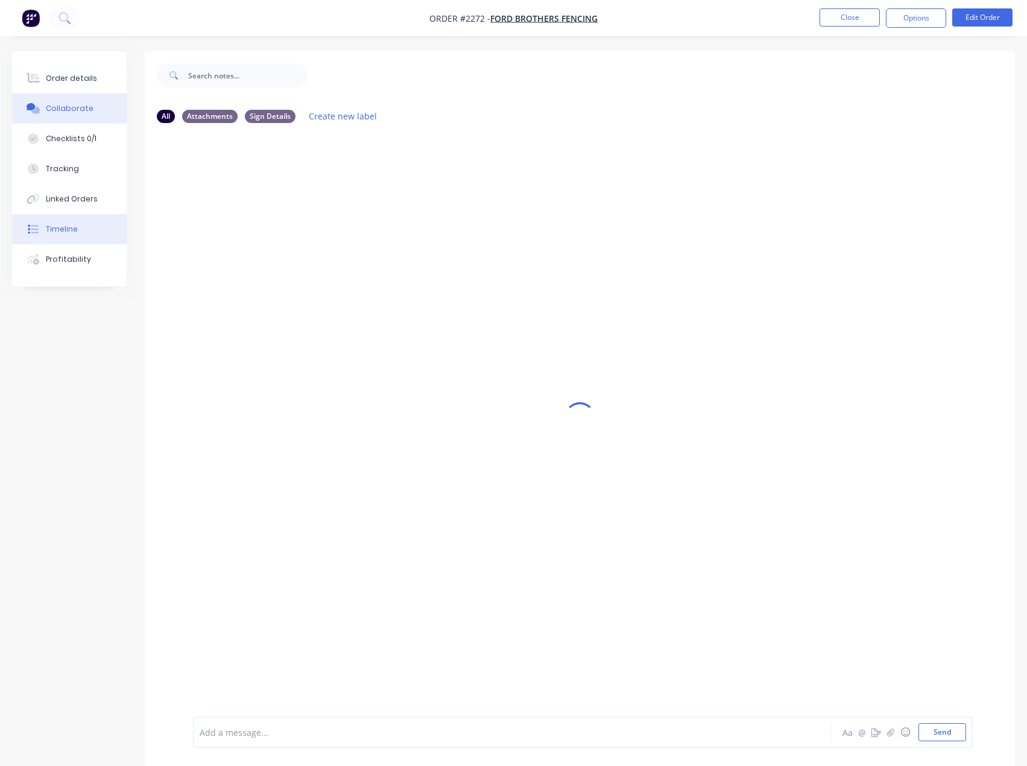
click at [69, 232] on div "Timeline" at bounding box center [62, 229] width 32 height 11
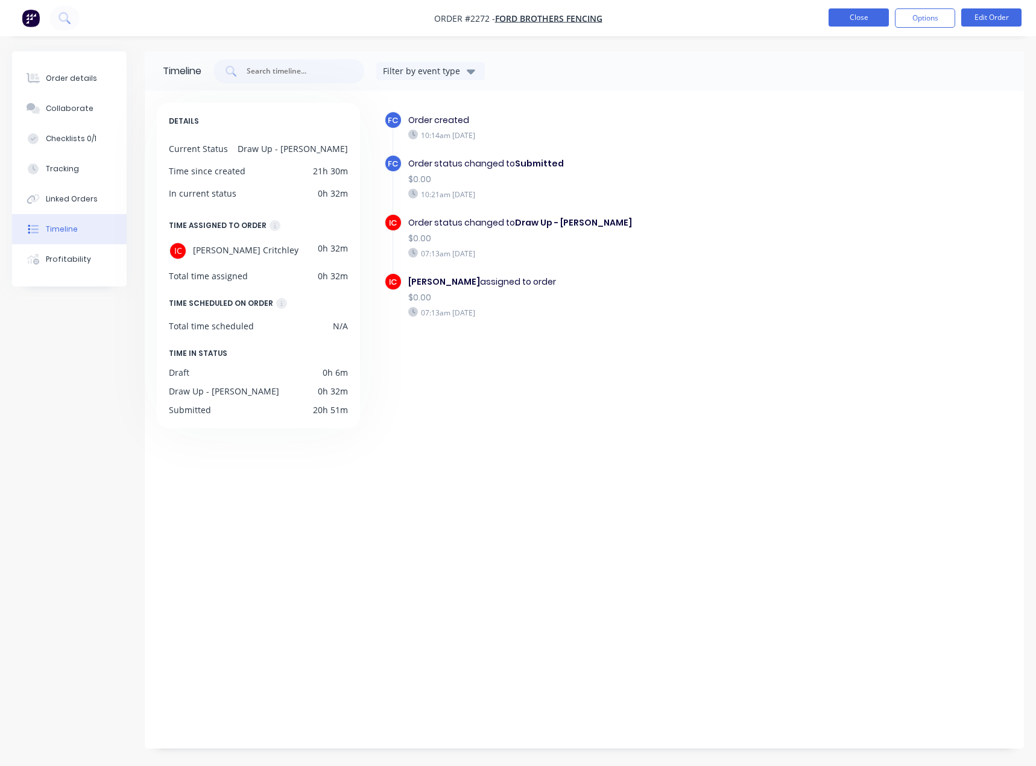
click at [873, 19] on button "Close" at bounding box center [859, 17] width 60 height 18
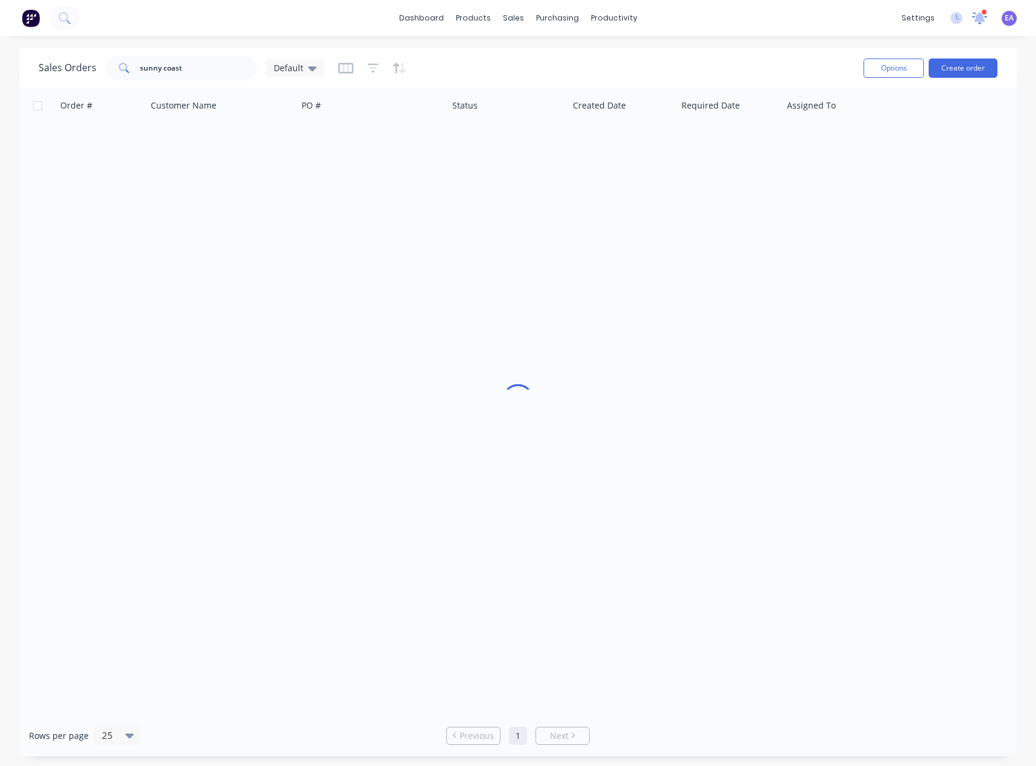
click at [983, 16] on icon at bounding box center [979, 16] width 11 height 11
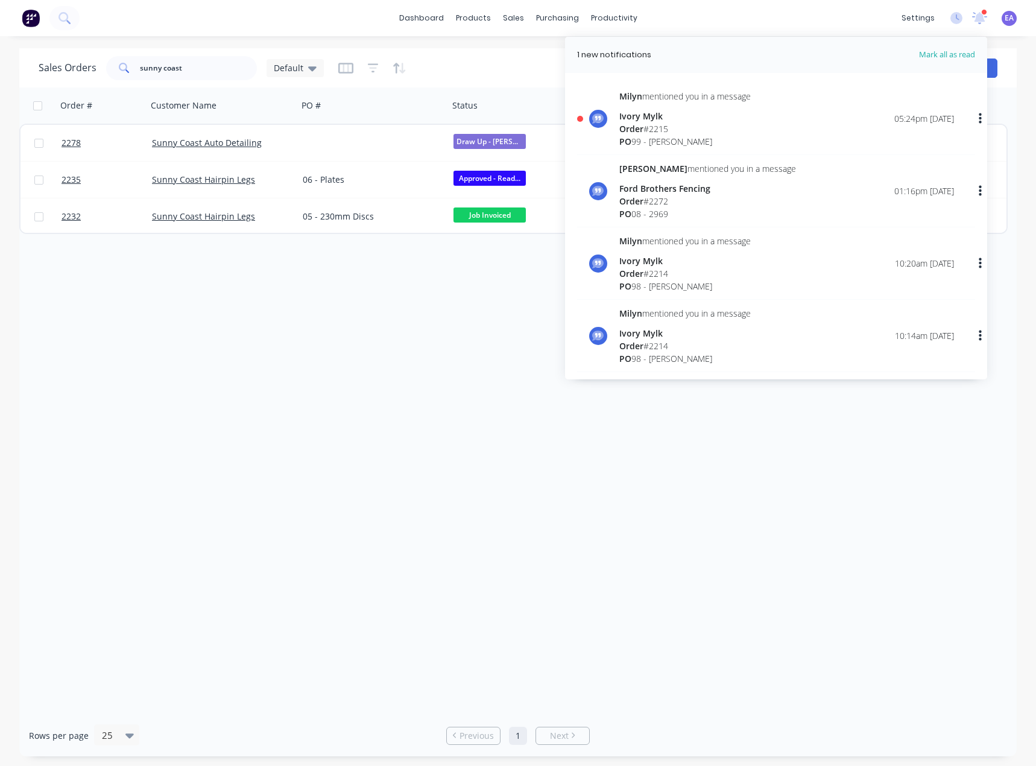
click at [660, 103] on div "[PERSON_NAME] mentioned you in a message Ivory Mylk Order # 2215 PO 99 - [PERSO…" at bounding box center [684, 119] width 131 height 58
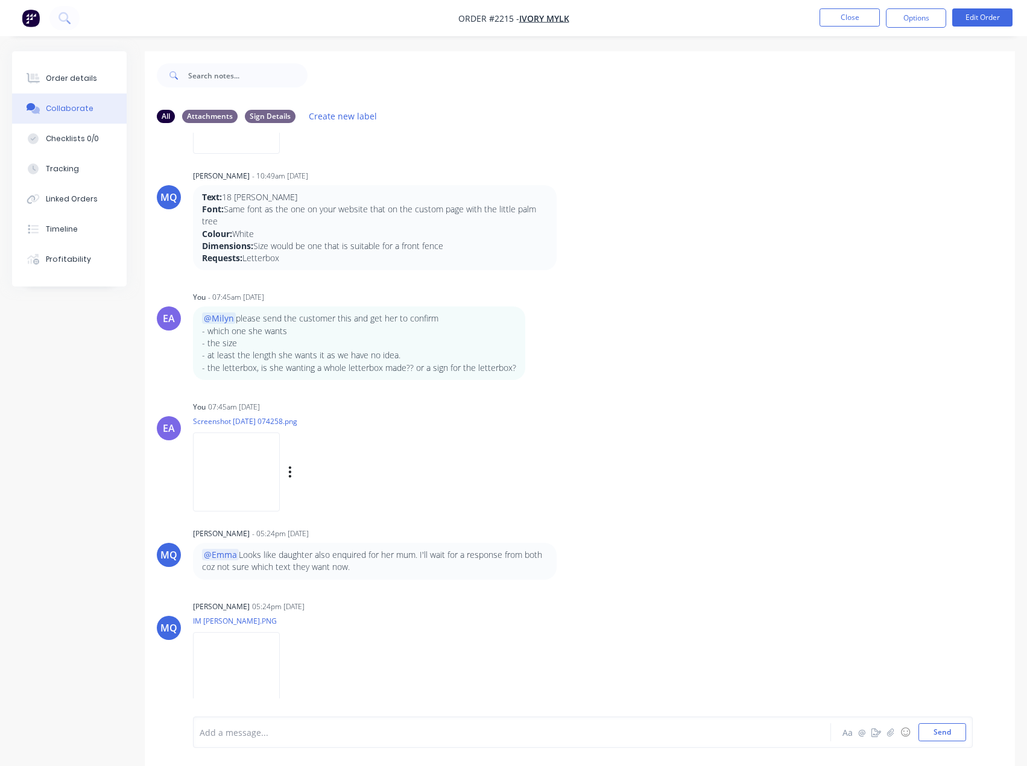
scroll to position [18, 0]
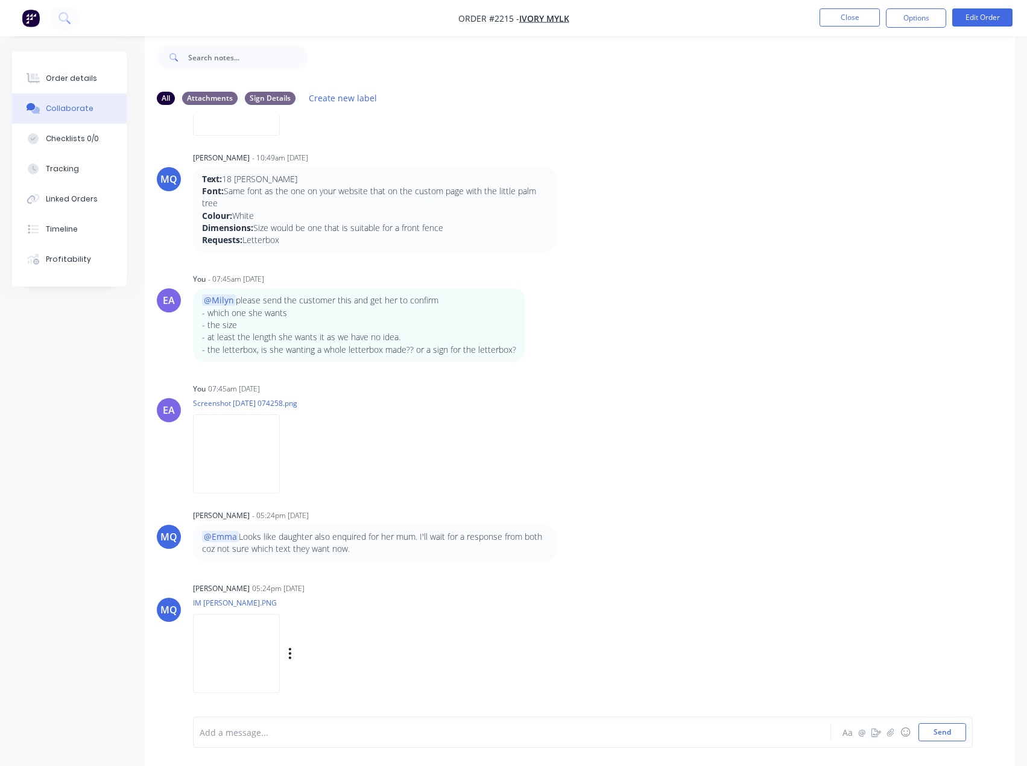
click at [260, 650] on img at bounding box center [236, 653] width 87 height 79
click at [273, 638] on img at bounding box center [236, 653] width 87 height 79
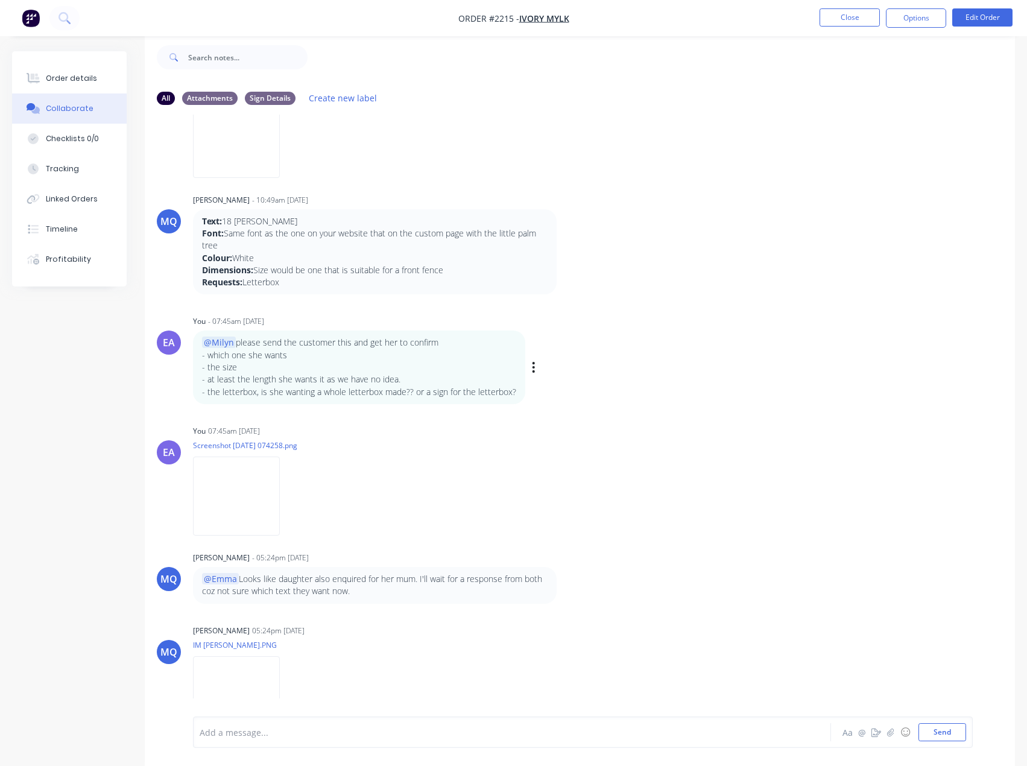
scroll to position [0, 0]
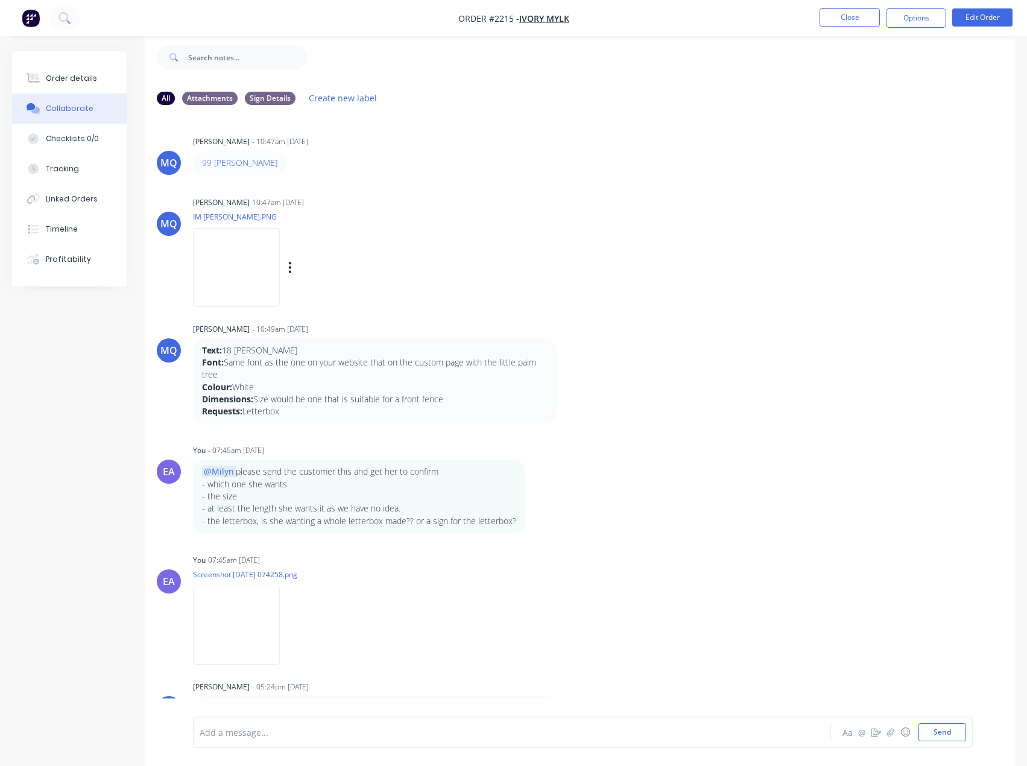
click at [256, 294] on img at bounding box center [236, 267] width 87 height 79
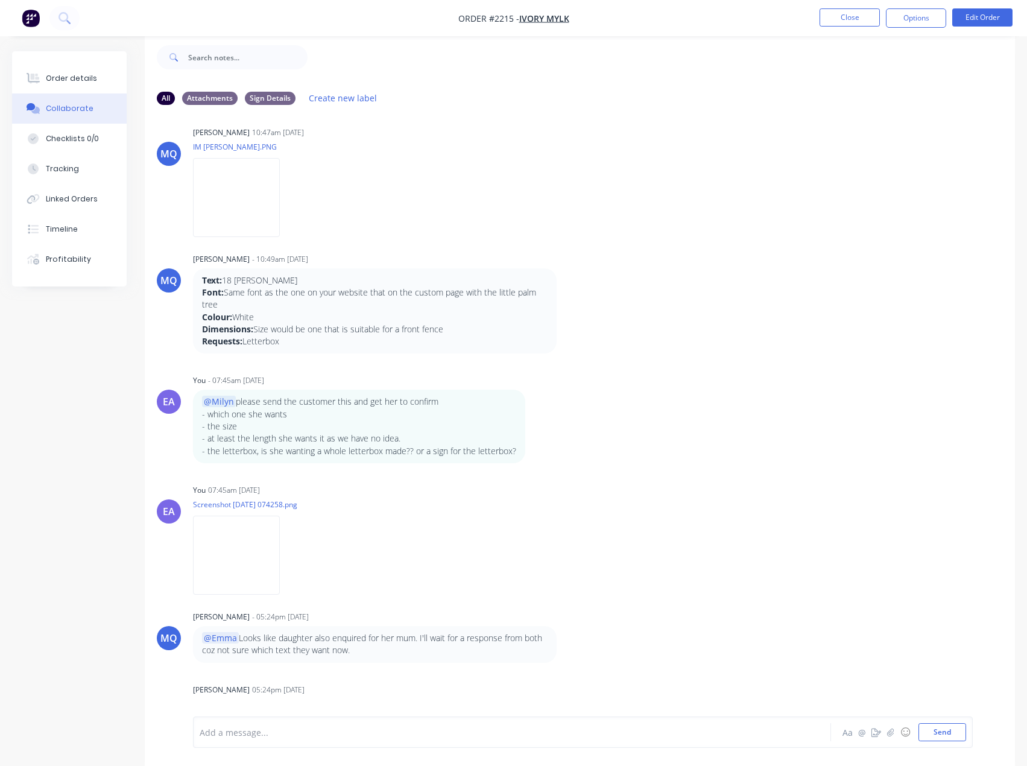
scroll to position [171, 0]
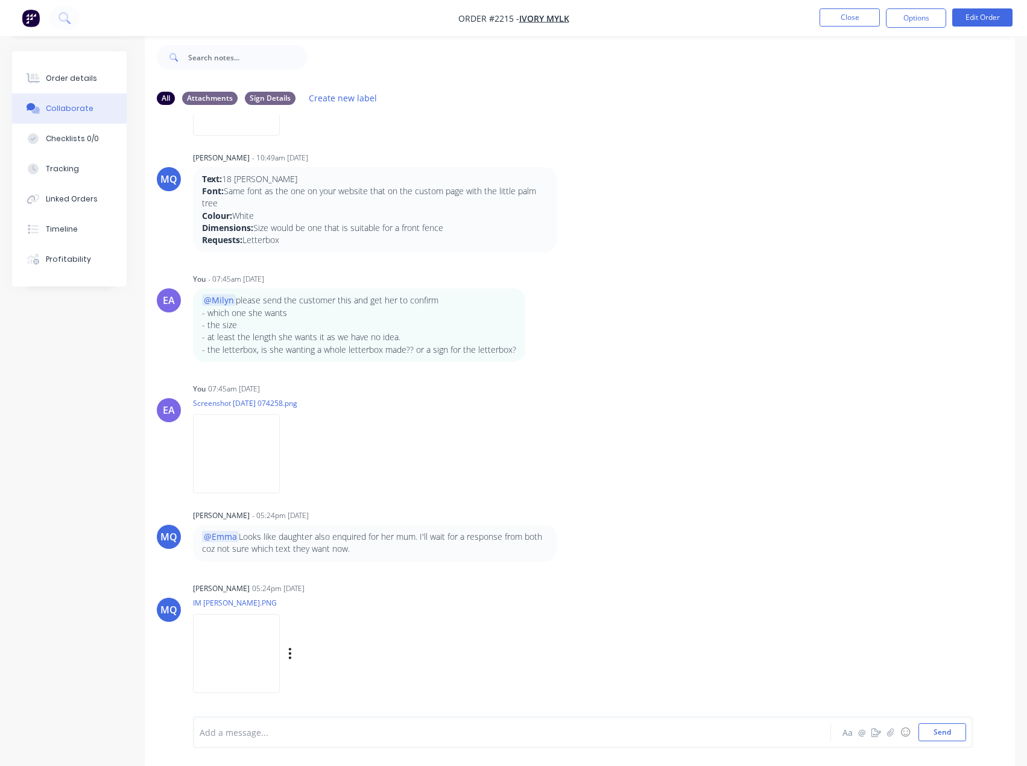
click at [242, 623] on img at bounding box center [236, 653] width 87 height 79
click at [259, 729] on div at bounding box center [487, 732] width 574 height 13
click at [332, 728] on span "just quickly changed teh lettering from the mother," at bounding box center [338, 732] width 207 height 11
click at [437, 733] on span "just quickly changed the lettering from the mother," at bounding box center [338, 732] width 207 height 11
click at [494, 737] on div "@Milyn just quickly changed the lettering from the mothers design," at bounding box center [487, 732] width 574 height 13
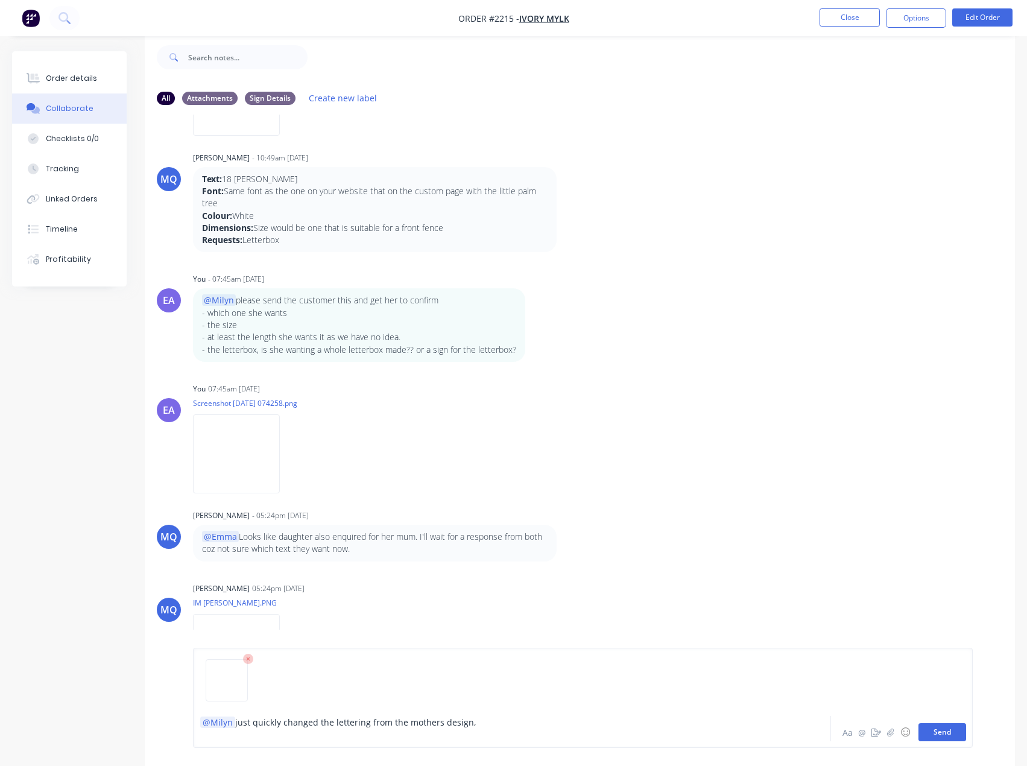
click at [952, 734] on button "Send" at bounding box center [943, 732] width 48 height 18
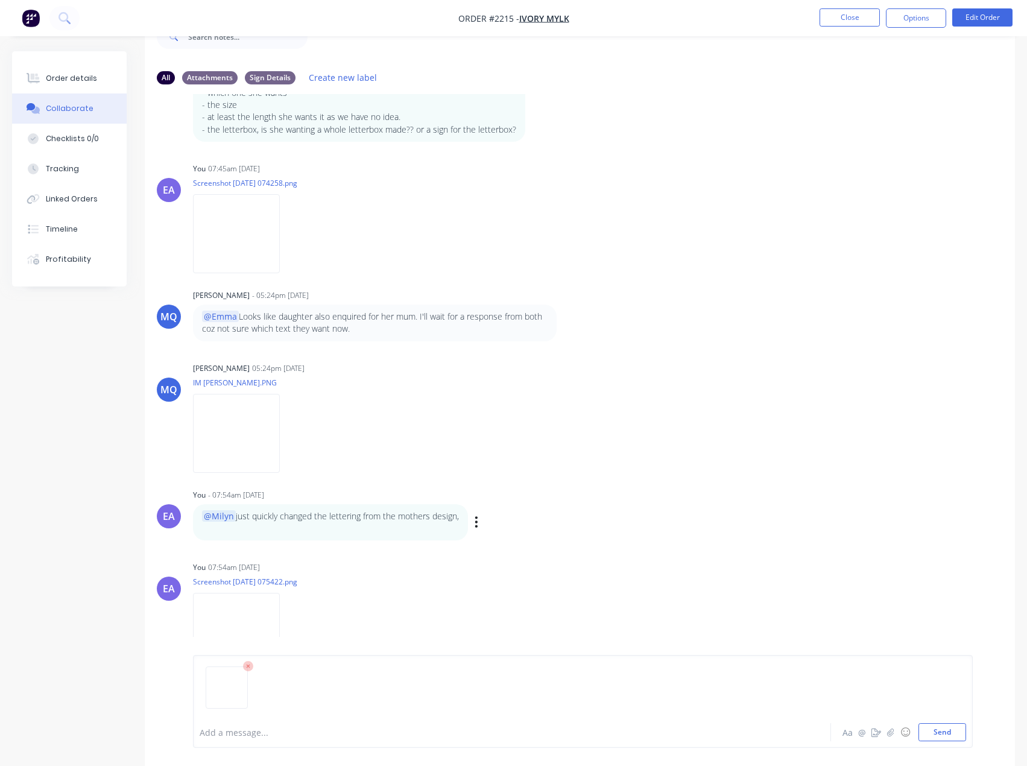
scroll to position [80, 0]
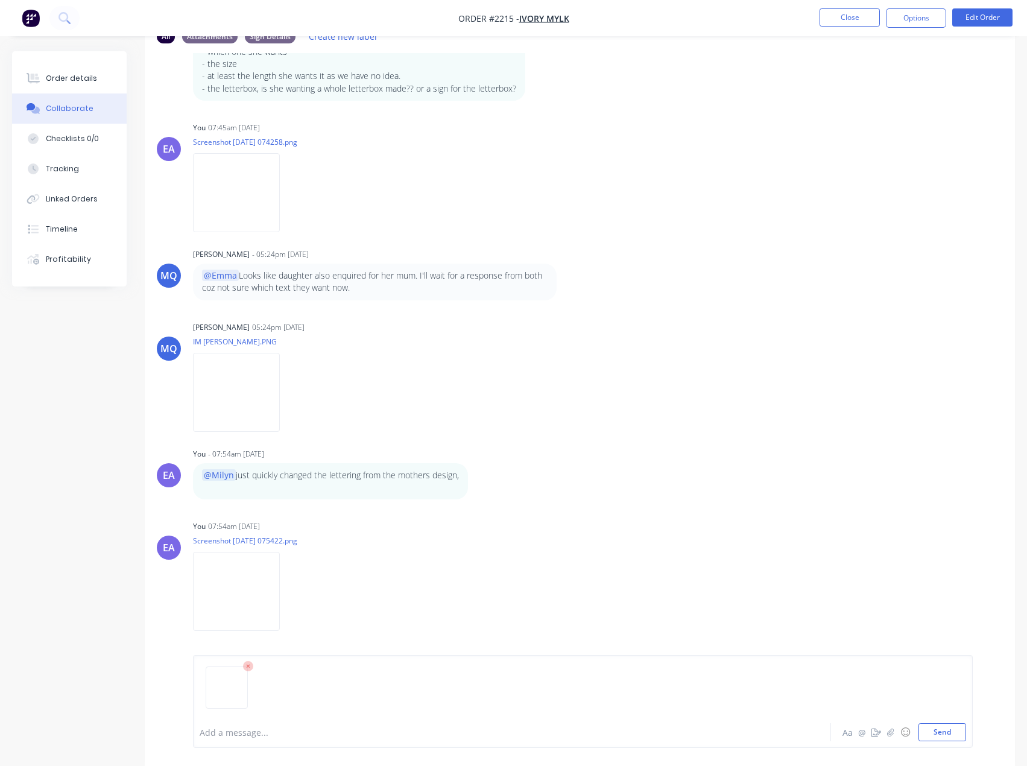
click at [249, 668] on icon at bounding box center [248, 667] width 4 height 4
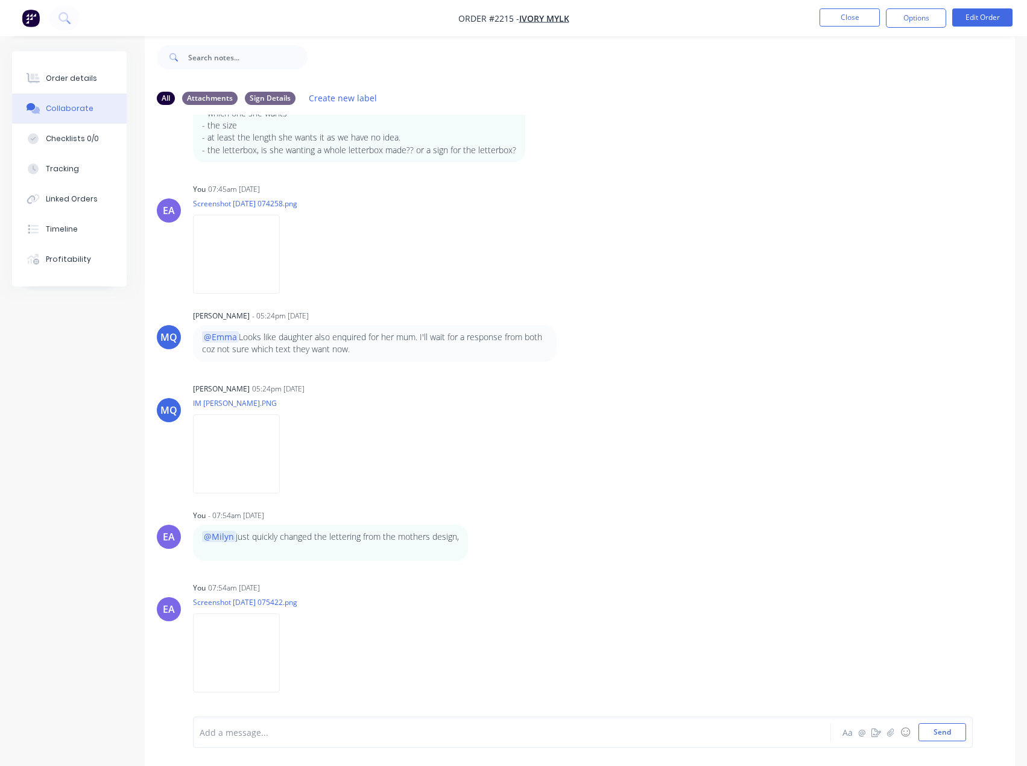
scroll to position [18, 0]
click at [71, 83] on div "Order details" at bounding box center [71, 78] width 51 height 11
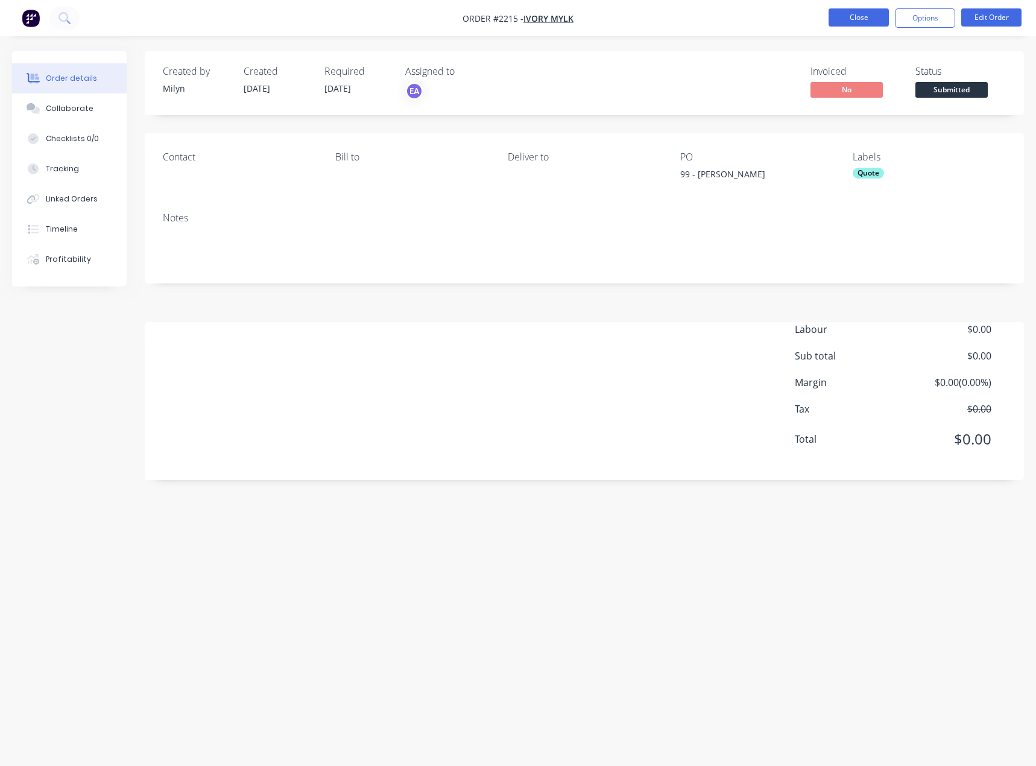
click at [869, 13] on button "Close" at bounding box center [859, 17] width 60 height 18
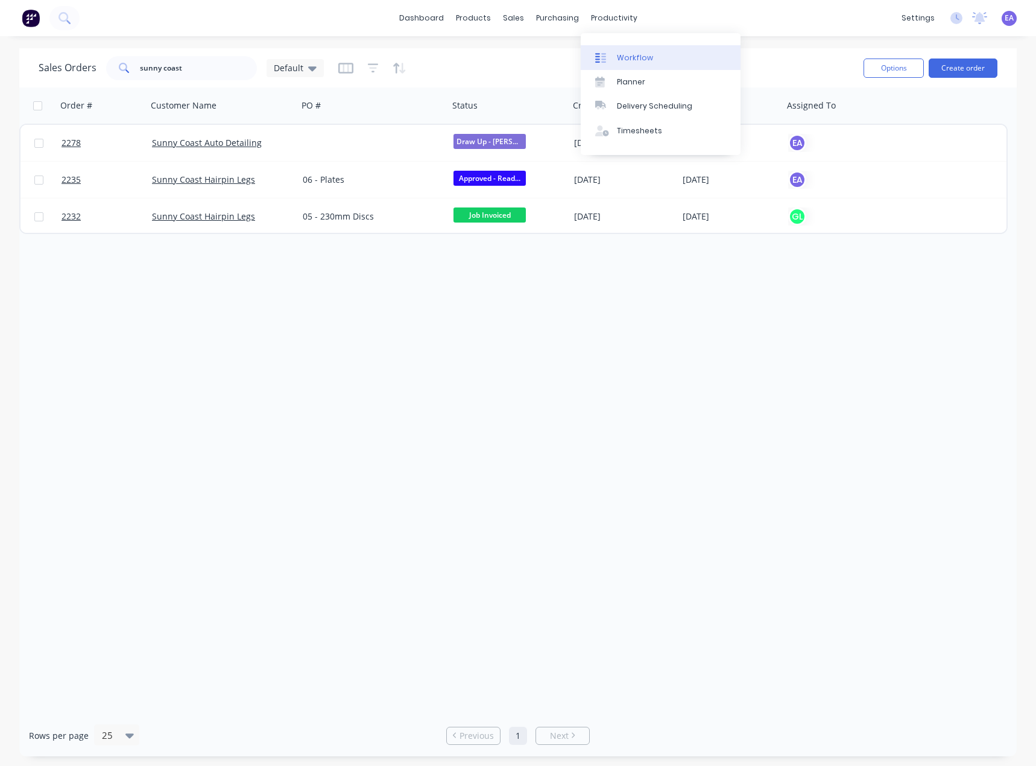
click at [631, 50] on link "Workflow" at bounding box center [661, 57] width 160 height 24
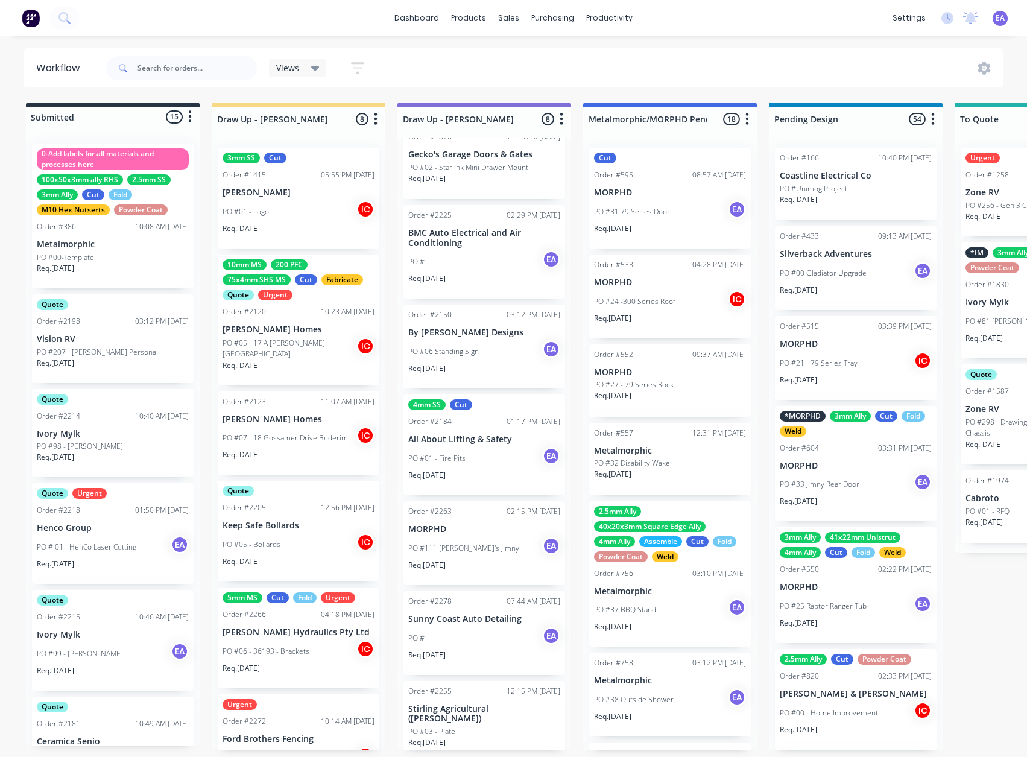
scroll to position [115, 0]
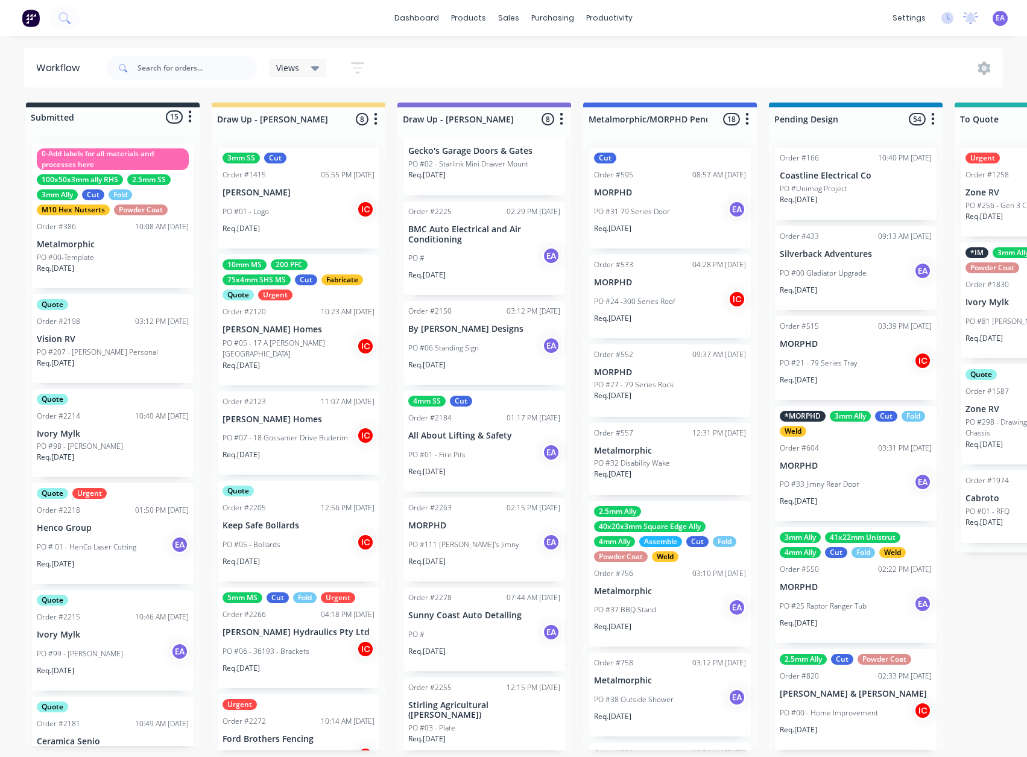
click at [470, 644] on div "PO # EA" at bounding box center [484, 634] width 152 height 23
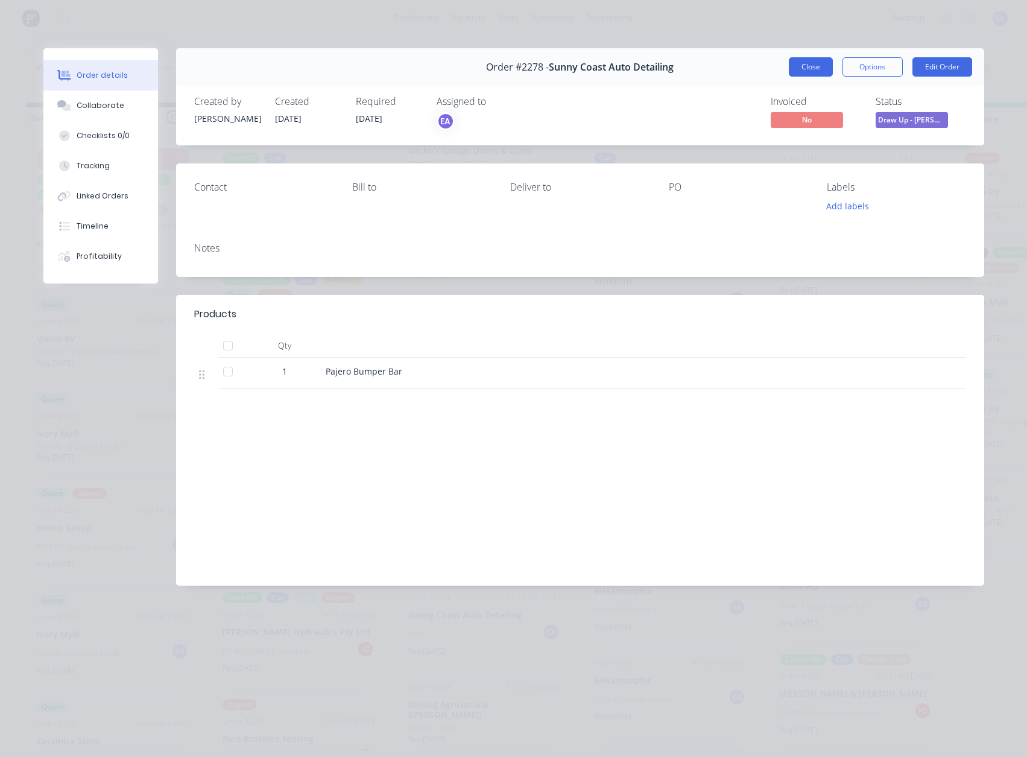
click at [819, 75] on button "Close" at bounding box center [811, 66] width 44 height 19
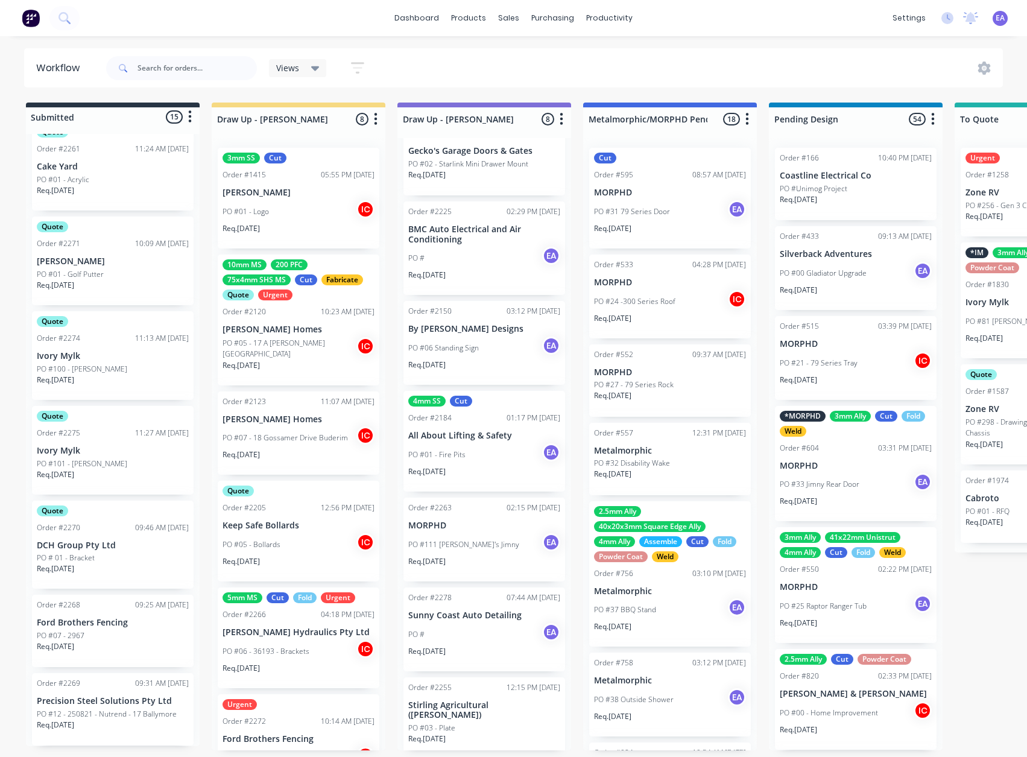
click at [482, 723] on div "PO #03 - Plate" at bounding box center [484, 728] width 152 height 11
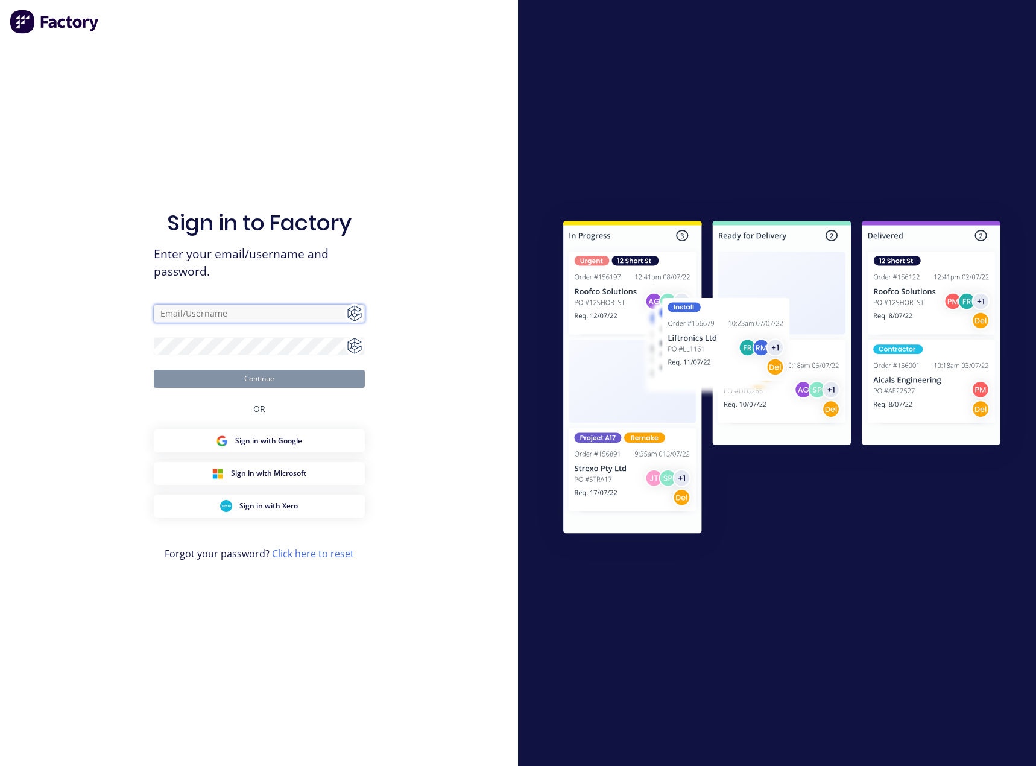
click at [222, 312] on input "text" at bounding box center [259, 314] width 211 height 18
type input "[EMAIL_ADDRESS][DOMAIN_NAME]"
click at [236, 376] on button "Continue" at bounding box center [259, 379] width 211 height 18
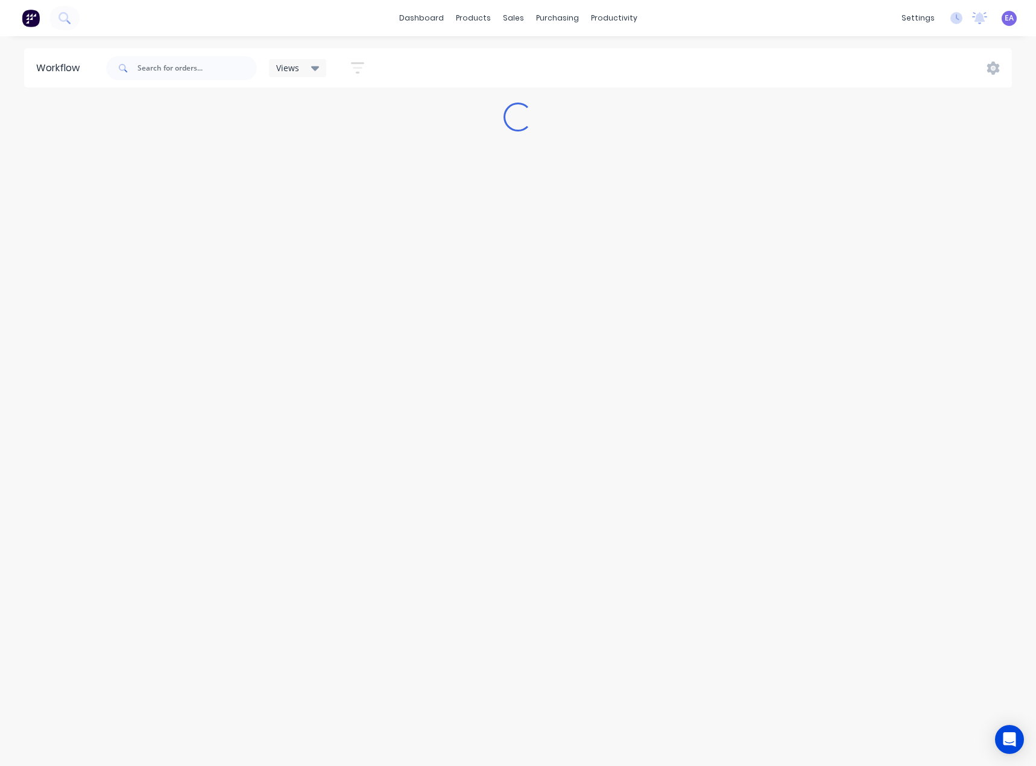
click at [853, 185] on div "Workflow Views Save new view None (Default) edit [PERSON_NAME] edit [PERSON_NAM…" at bounding box center [518, 395] width 1036 height 694
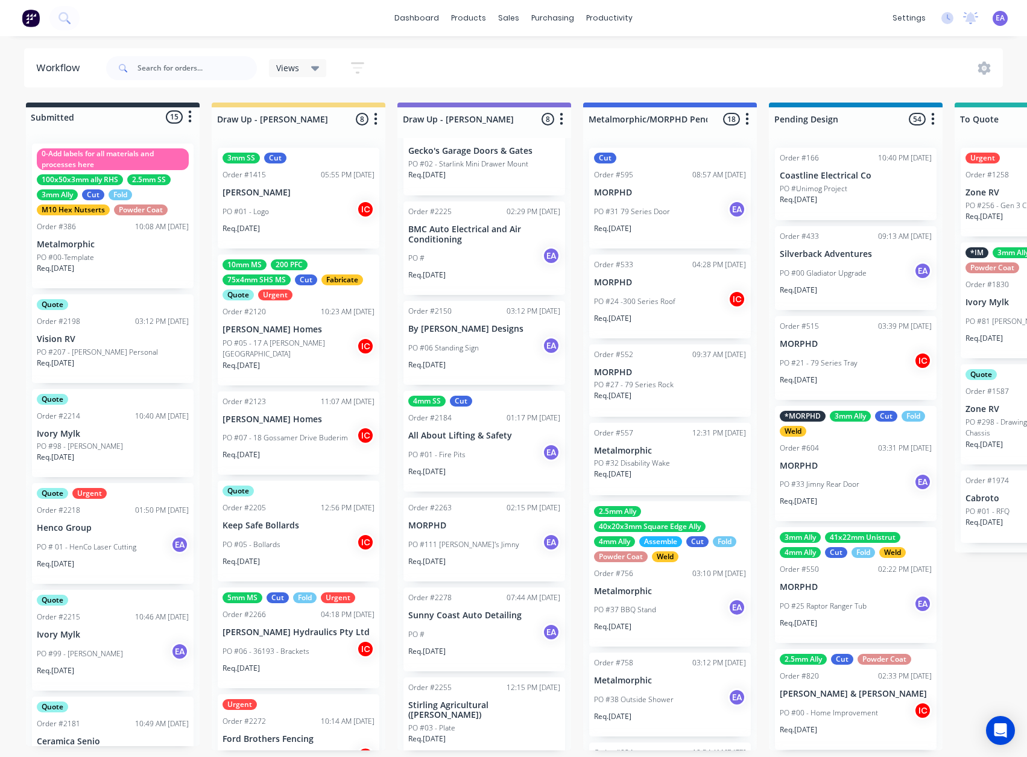
scroll to position [2, 0]
click at [473, 639] on div "PO # EA" at bounding box center [484, 634] width 152 height 23
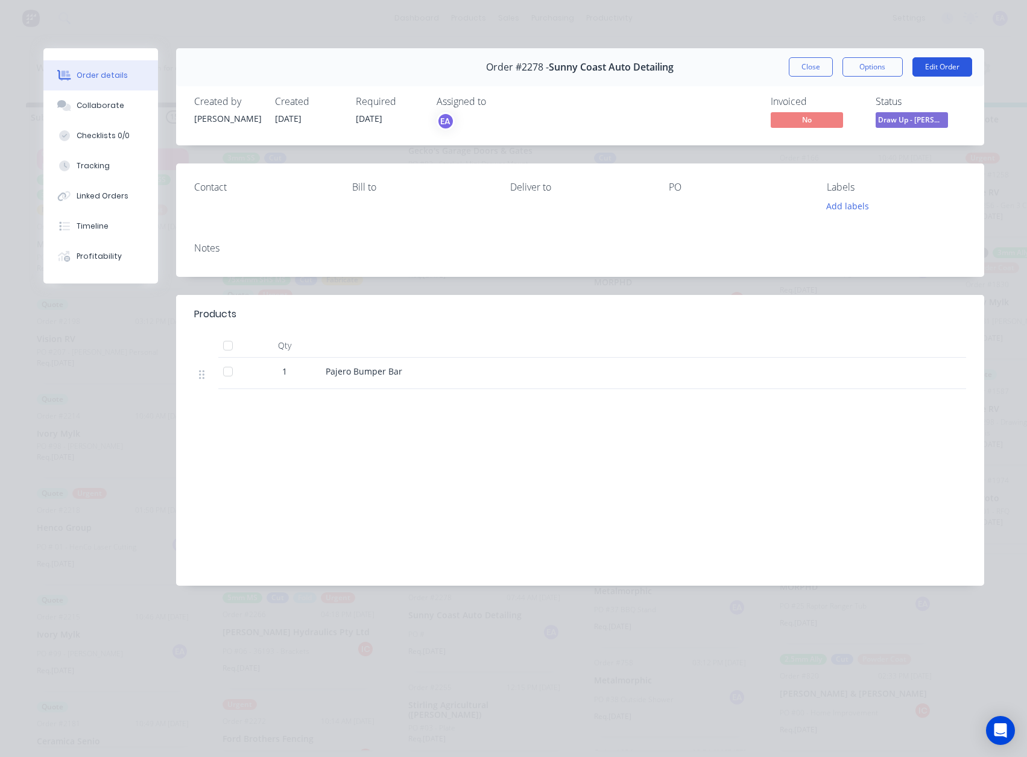
click at [945, 59] on button "Edit Order" at bounding box center [943, 66] width 60 height 19
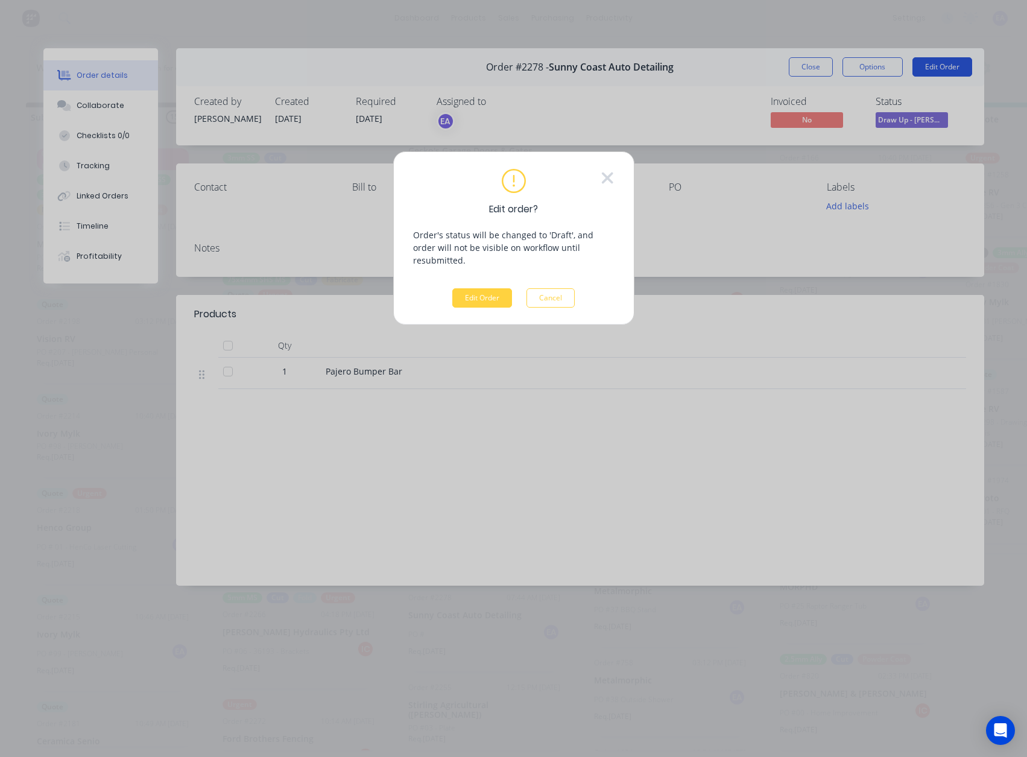
scroll to position [0, 0]
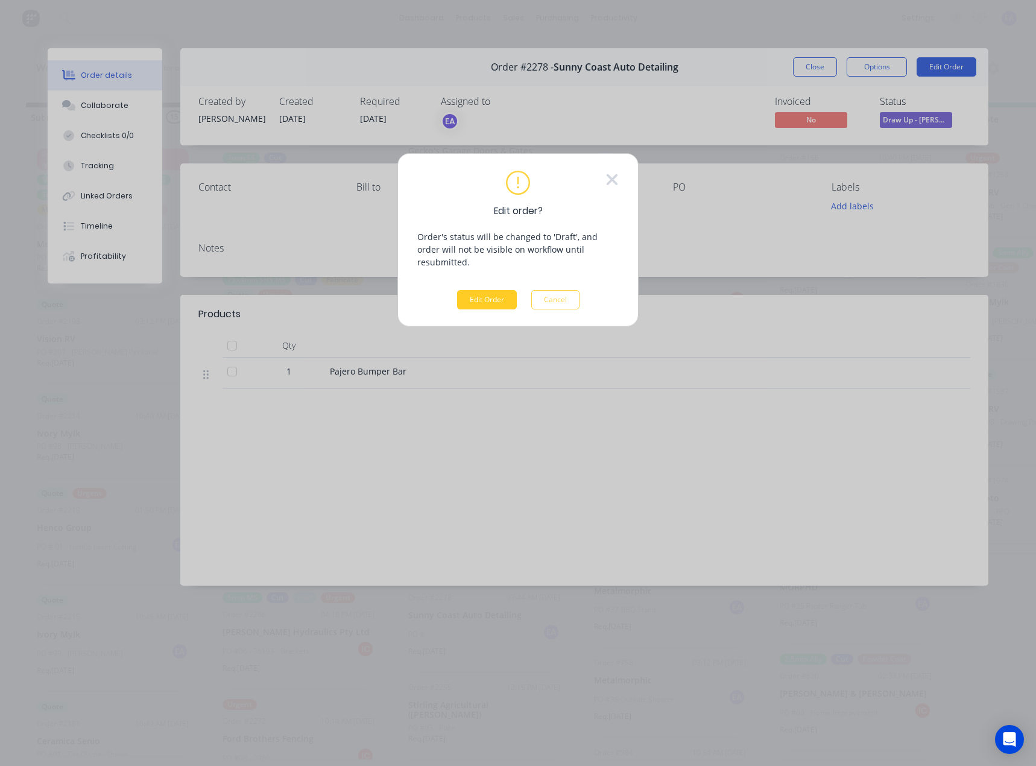
click at [478, 290] on button "Edit Order" at bounding box center [487, 299] width 60 height 19
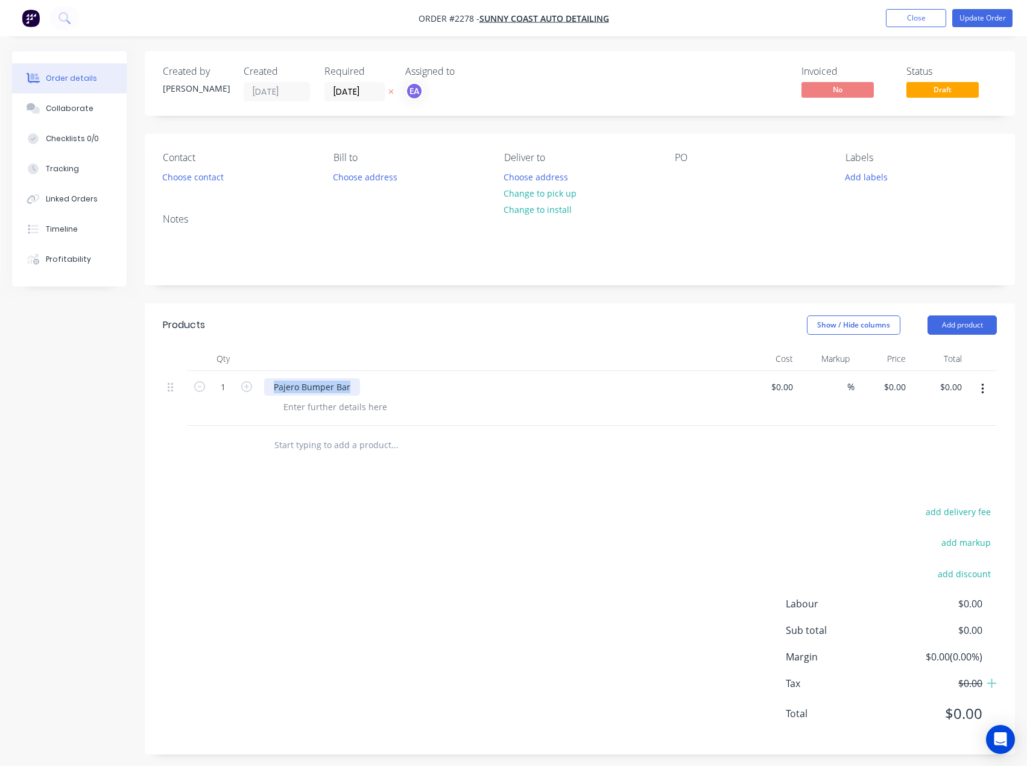
drag, startPoint x: 354, startPoint y: 388, endPoint x: 260, endPoint y: 394, distance: 94.3
click at [260, 394] on div "Pajero Bumper Bar" at bounding box center [500, 398] width 483 height 55
paste div
click at [684, 174] on div at bounding box center [684, 176] width 19 height 17
paste div
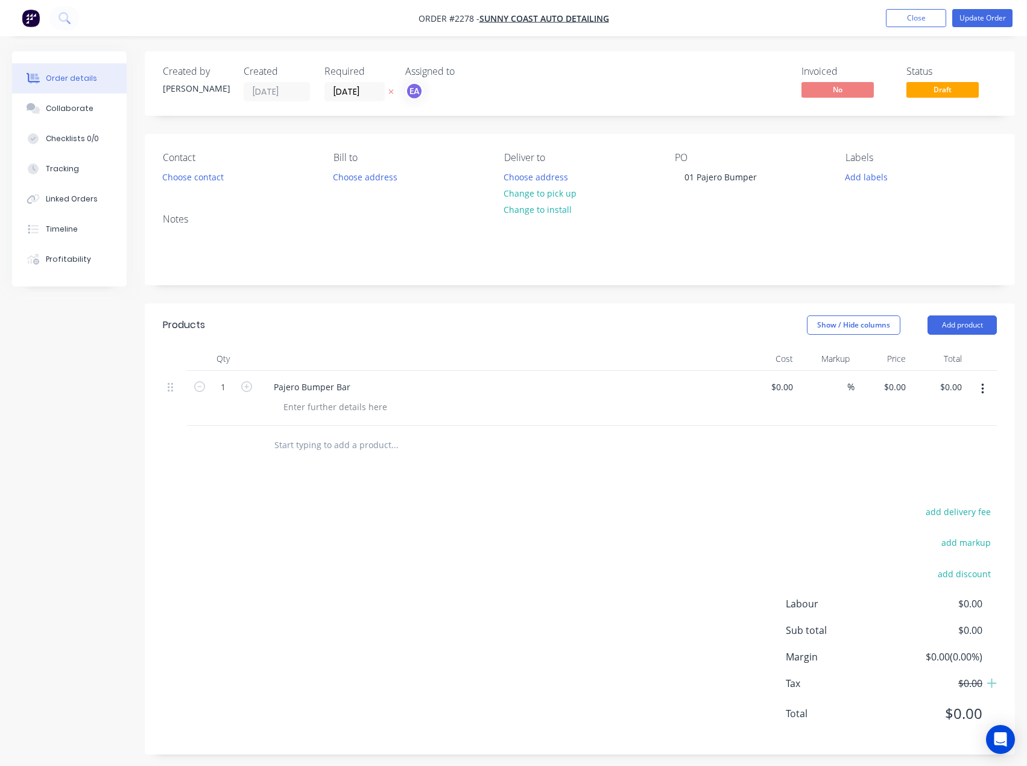
click at [428, 531] on div "add delivery fee add markup add discount Labour $0.00 Sub total $0.00 Margin $0…" at bounding box center [580, 620] width 834 height 233
click at [981, 13] on button "Update Order" at bounding box center [982, 18] width 60 height 18
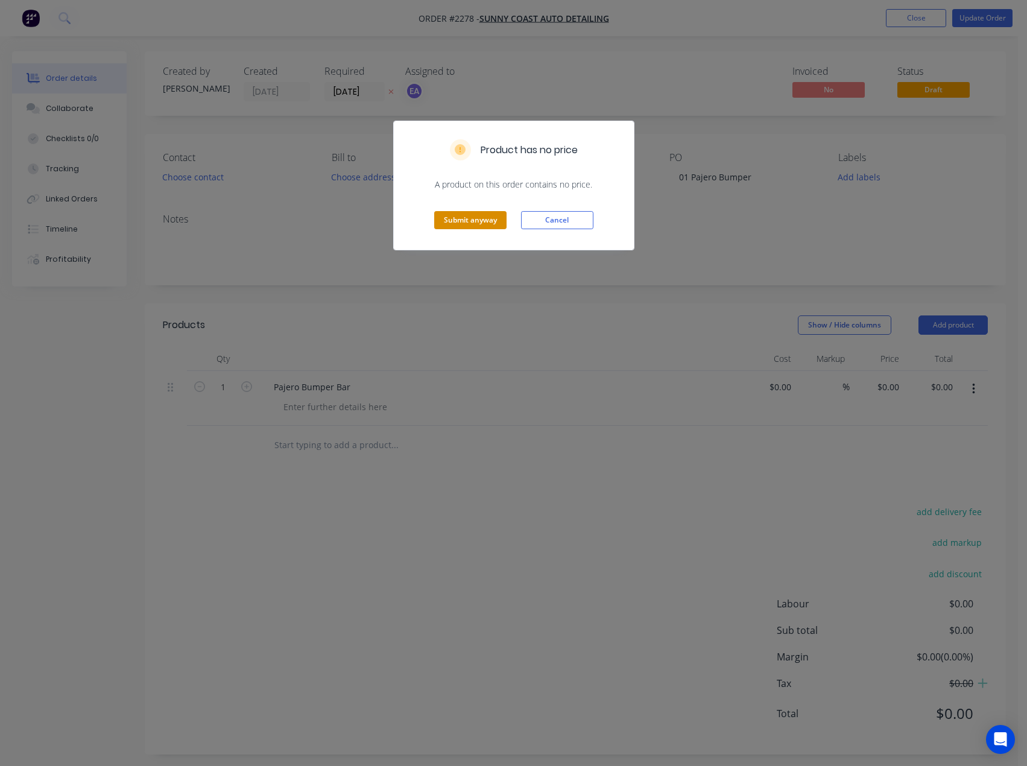
click at [484, 219] on button "Submit anyway" at bounding box center [470, 220] width 72 height 18
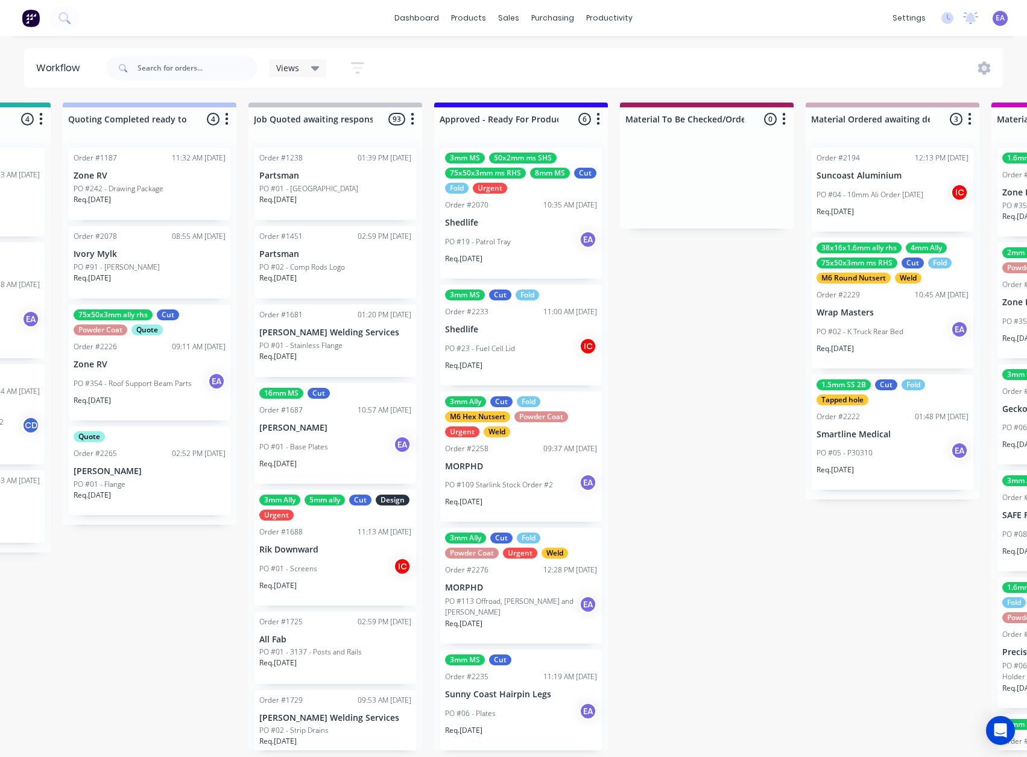
drag, startPoint x: 525, startPoint y: 460, endPoint x: 609, endPoint y: 467, distance: 84.2
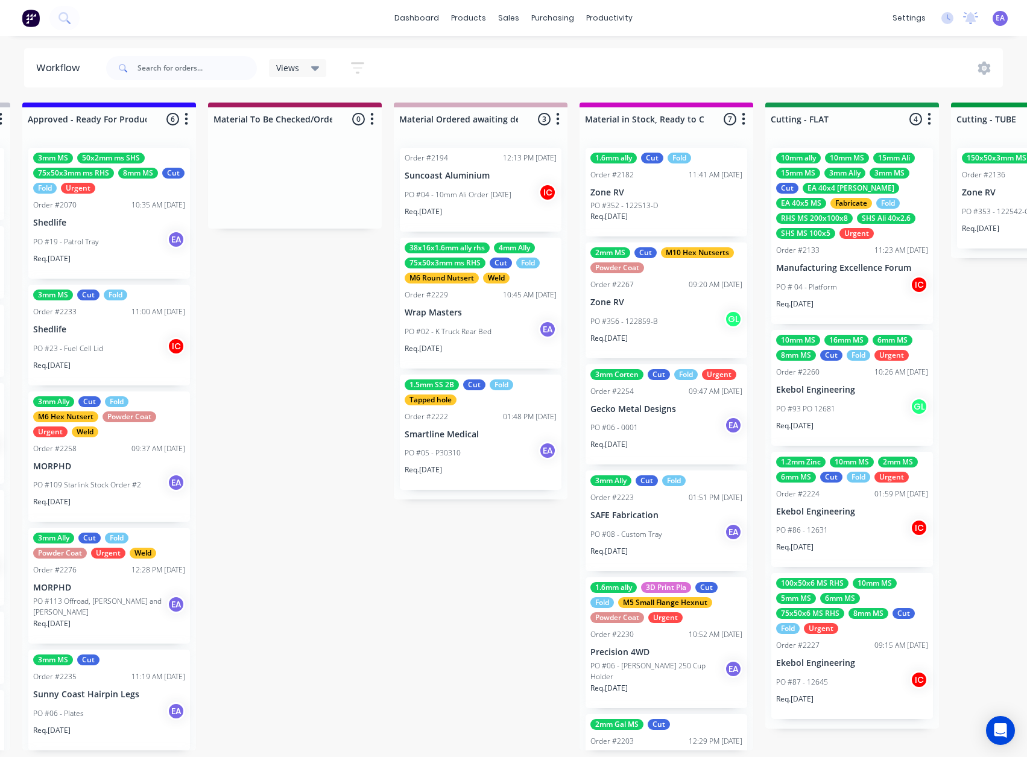
drag, startPoint x: 609, startPoint y: 467, endPoint x: 688, endPoint y: 477, distance: 80.2
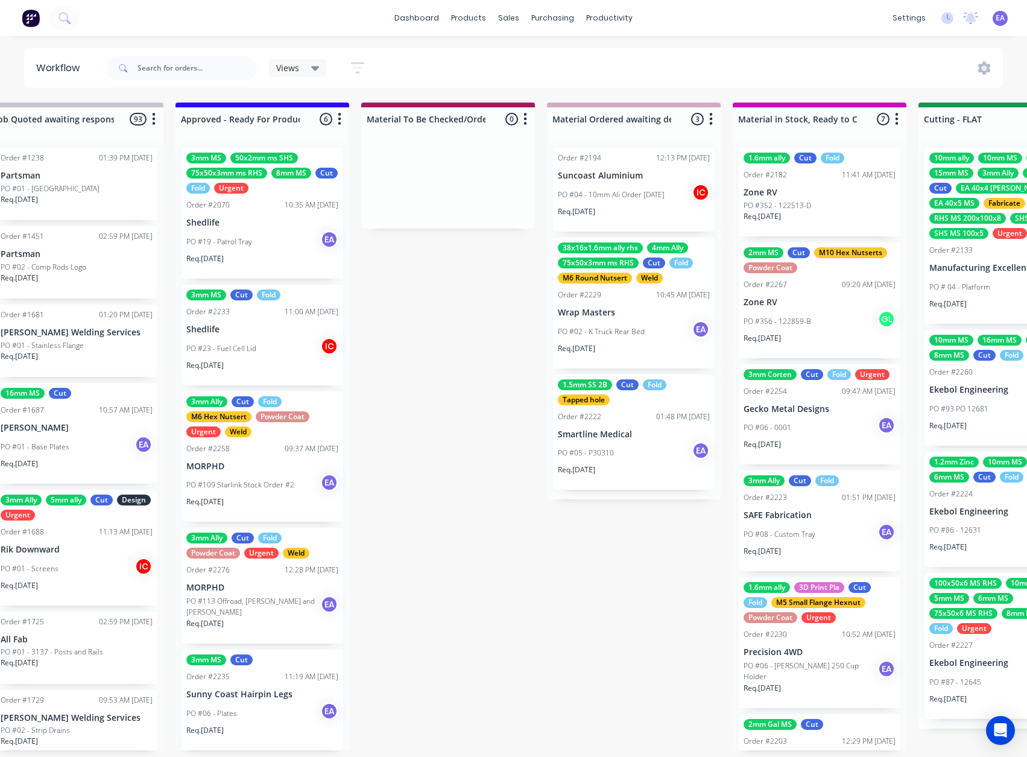
scroll to position [2, 0]
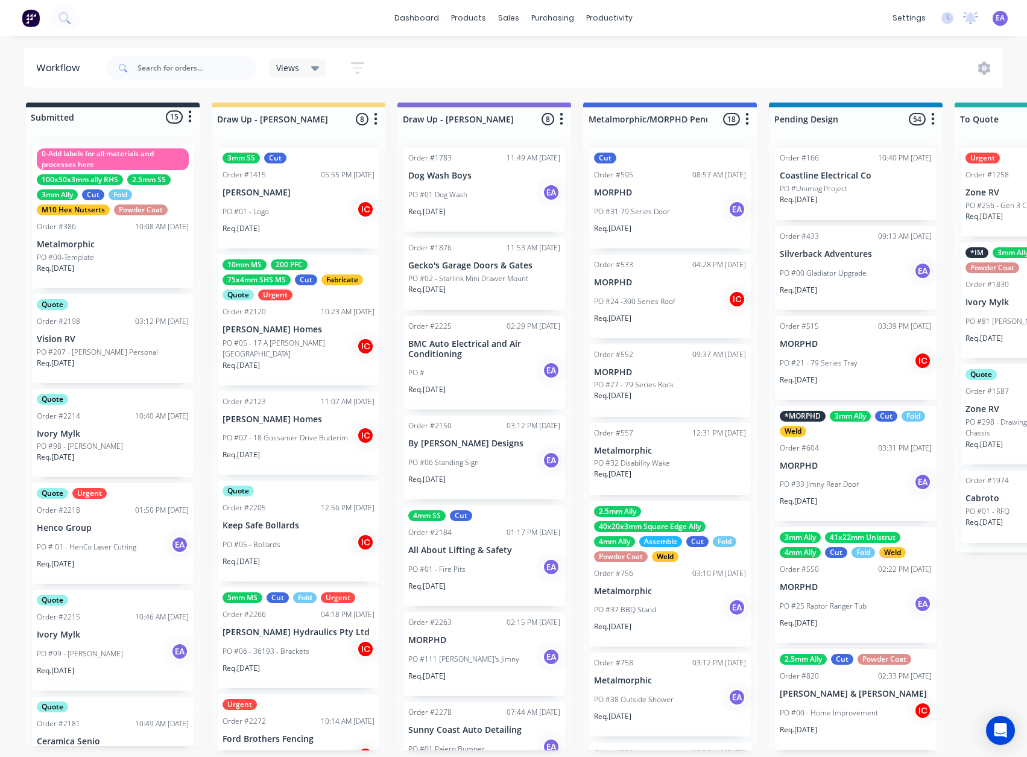
drag, startPoint x: 393, startPoint y: 399, endPoint x: 136, endPoint y: 268, distance: 289.2
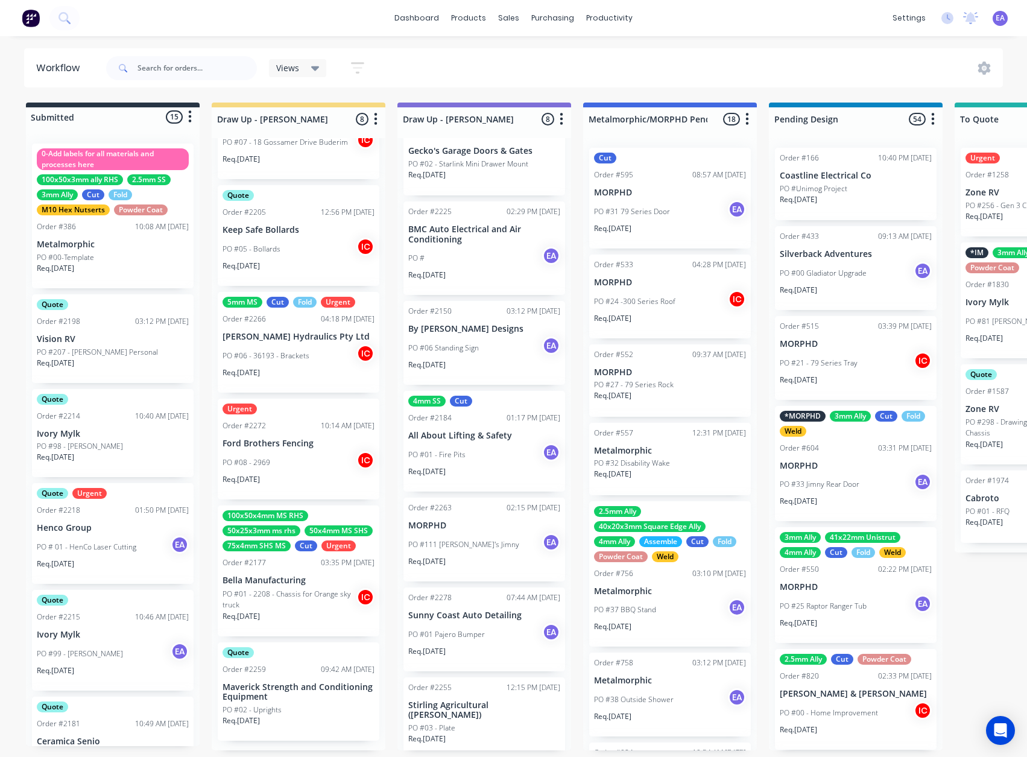
scroll to position [60, 0]
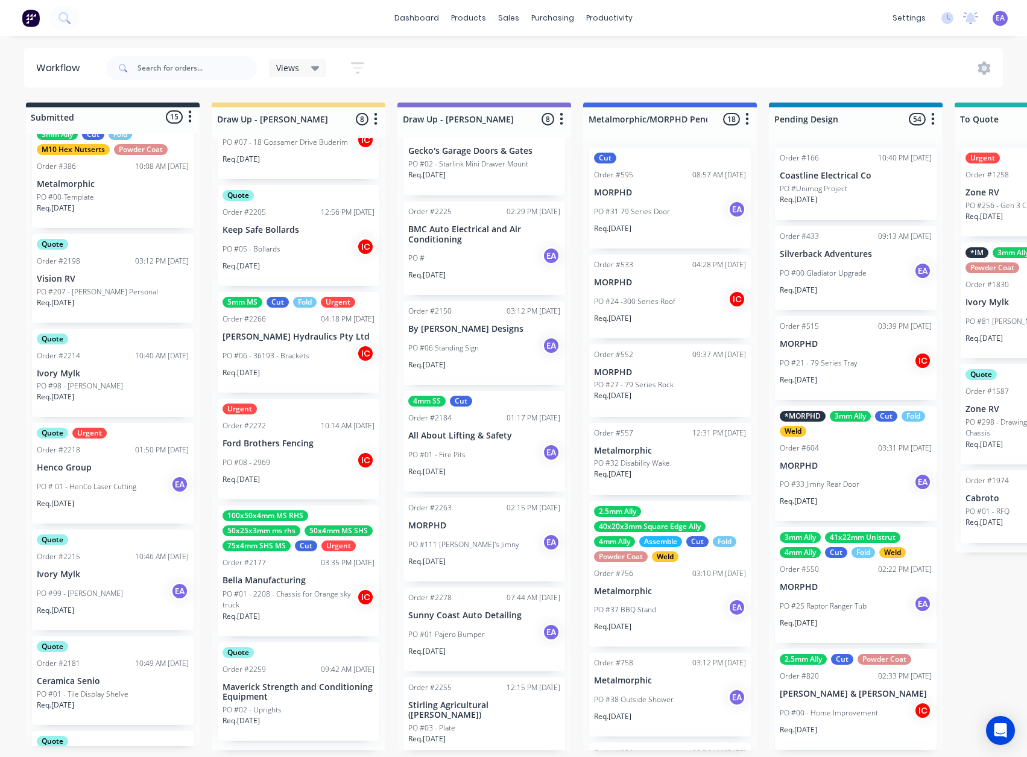
click at [121, 393] on div "Req. [DATE]" at bounding box center [113, 401] width 152 height 21
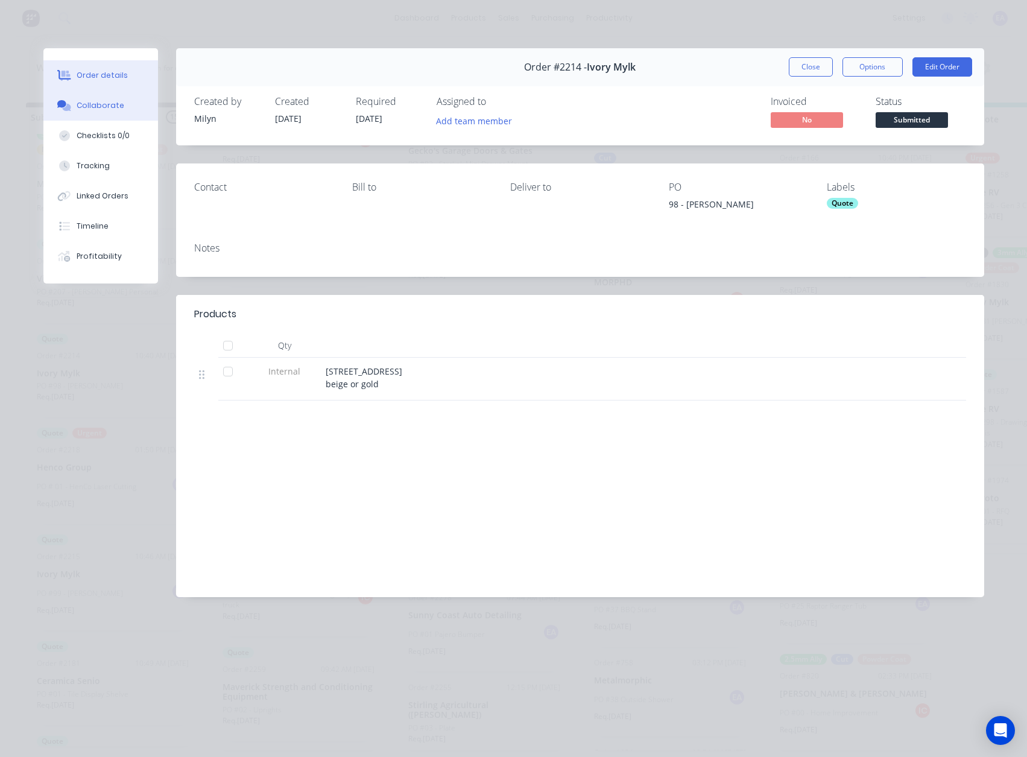
click at [108, 109] on div "Collaborate" at bounding box center [101, 105] width 48 height 11
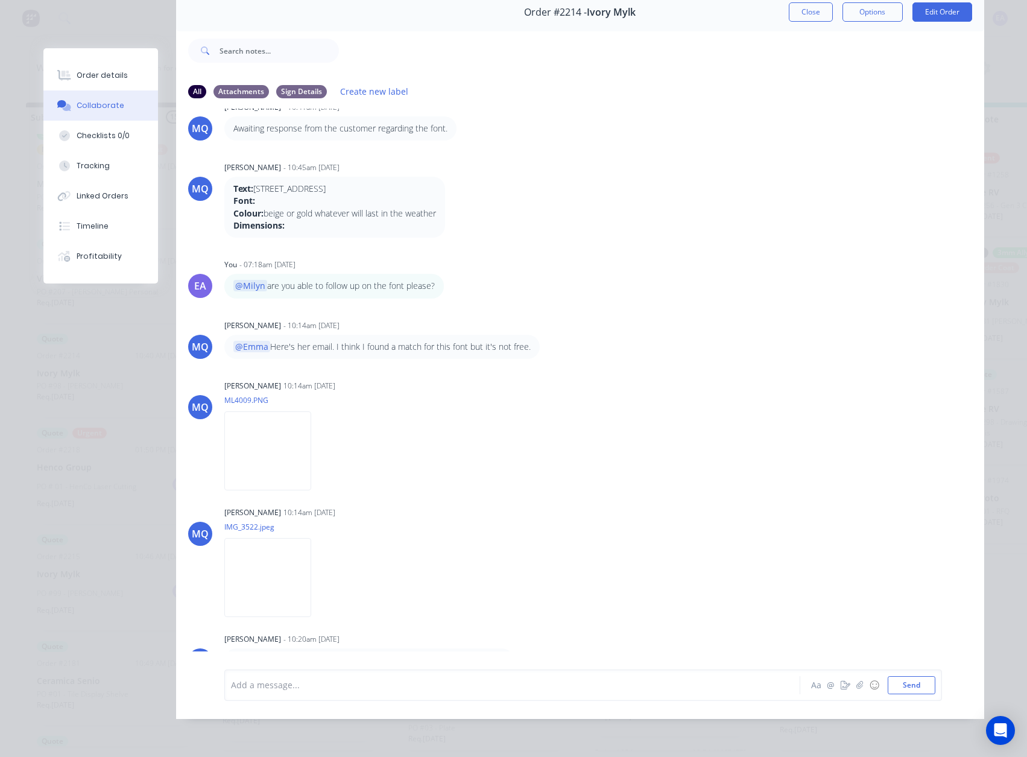
scroll to position [184, 0]
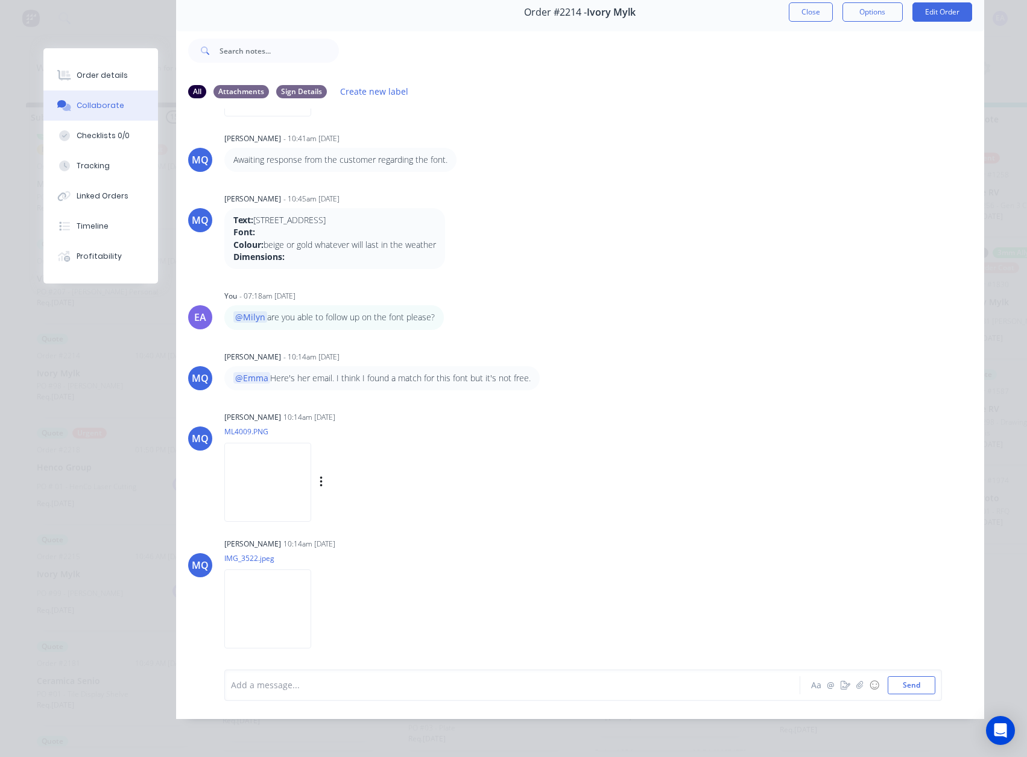
click at [311, 498] on img at bounding box center [267, 482] width 87 height 79
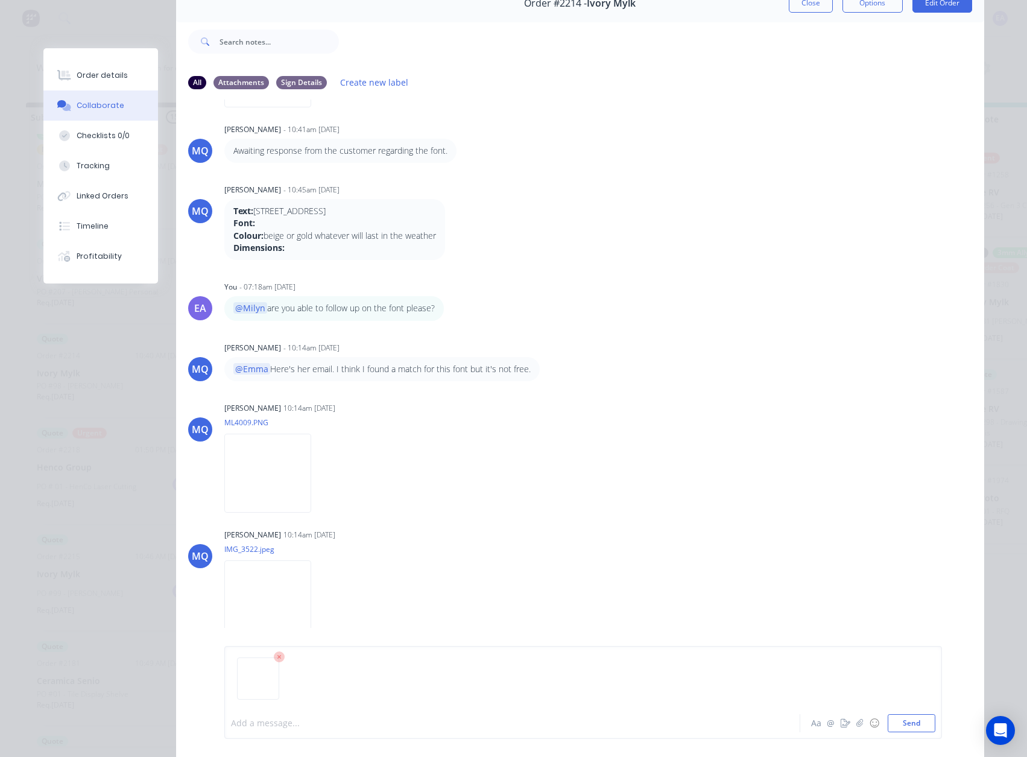
click at [340, 726] on div at bounding box center [496, 723] width 528 height 13
click at [915, 720] on button "Send" at bounding box center [912, 723] width 48 height 18
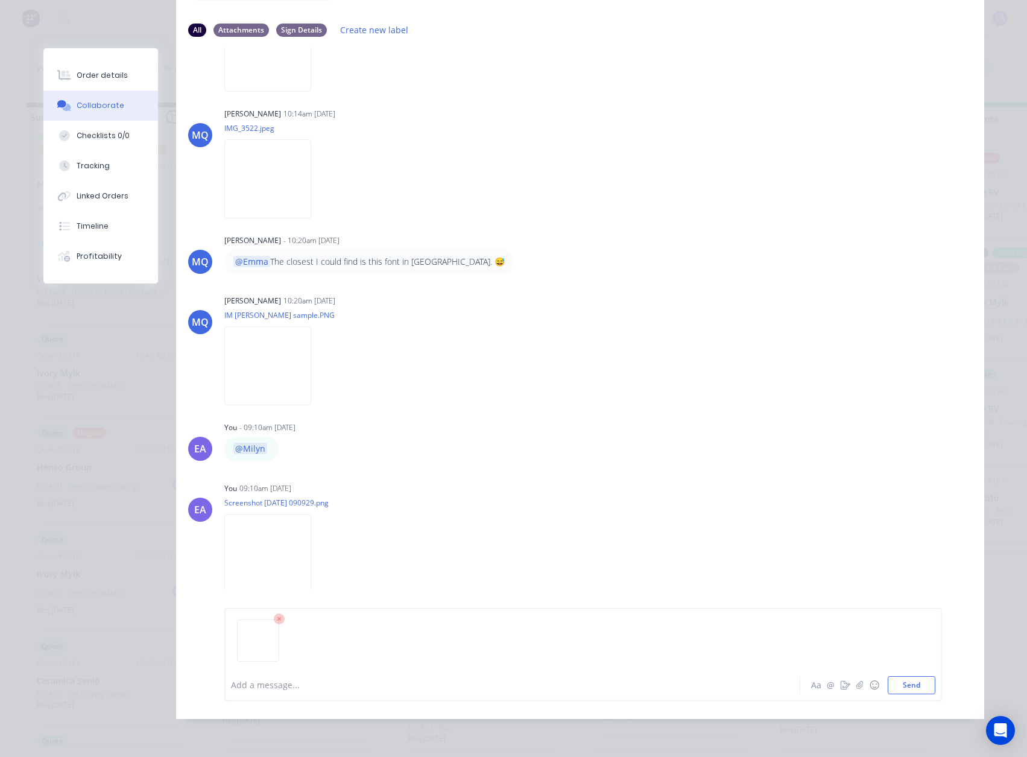
scroll to position [64, 0]
